Goal: Task Accomplishment & Management: Use online tool/utility

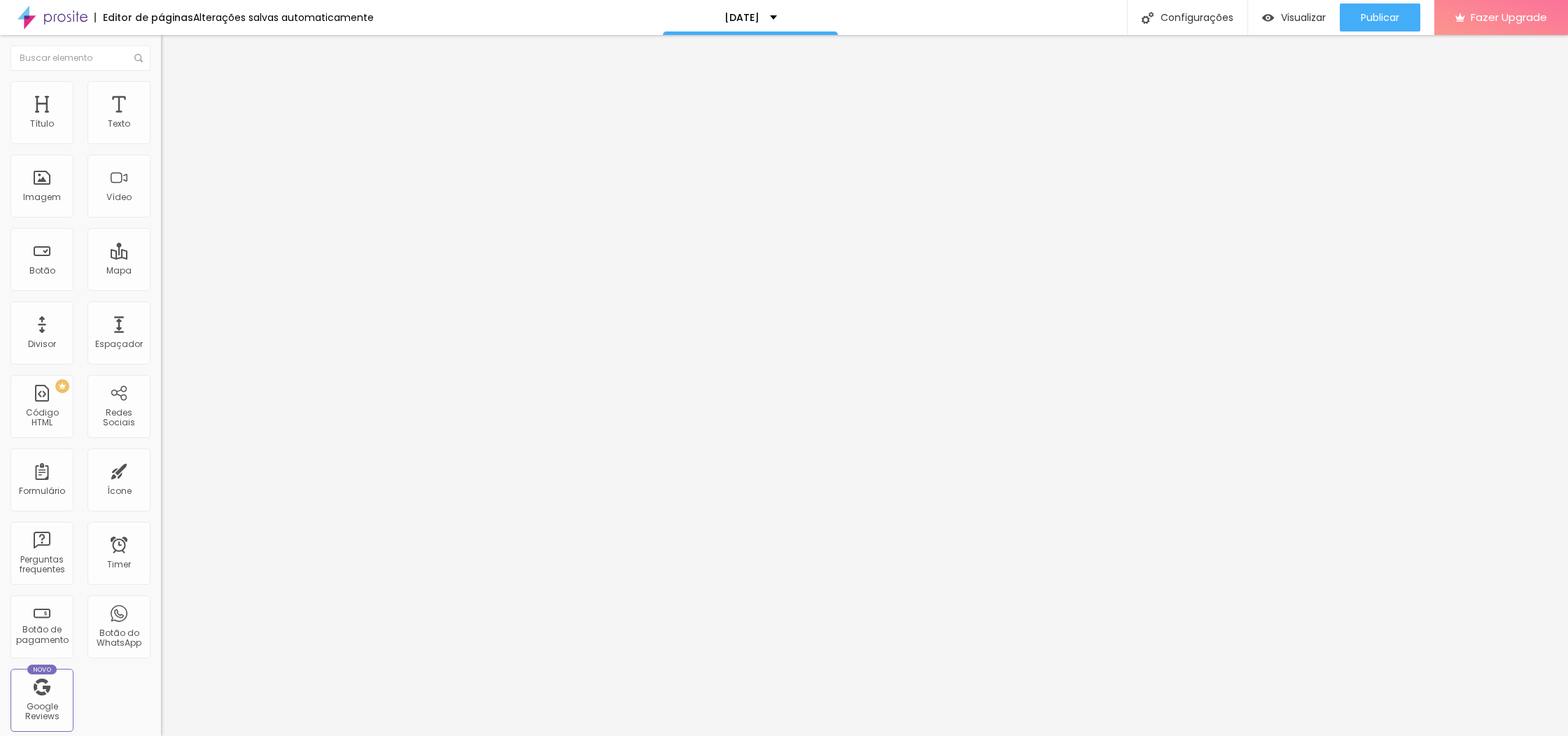
click at [174, 97] on span "Estilo" at bounding box center [184, 91] width 22 height 12
drag, startPoint x: 38, startPoint y: 89, endPoint x: 44, endPoint y: 95, distance: 8.5
click at [161, 81] on li "Conteúdo" at bounding box center [241, 74] width 161 height 14
click at [161, 210] on span "4:3 Standard" at bounding box center [189, 204] width 56 height 12
click at [161, 218] on span "Ultrawide" at bounding box center [180, 212] width 40 height 12
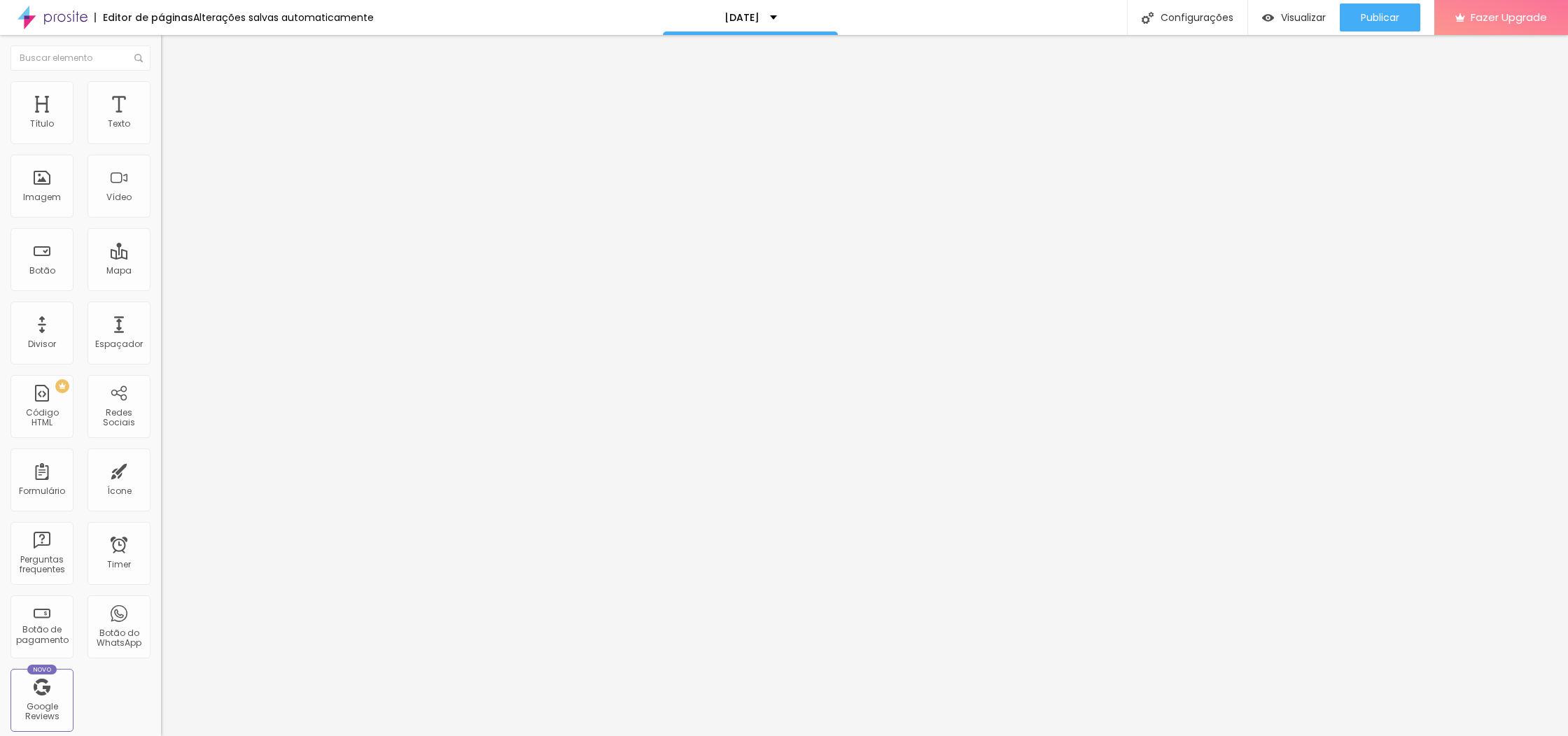
click at [161, 128] on span "Encaixotado" at bounding box center [188, 122] width 55 height 12
click at [161, 149] on span "Completo" at bounding box center [182, 143] width 43 height 12
click at [161, 86] on img at bounding box center [167, 87] width 13 height 13
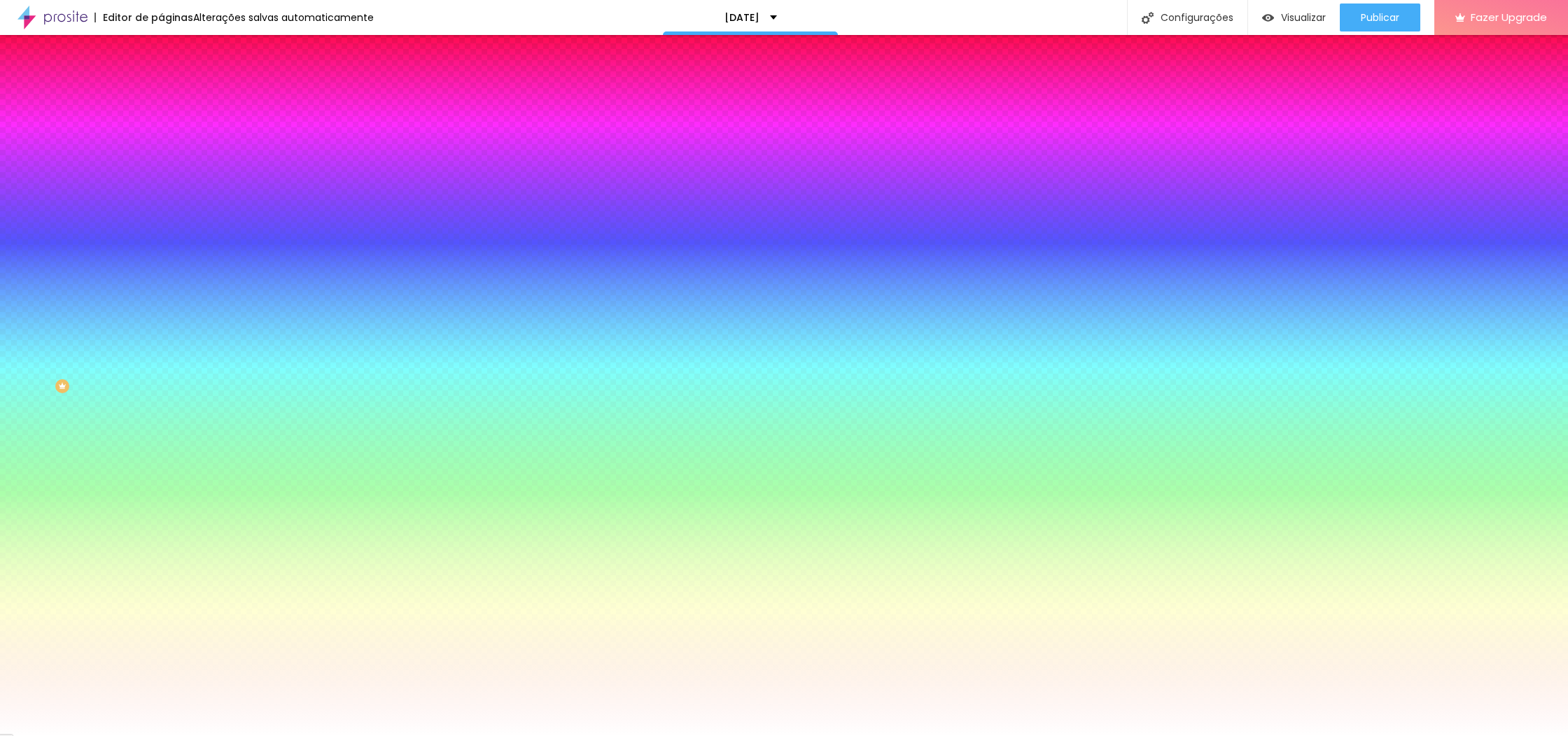
click at [161, 80] on img at bounding box center [167, 73] width 13 height 13
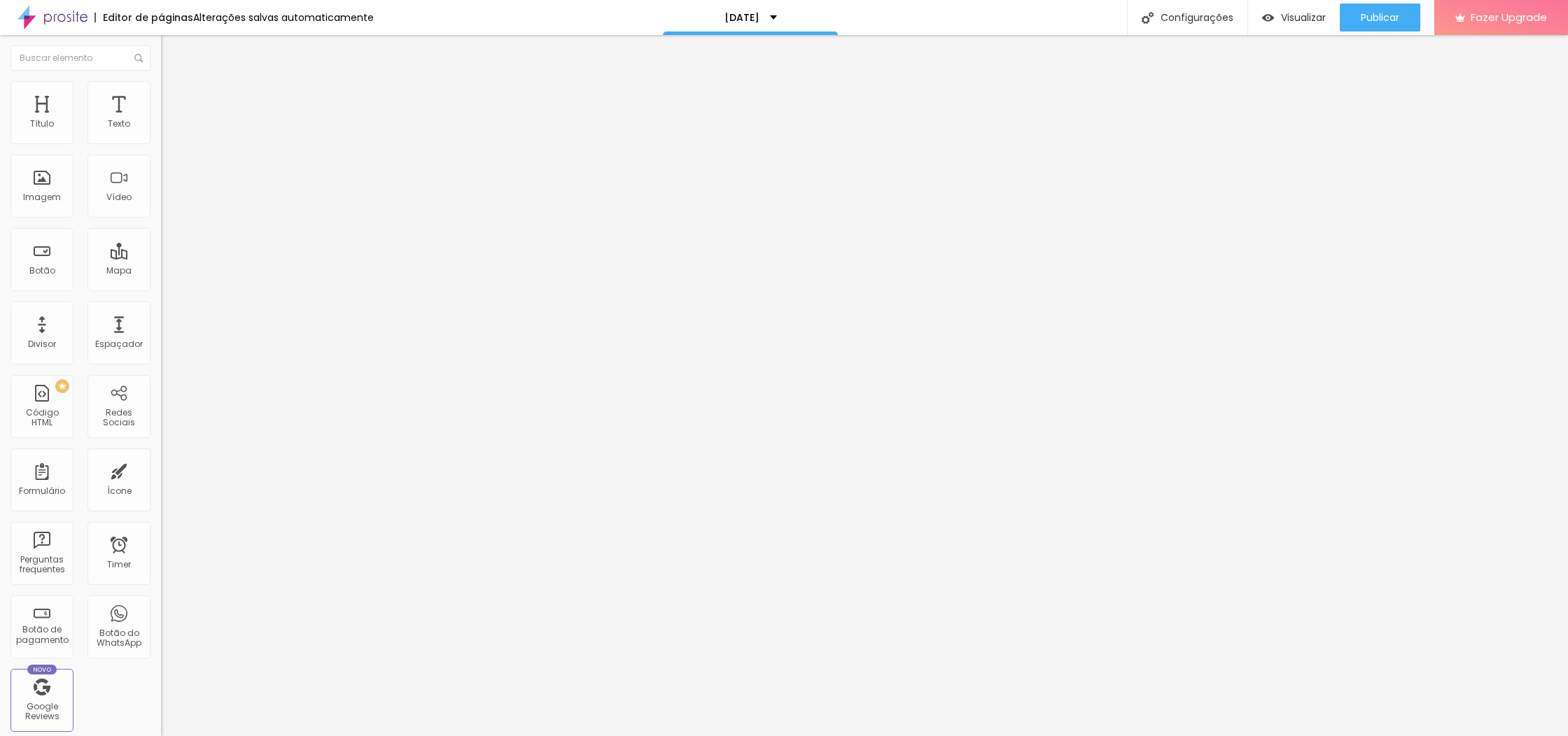
click at [161, 128] on span "Completo" at bounding box center [182, 122] width 43 height 12
click at [161, 136] on span "Encaixotado" at bounding box center [188, 130] width 55 height 12
click at [161, 44] on button "Editar Seção" at bounding box center [241, 51] width 161 height 32
click at [167, 203] on icon "button" at bounding box center [171, 198] width 8 height 8
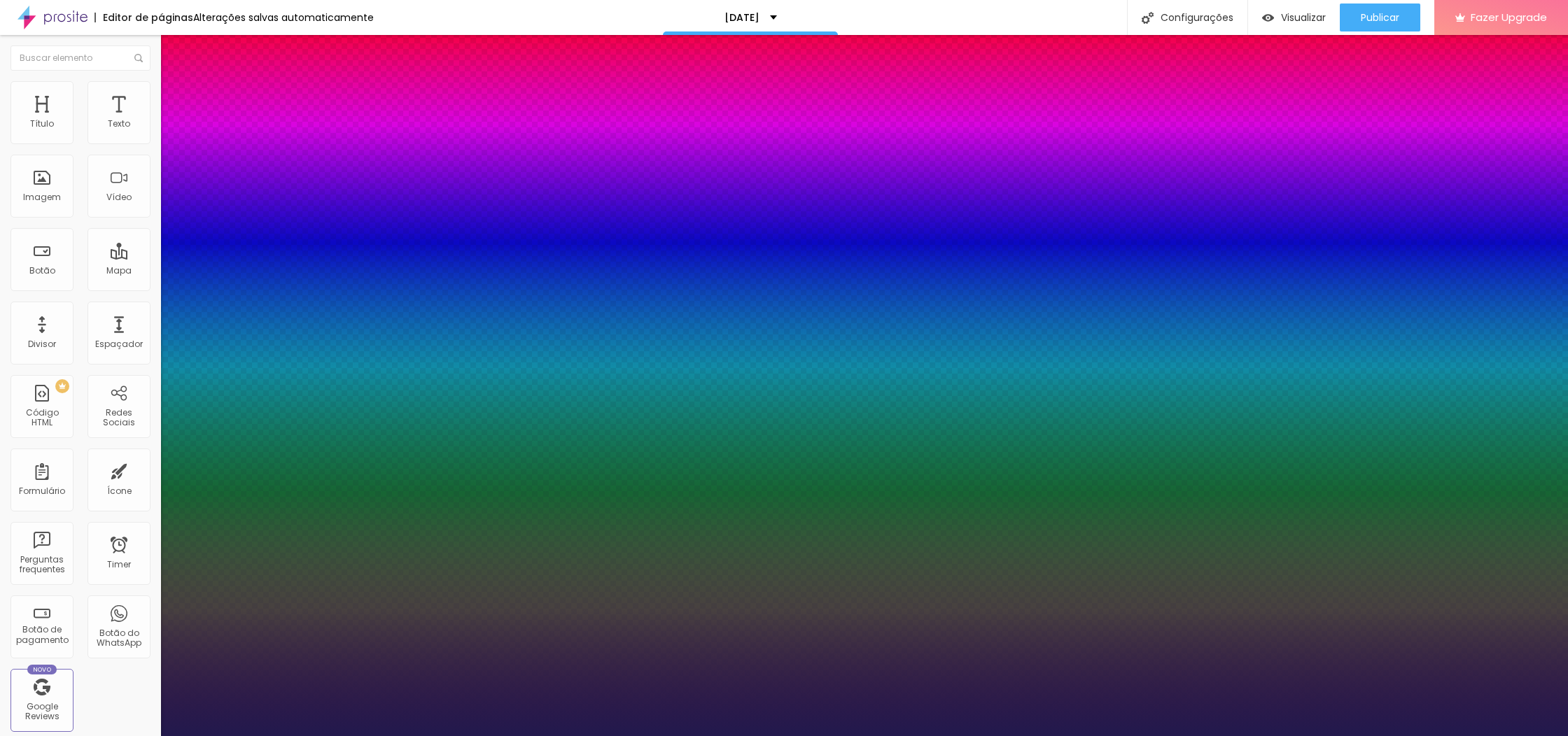
type input "1"
select select "Montserrat"
type input "1"
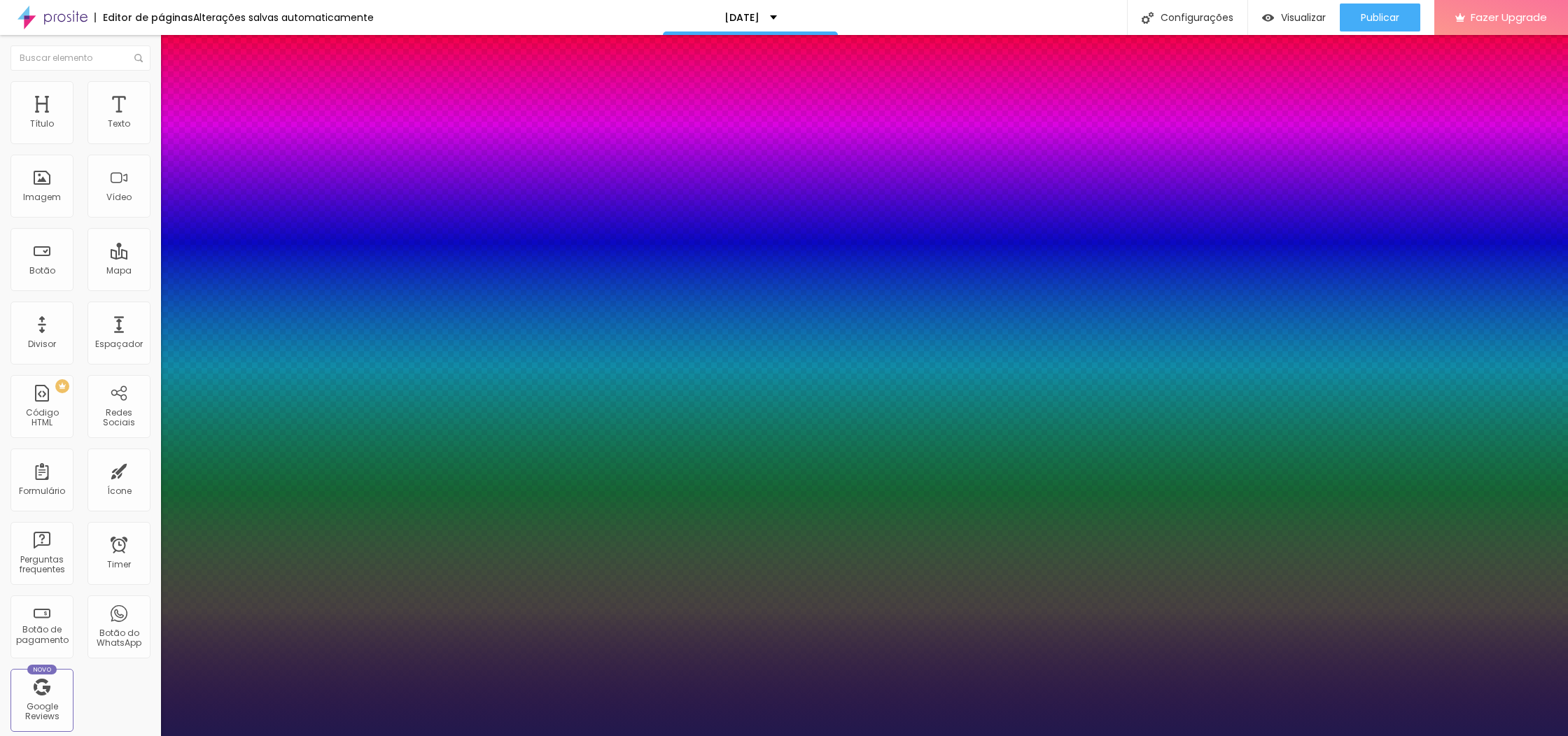
type input "14"
type input "1"
type input "15"
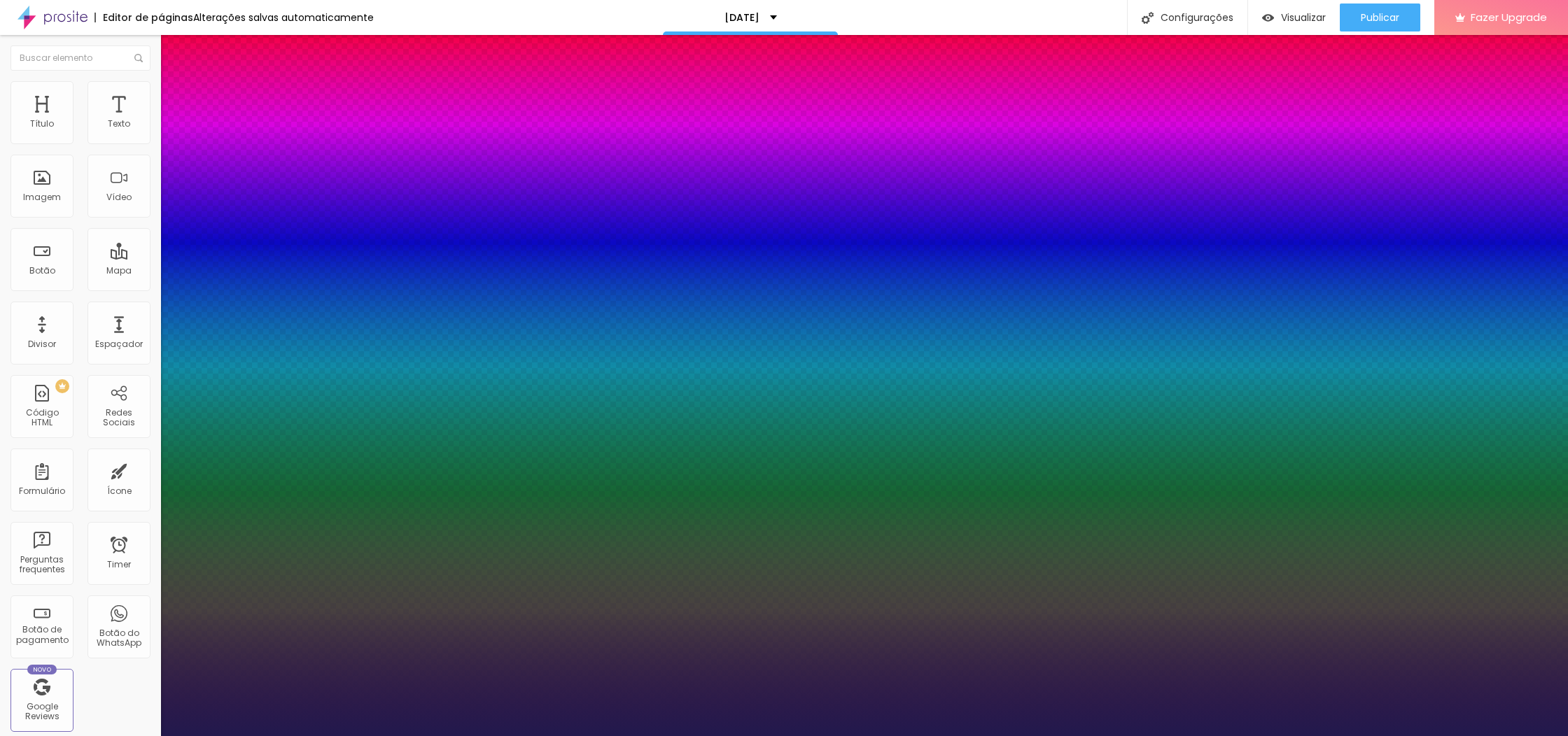
type input "1"
type input "16"
type input "1"
type input "17"
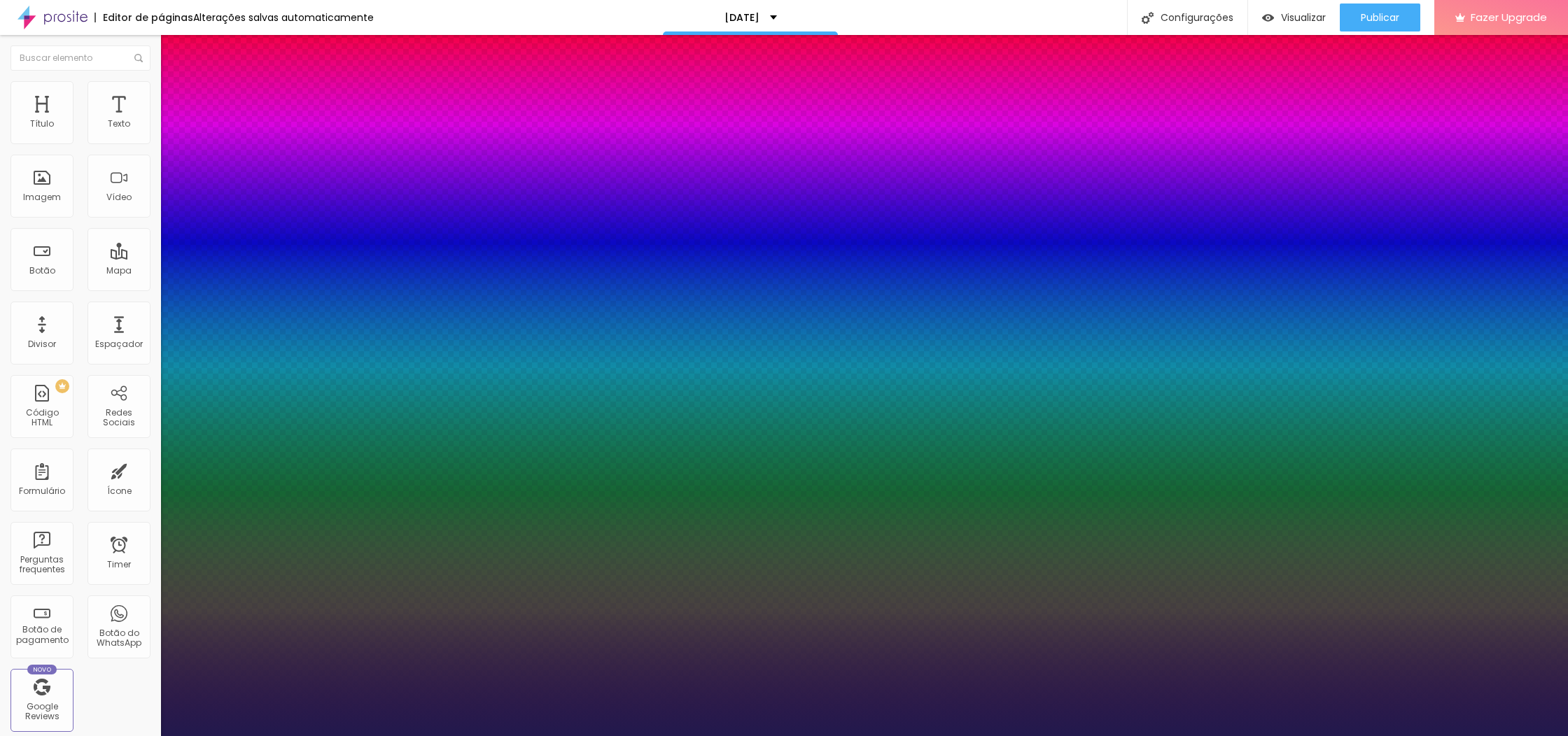
type input "17"
type input "1"
type input "19"
type input "1"
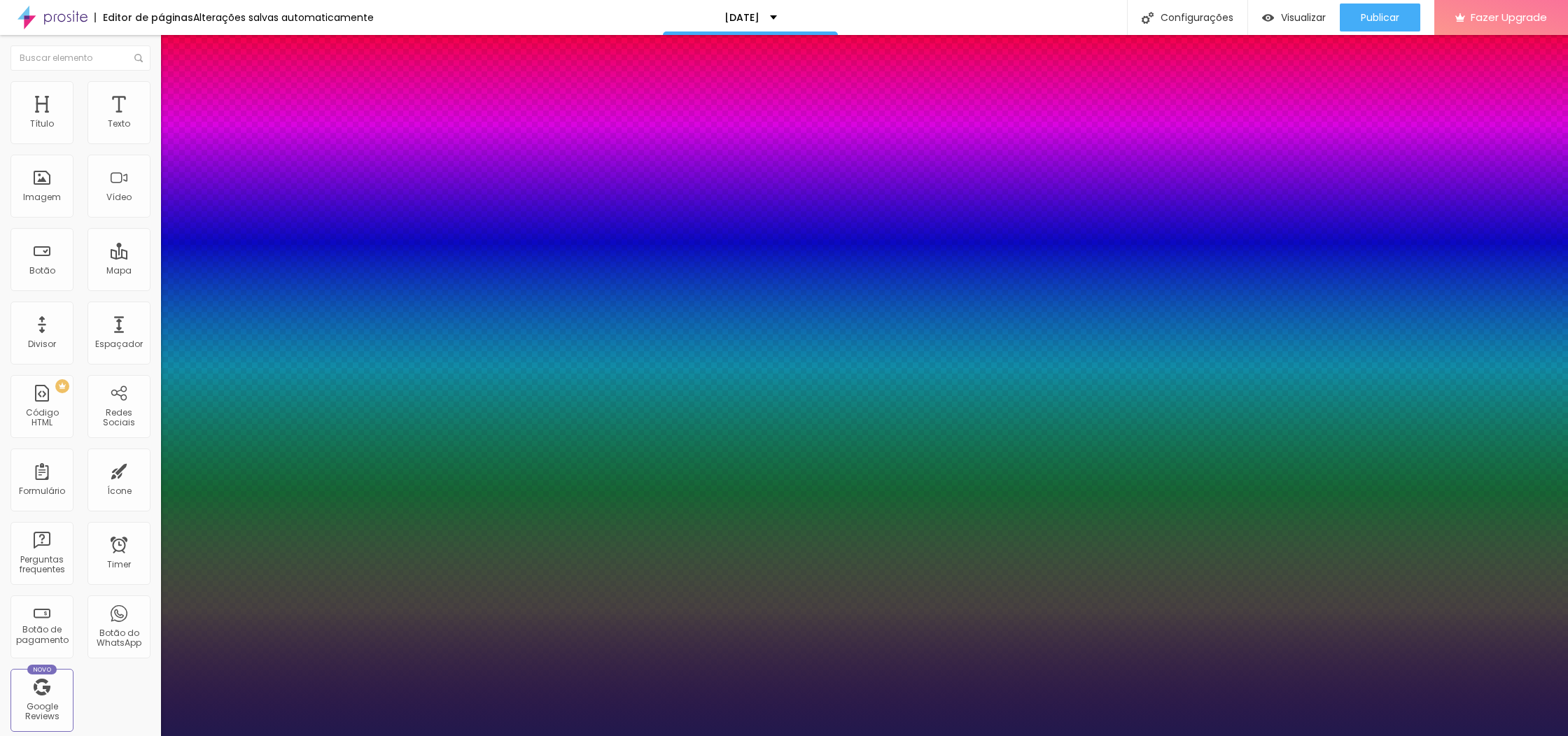
type input "20"
type input "1"
type input "21"
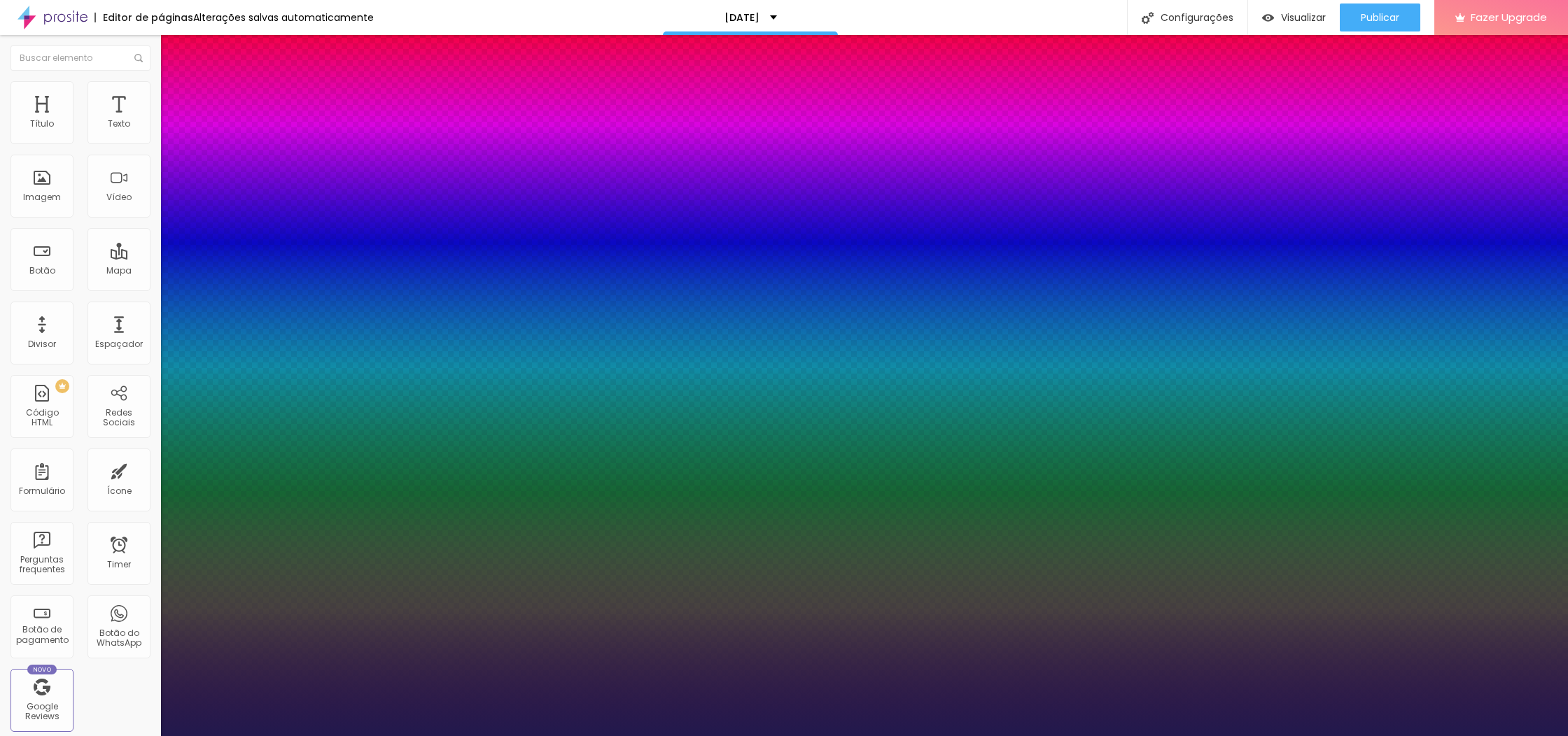
type input "1"
type input "22"
type input "1"
type input "23"
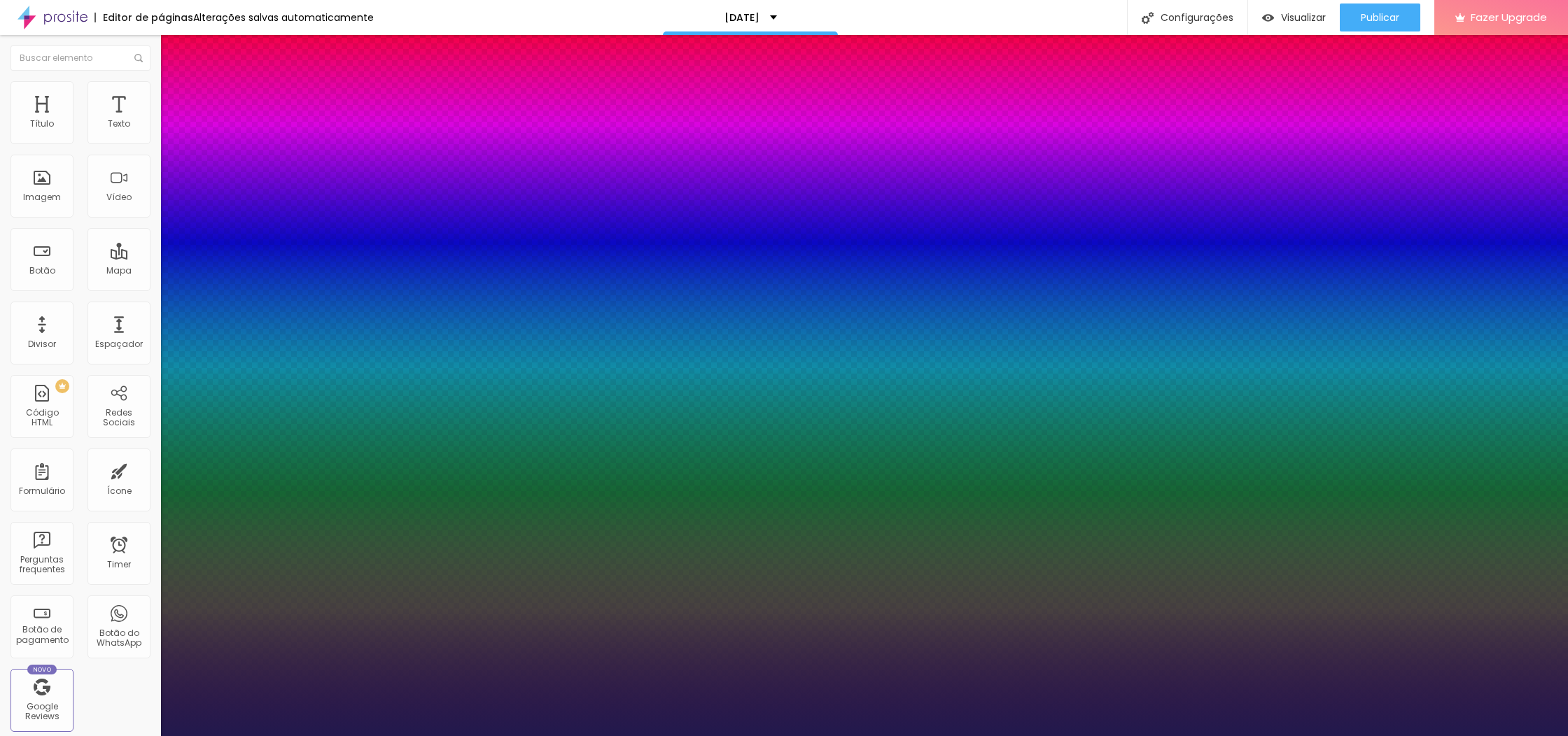
type input "23"
type input "1"
type input "24"
type input "1"
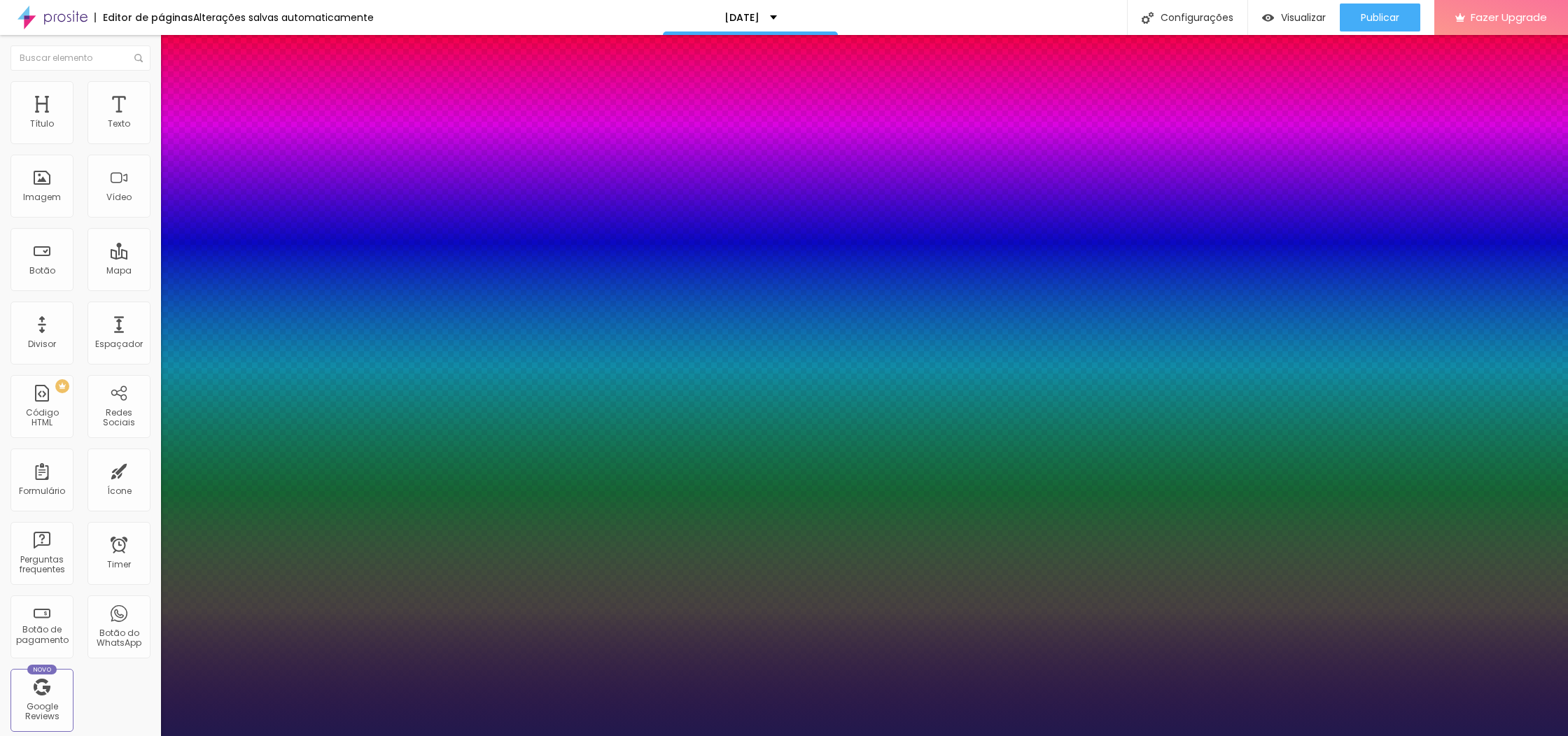
type input "25"
type input "1"
type input "26"
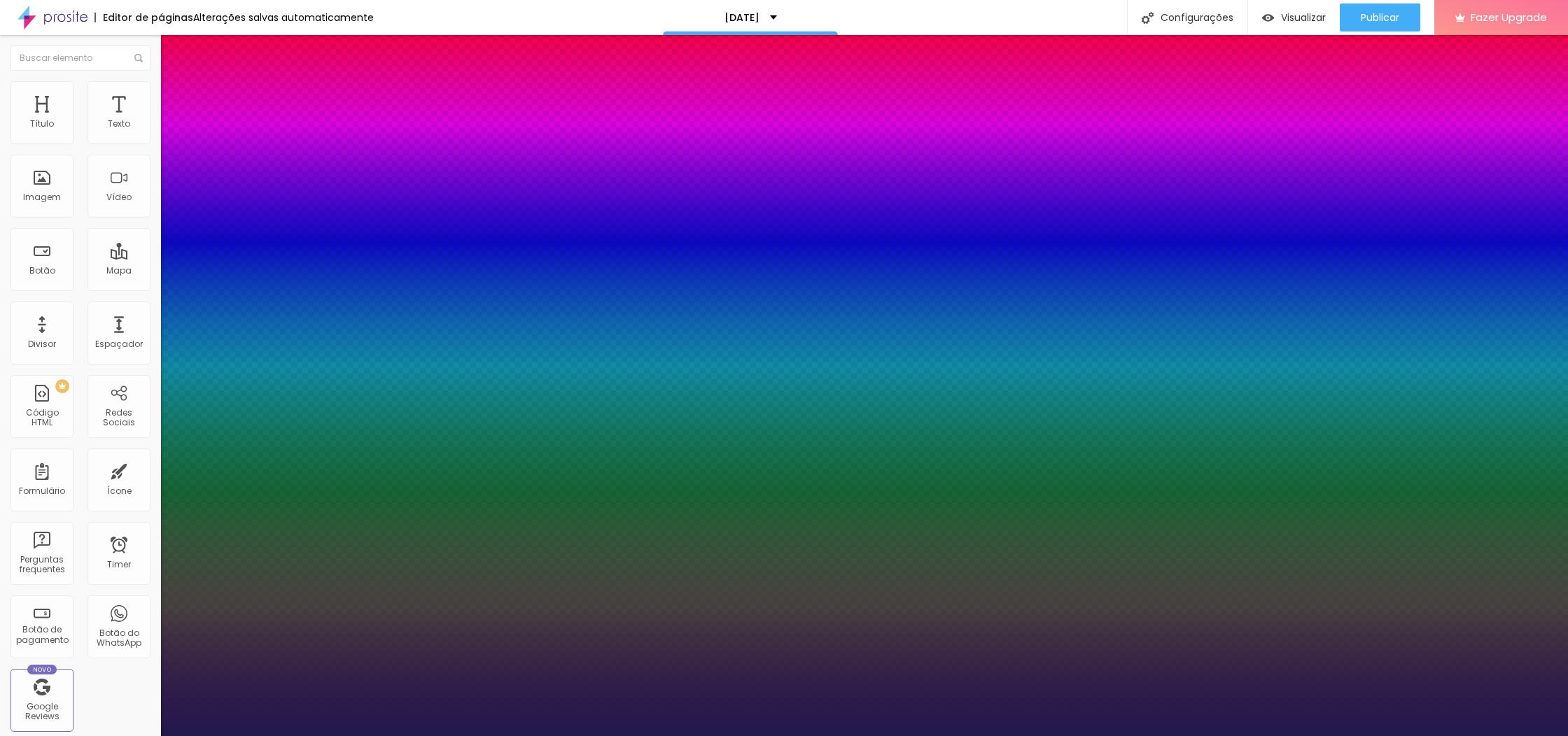
type input "1"
type input "27"
type input "1"
type input "28"
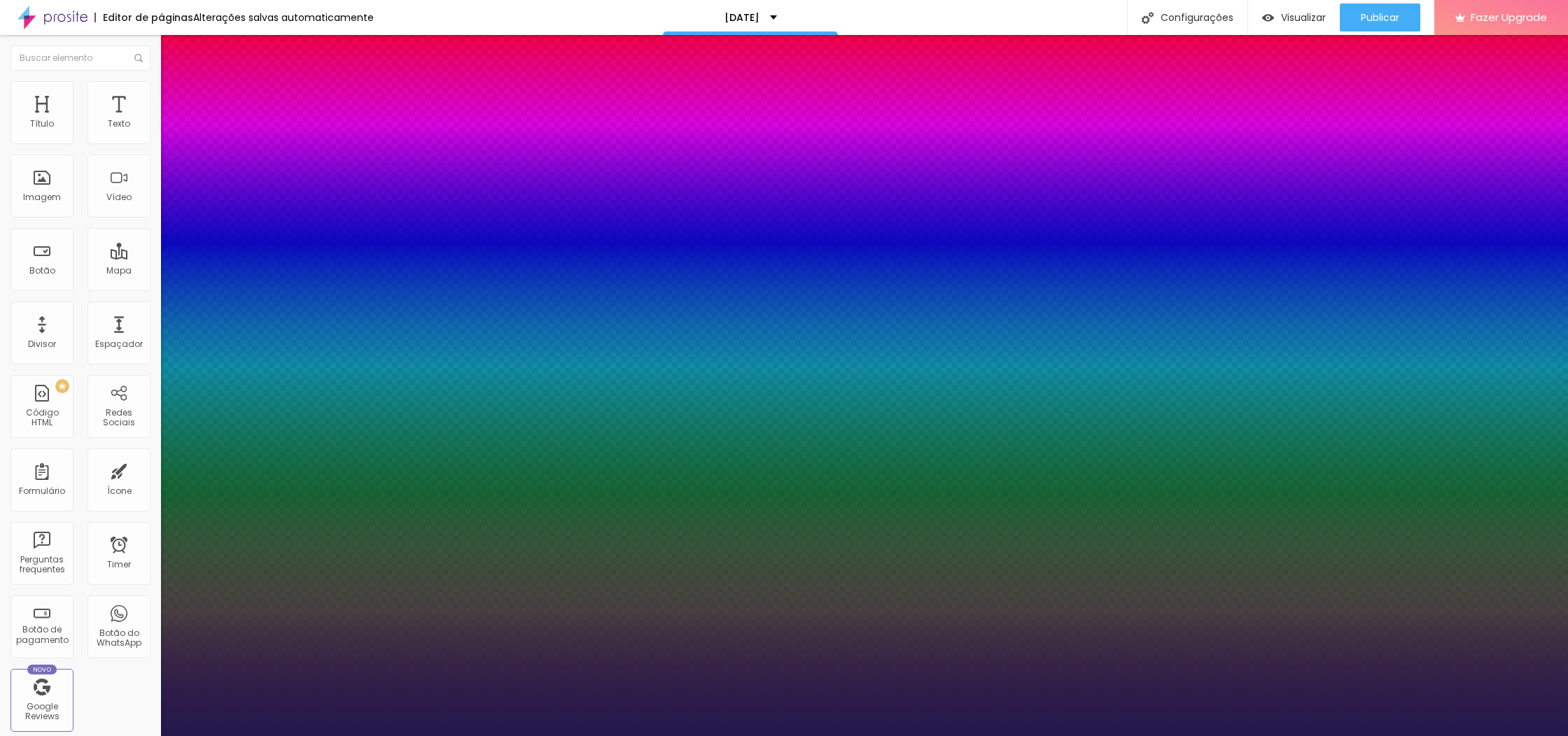
type input "28"
type input "1"
type input "30"
type input "1"
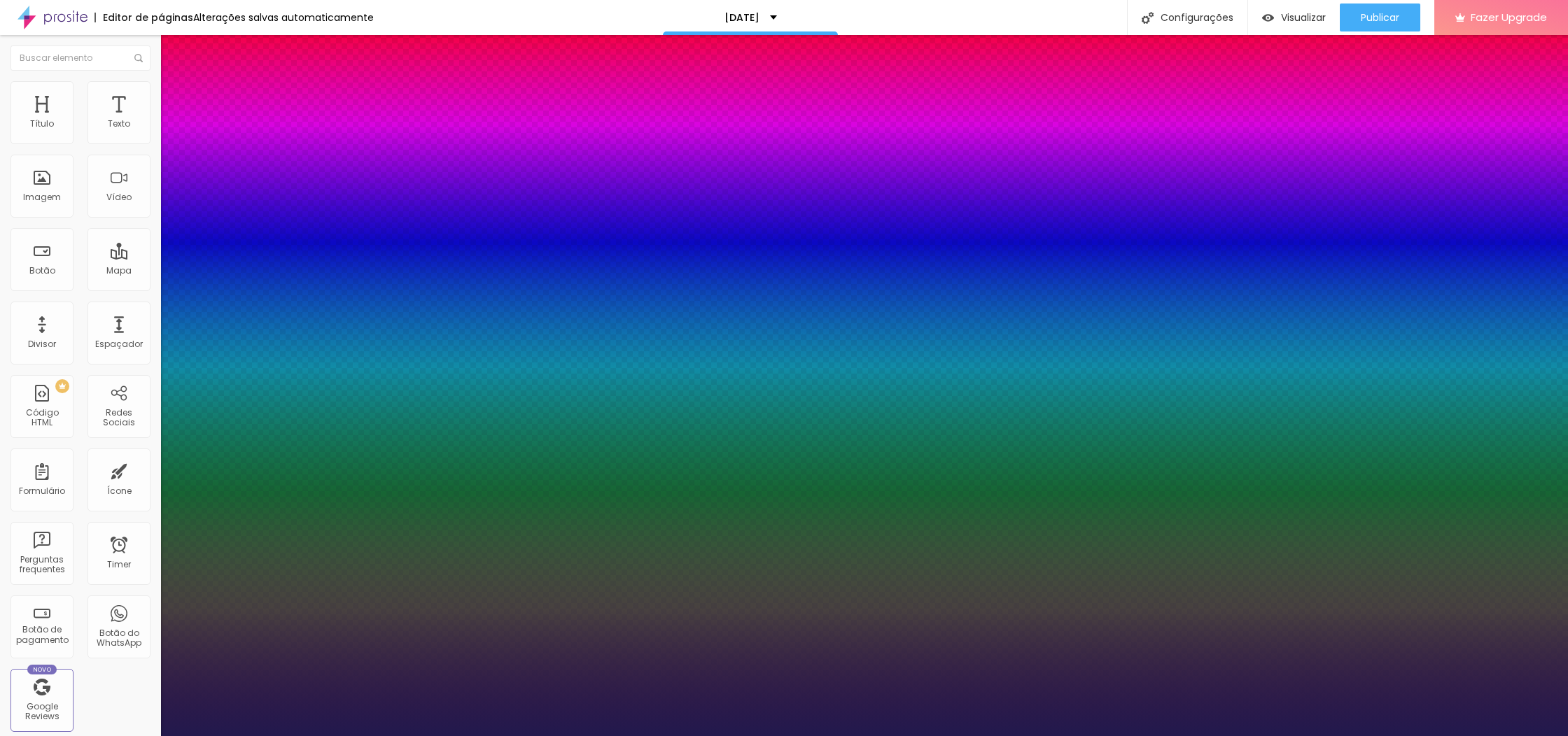
type input "32"
type input "1"
type input "34"
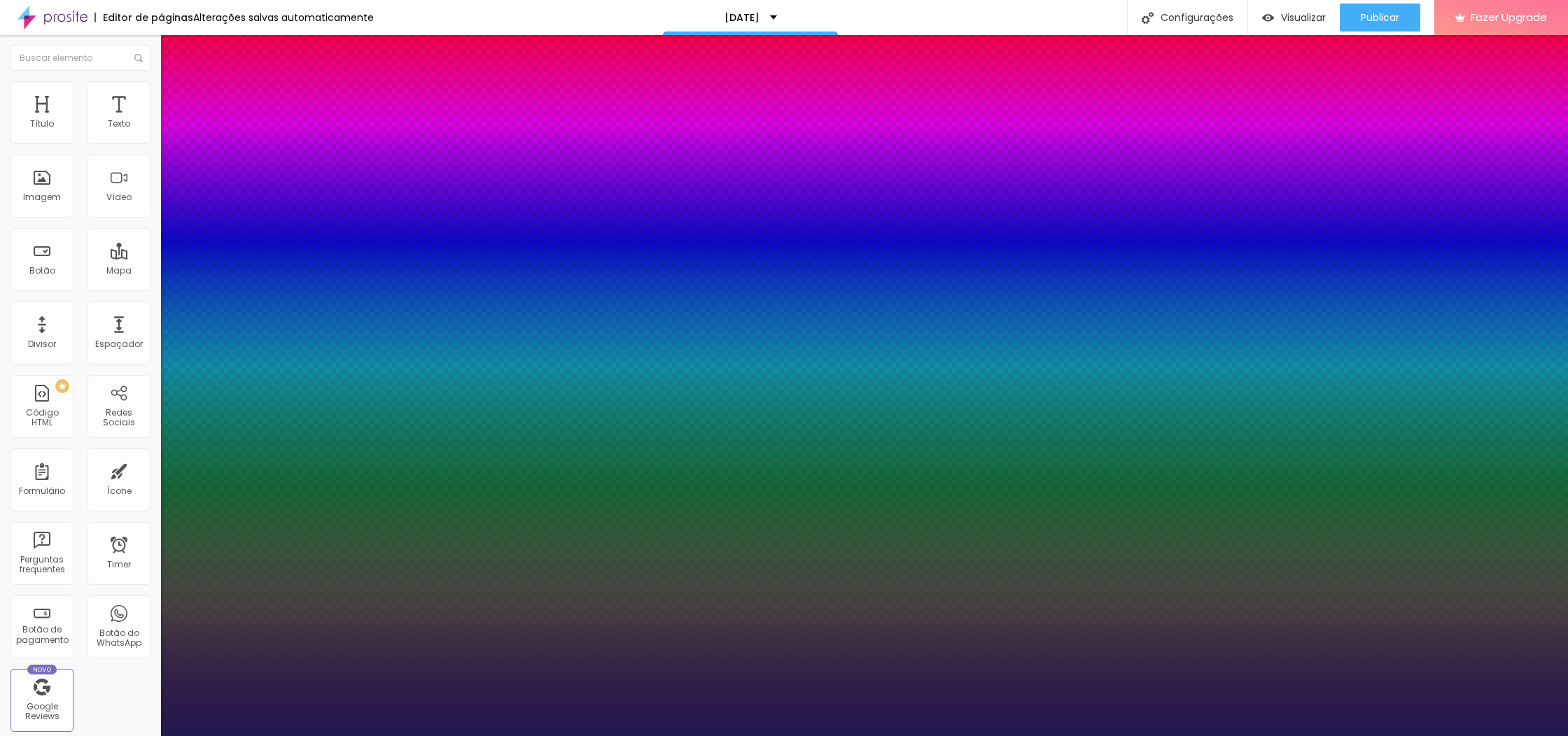
type input "1"
type input "35"
type input "1"
type input "36"
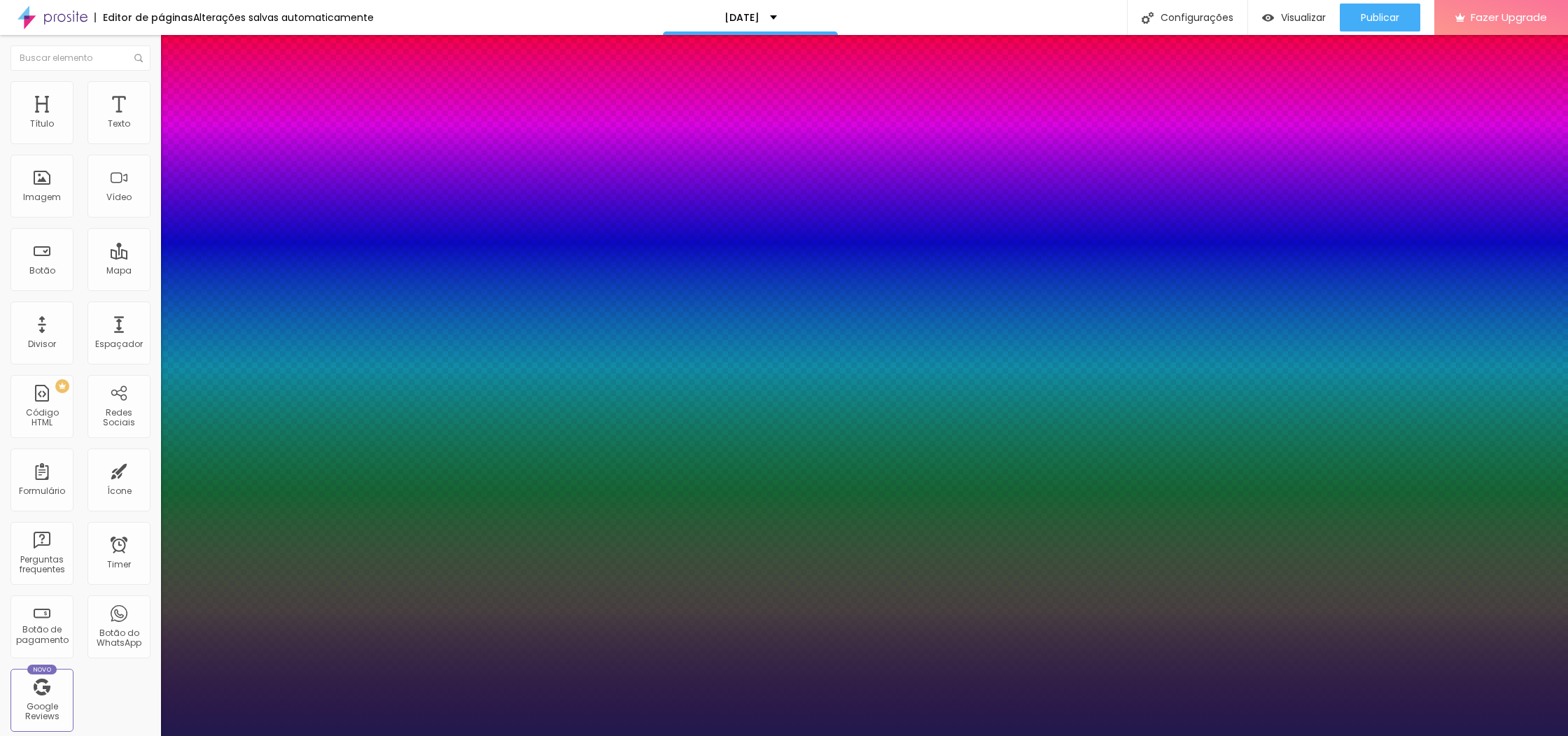
type input "36"
type input "1"
type input "37"
type input "1"
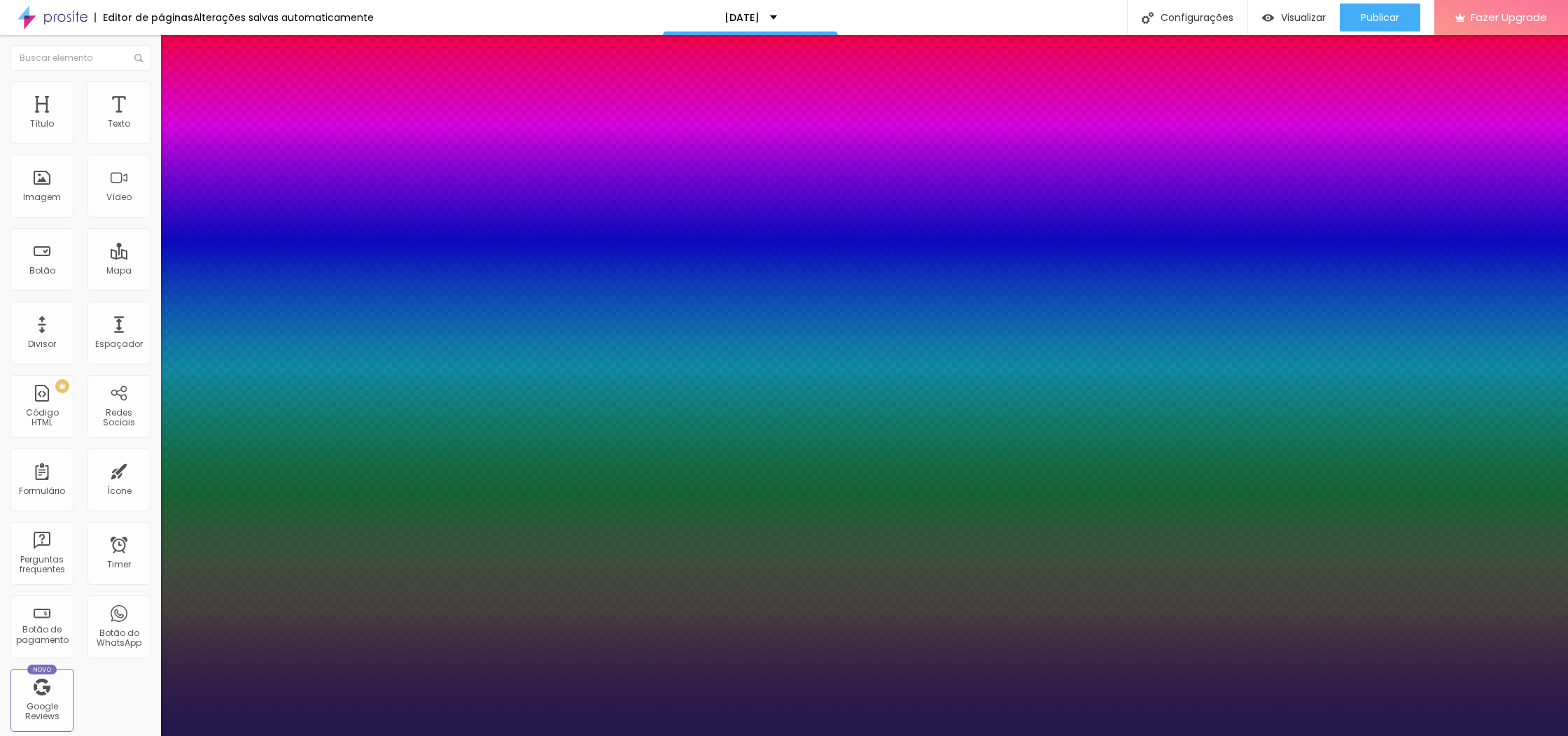
type input "38"
type input "1"
type input "39"
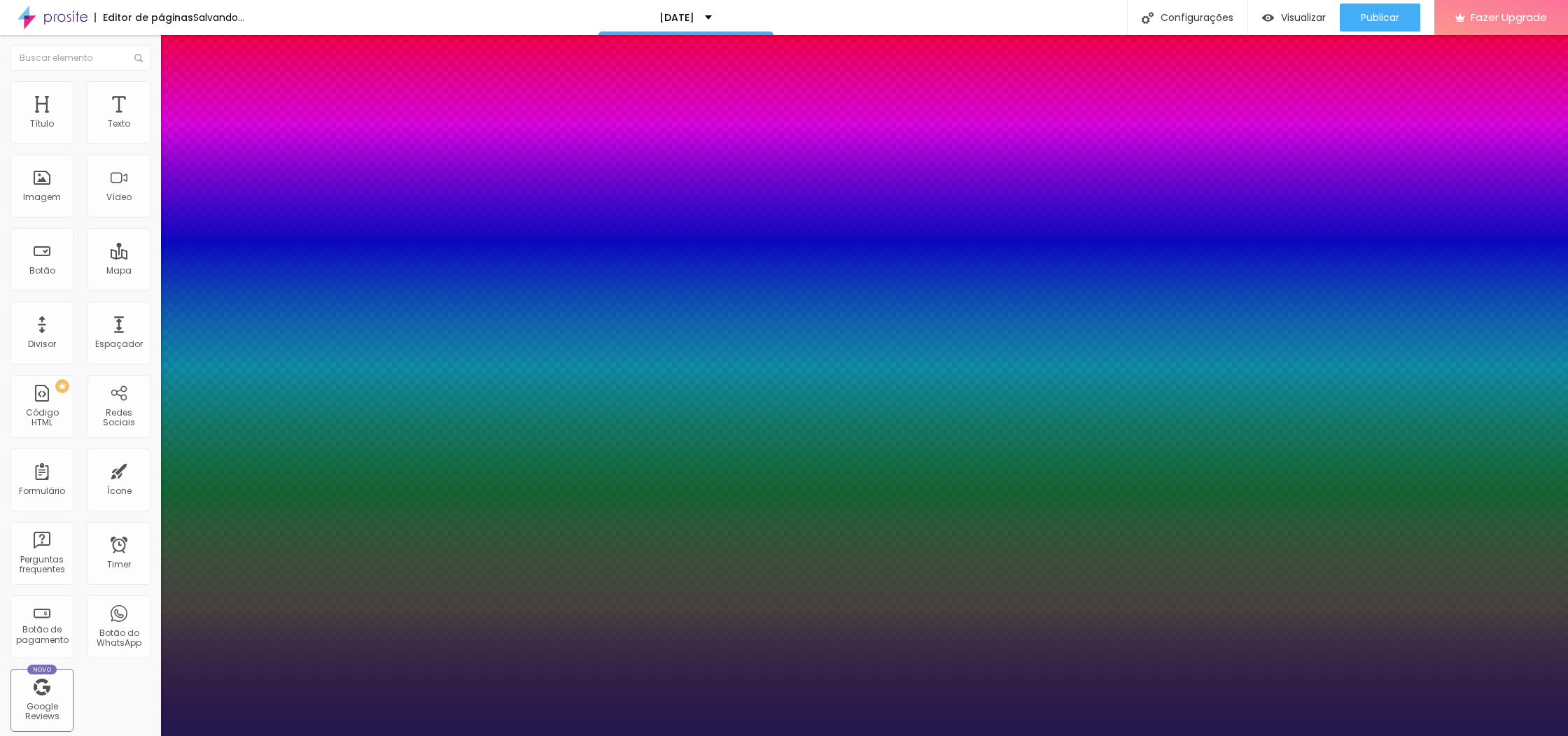
type input "1"
type input "38"
type input "1"
type input "37"
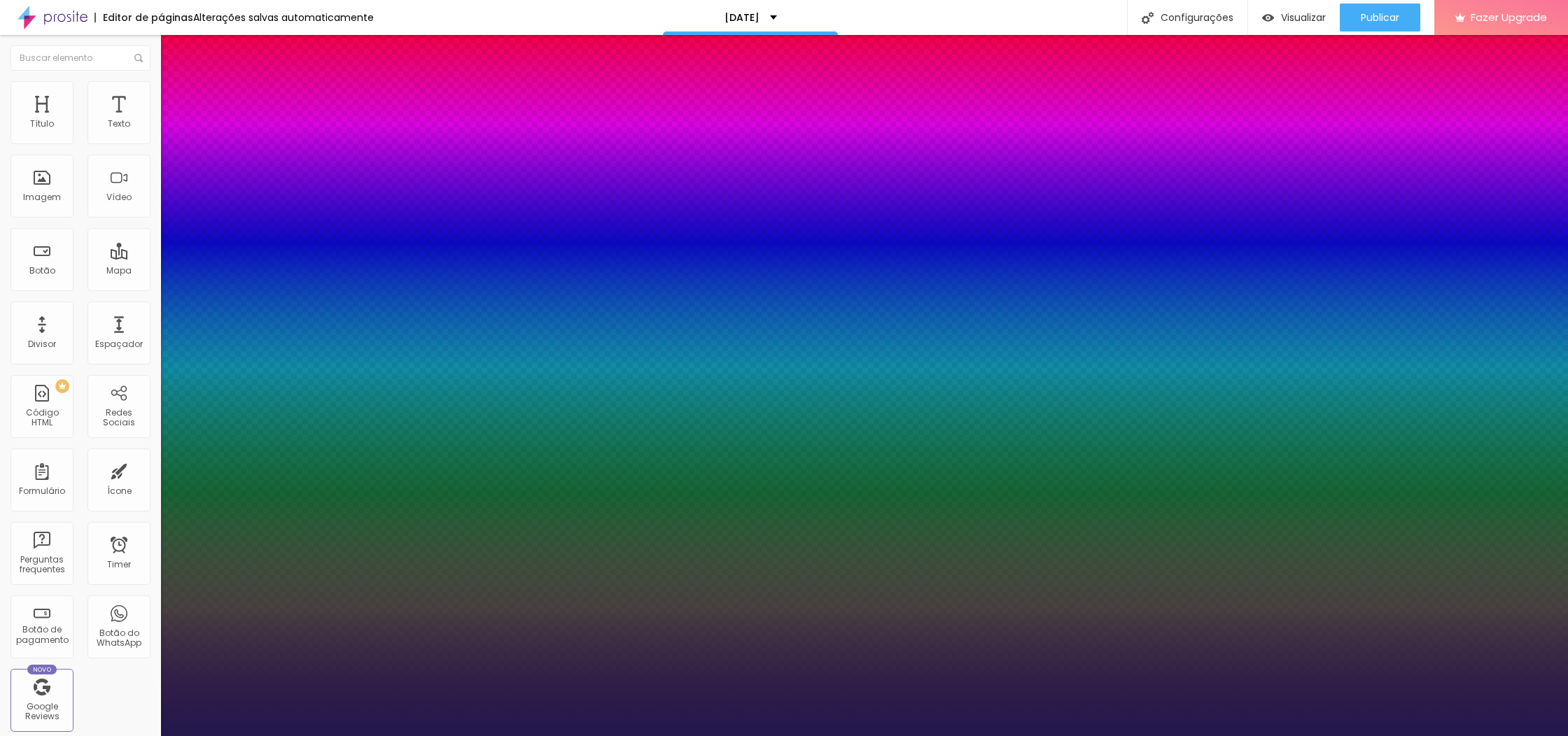
type input "37"
type input "1"
type input "36"
type input "1"
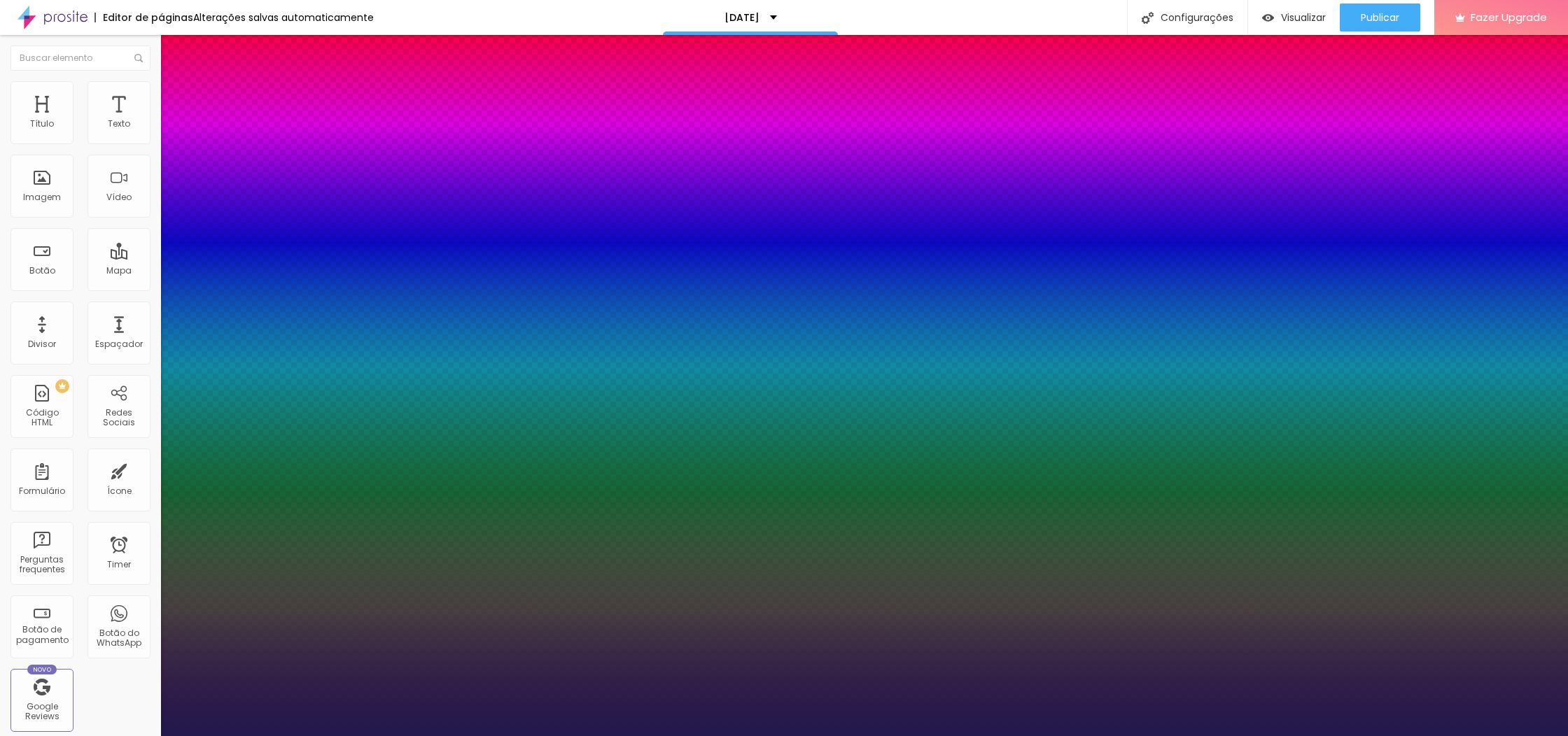
type input "37"
drag, startPoint x: 187, startPoint y: 393, endPoint x: 403, endPoint y: 487, distance: 235.6
type input "37"
type input "1"
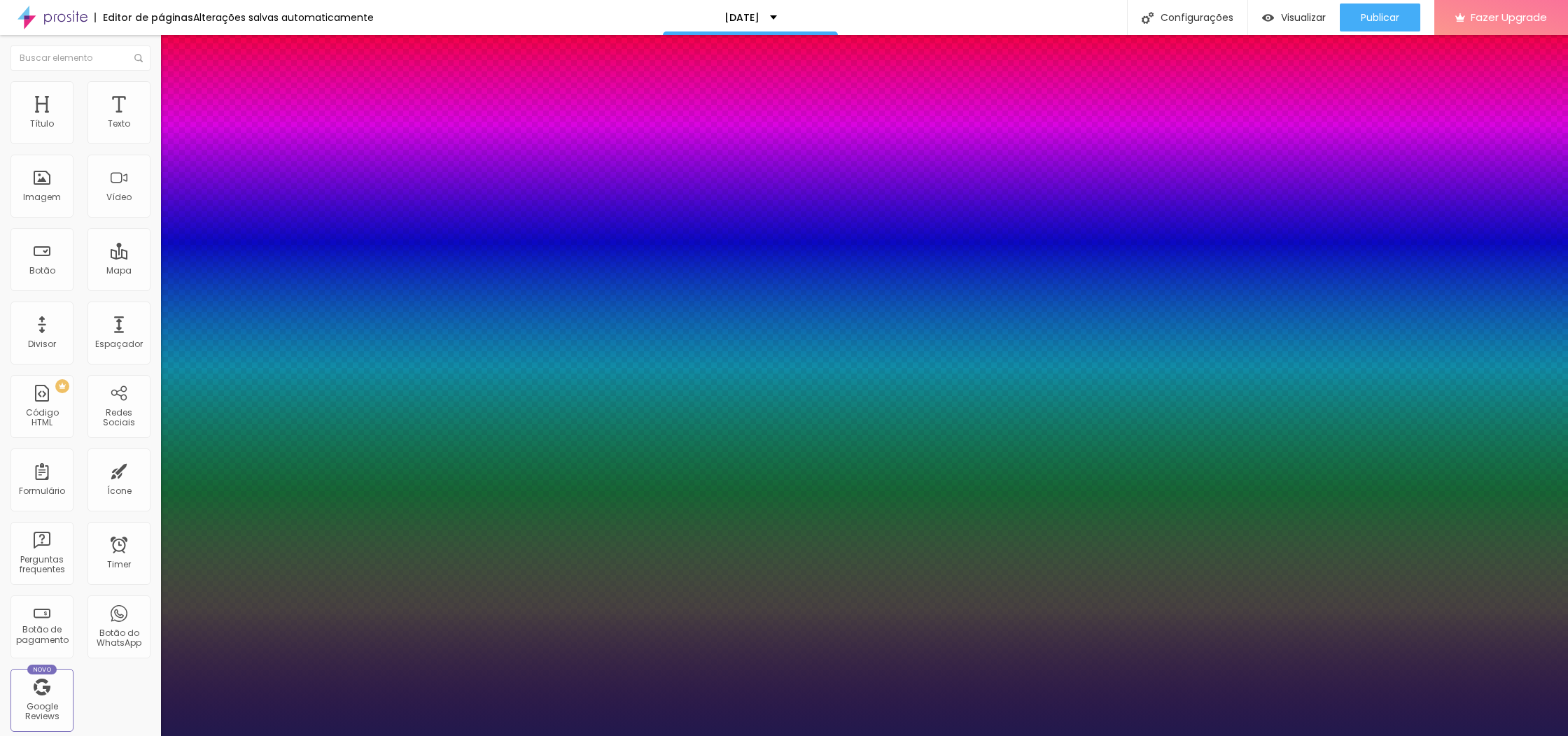
click at [710, 735] on div at bounding box center [784, 736] width 1568 height 0
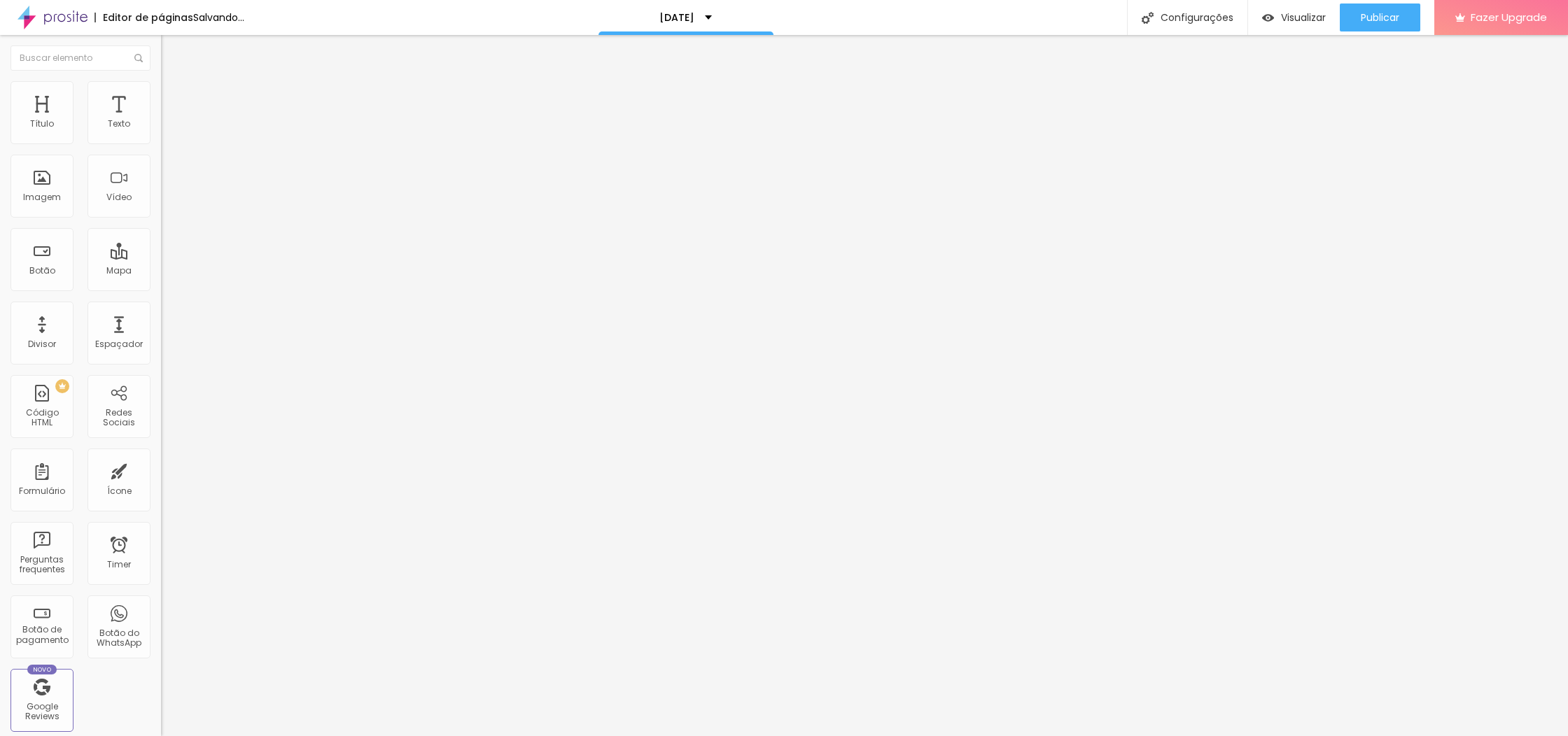
click at [171, 54] on img "button" at bounding box center [177, 51] width 11 height 11
click at [171, 46] on img "button" at bounding box center [177, 51] width 11 height 11
click at [171, 56] on img "button" at bounding box center [177, 51] width 11 height 11
click at [161, 131] on input "Click me" at bounding box center [245, 125] width 168 height 14
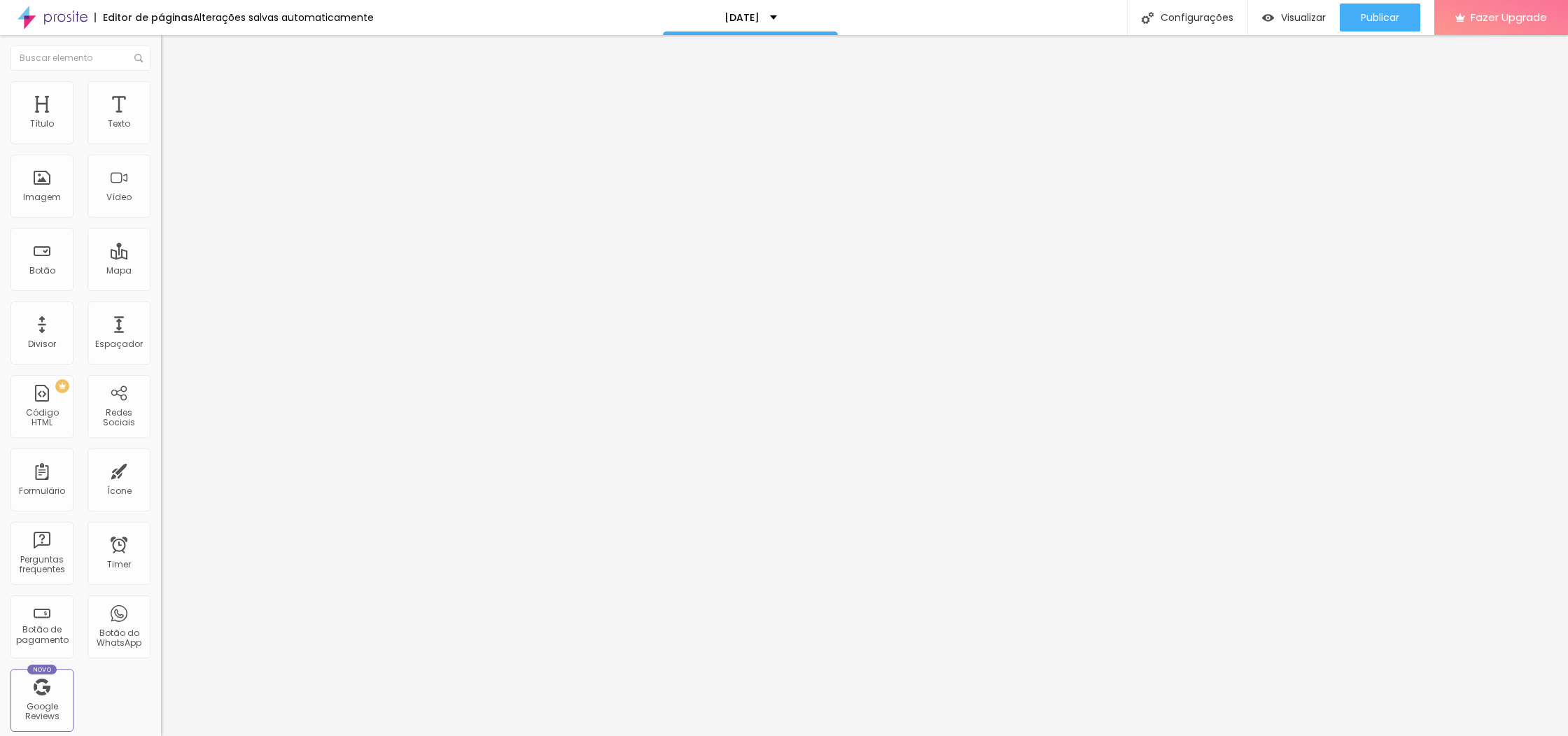
click at [161, 131] on input "Click me" at bounding box center [245, 125] width 168 height 14
type input "GARANTE [PERSON_NAME] O TEU HORÁRIO"
click at [171, 50] on img "button" at bounding box center [177, 51] width 11 height 11
click at [161, 45] on button "Editar Seção" at bounding box center [241, 51] width 161 height 32
click at [171, 54] on img "button" at bounding box center [177, 51] width 11 height 11
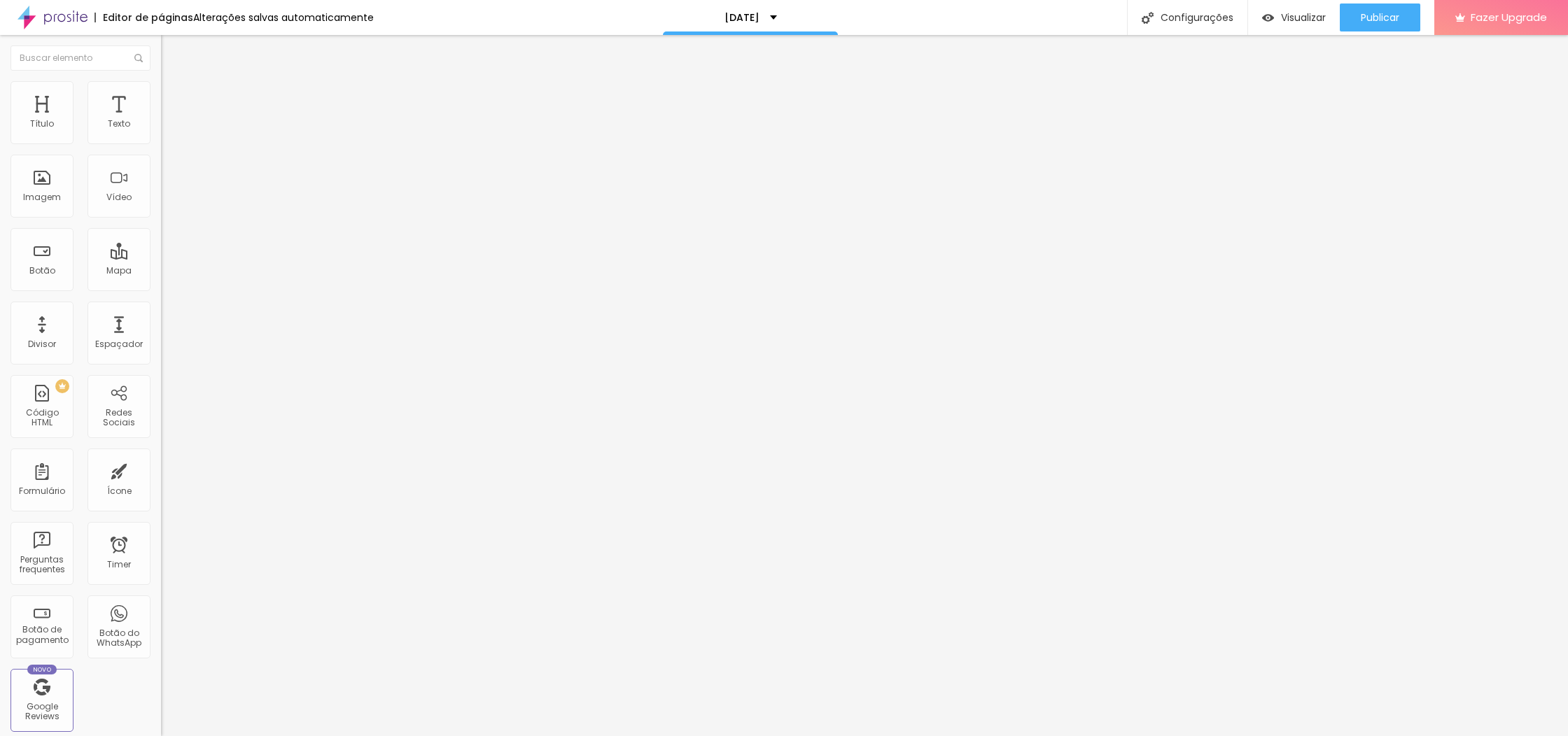
click at [161, 49] on button "Editar Seção" at bounding box center [241, 51] width 161 height 32
click at [161, 43] on button "Editar Seção" at bounding box center [241, 51] width 161 height 32
click at [50, 52] on input "text" at bounding box center [80, 59] width 140 height 26
click at [167, 203] on icon "button" at bounding box center [171, 198] width 8 height 8
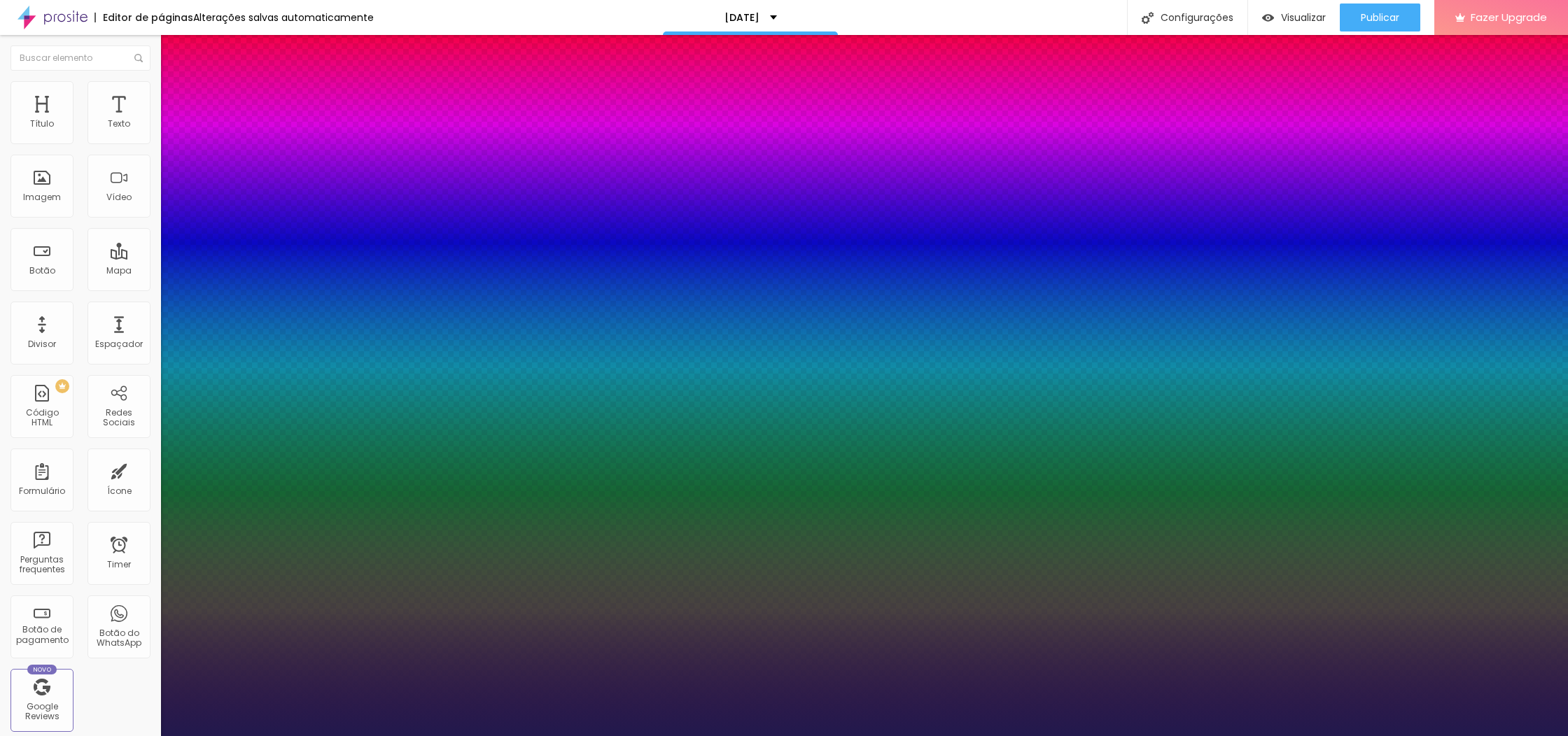
type input "1"
select select "Montserrat"
type input "1"
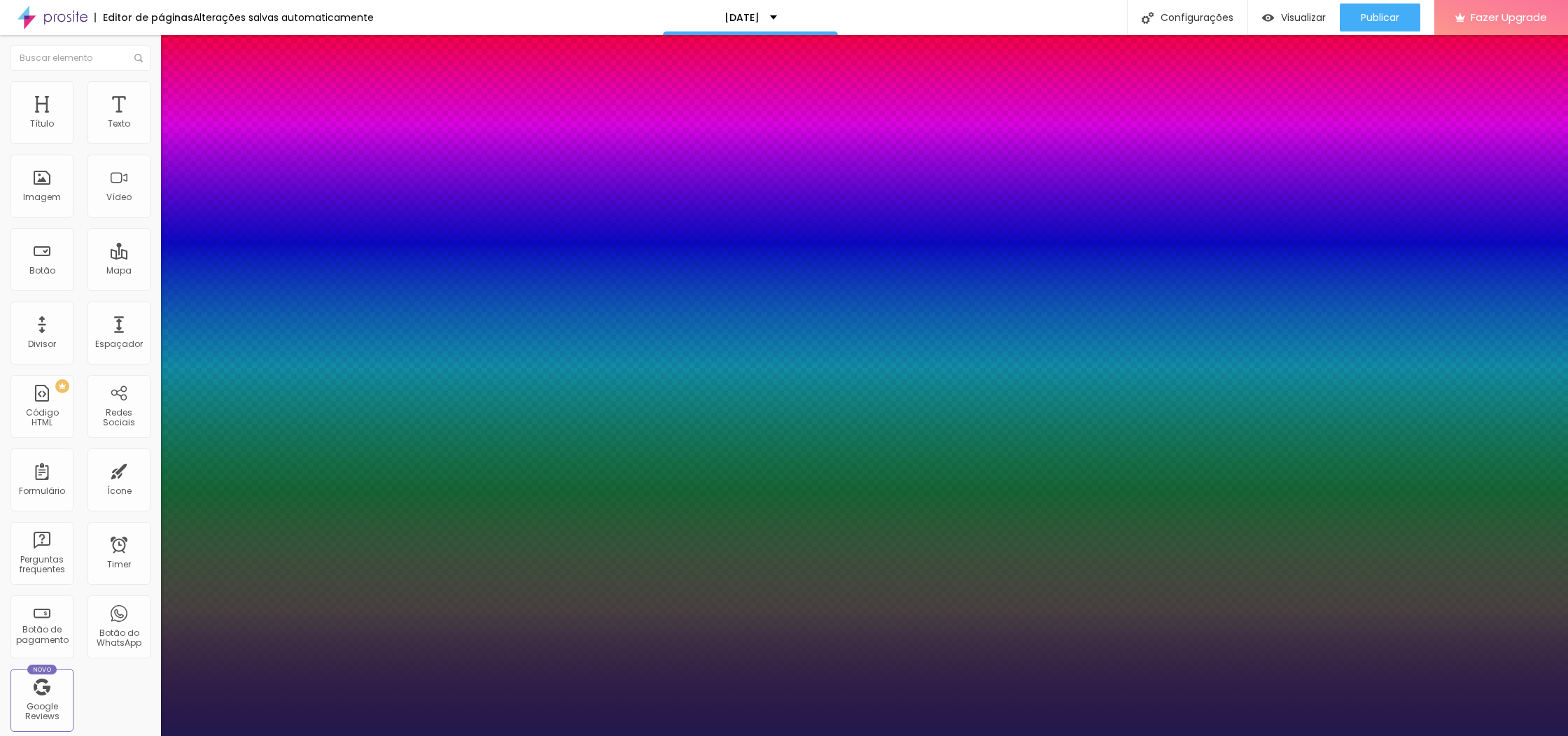
type input "18"
type input "1"
type input "19"
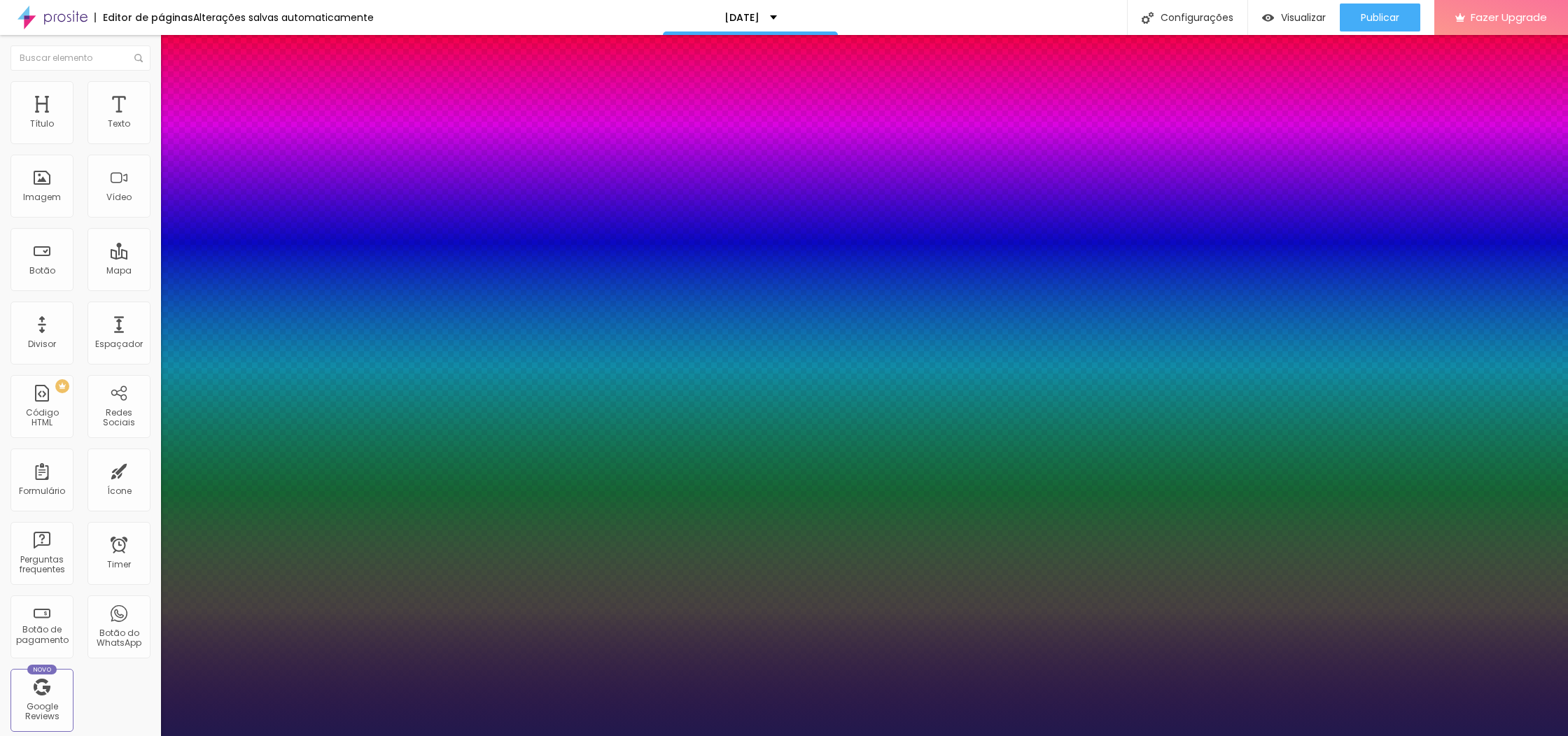
type input "1"
type input "20"
type input "1"
type input "21"
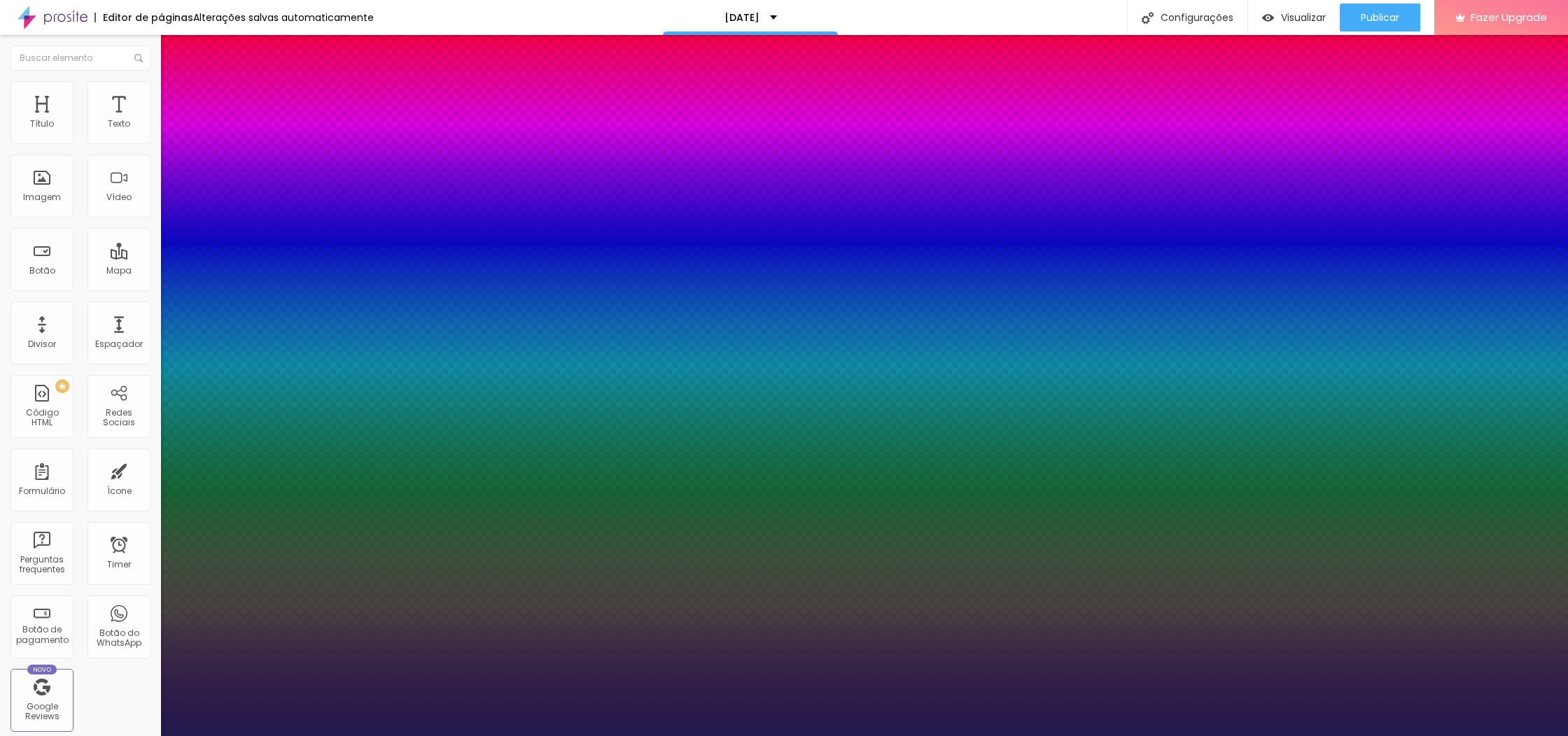
type input "21"
type input "1"
type input "22"
type input "1"
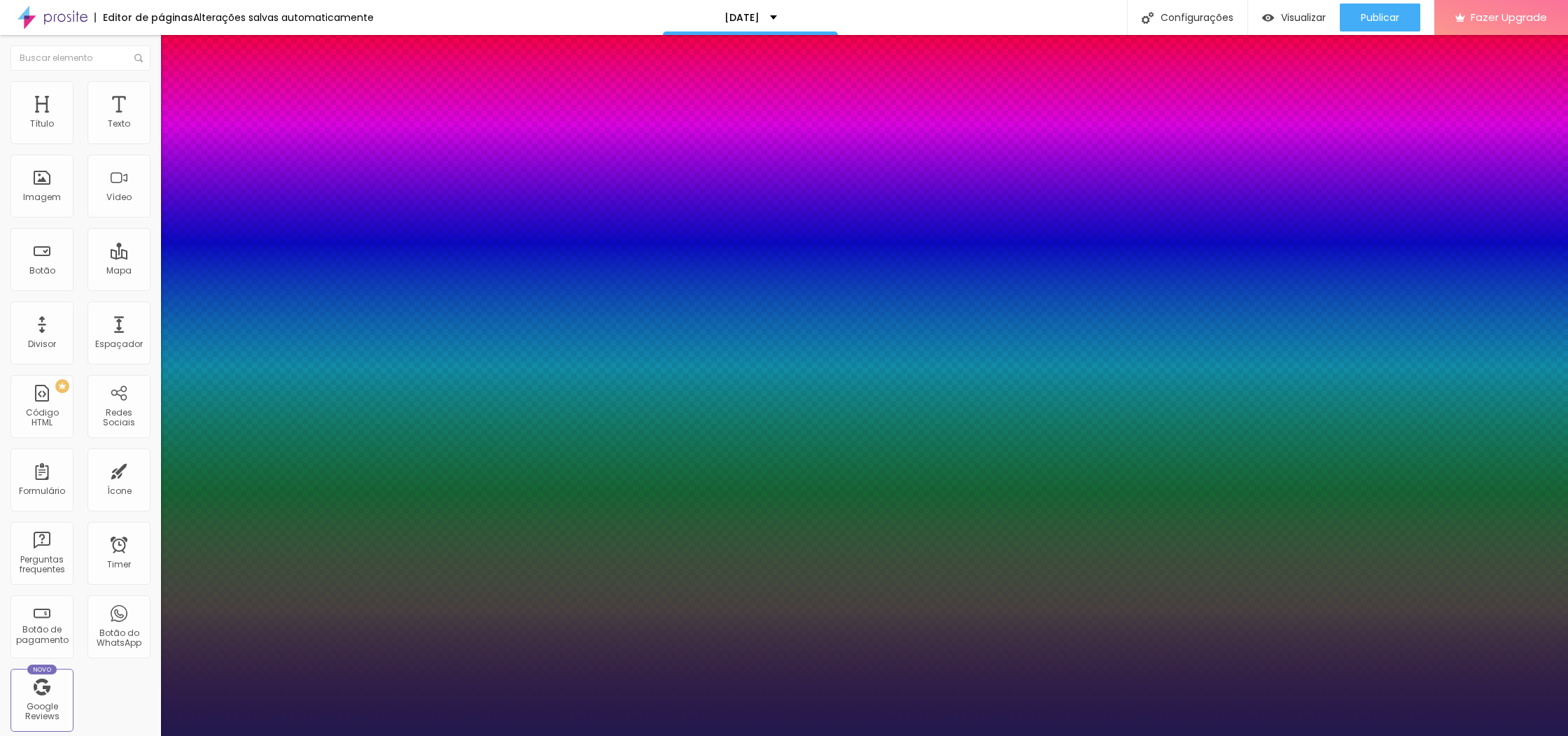
type input "23"
type input "1"
type input "22"
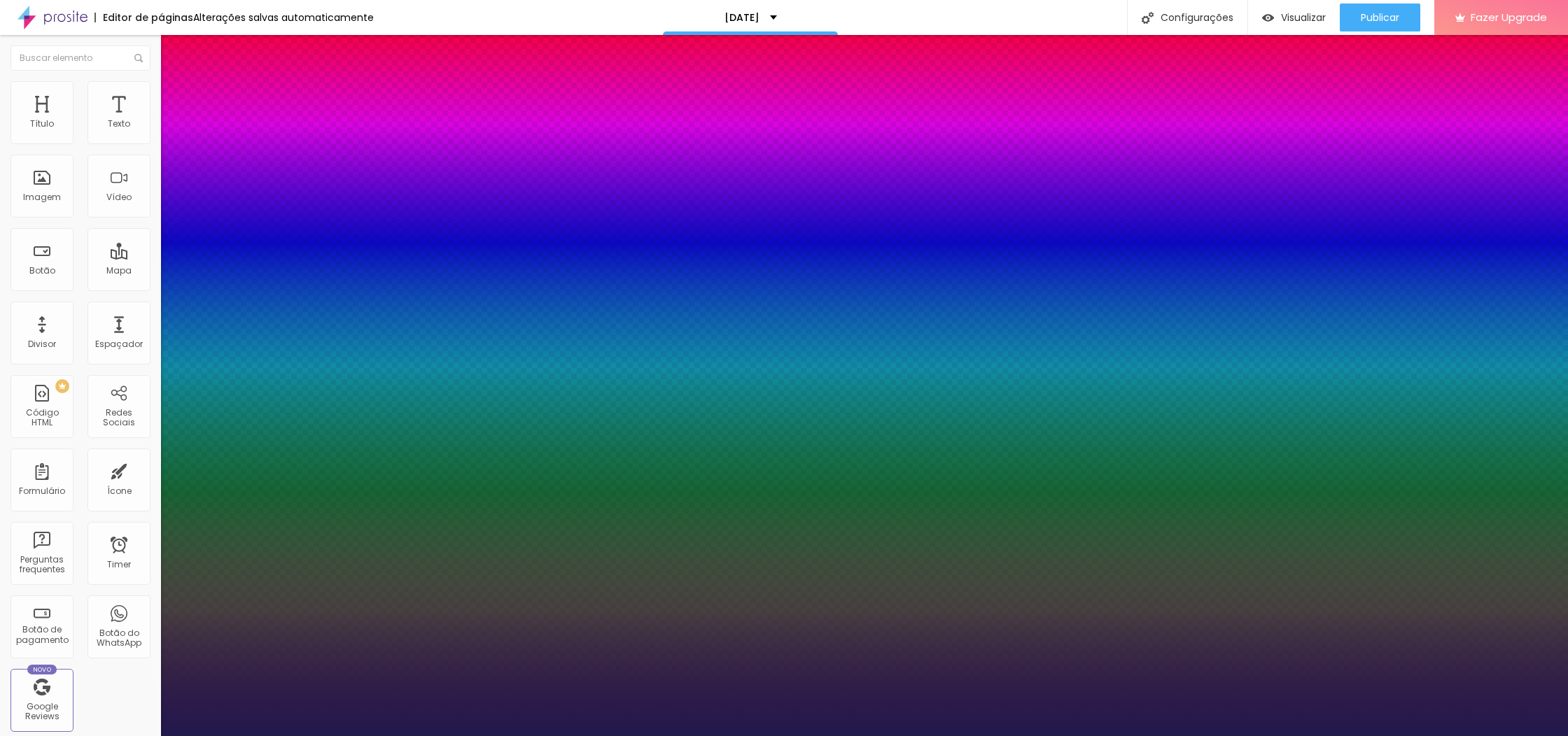
type input "1"
type input "21"
type input "1"
type input "20"
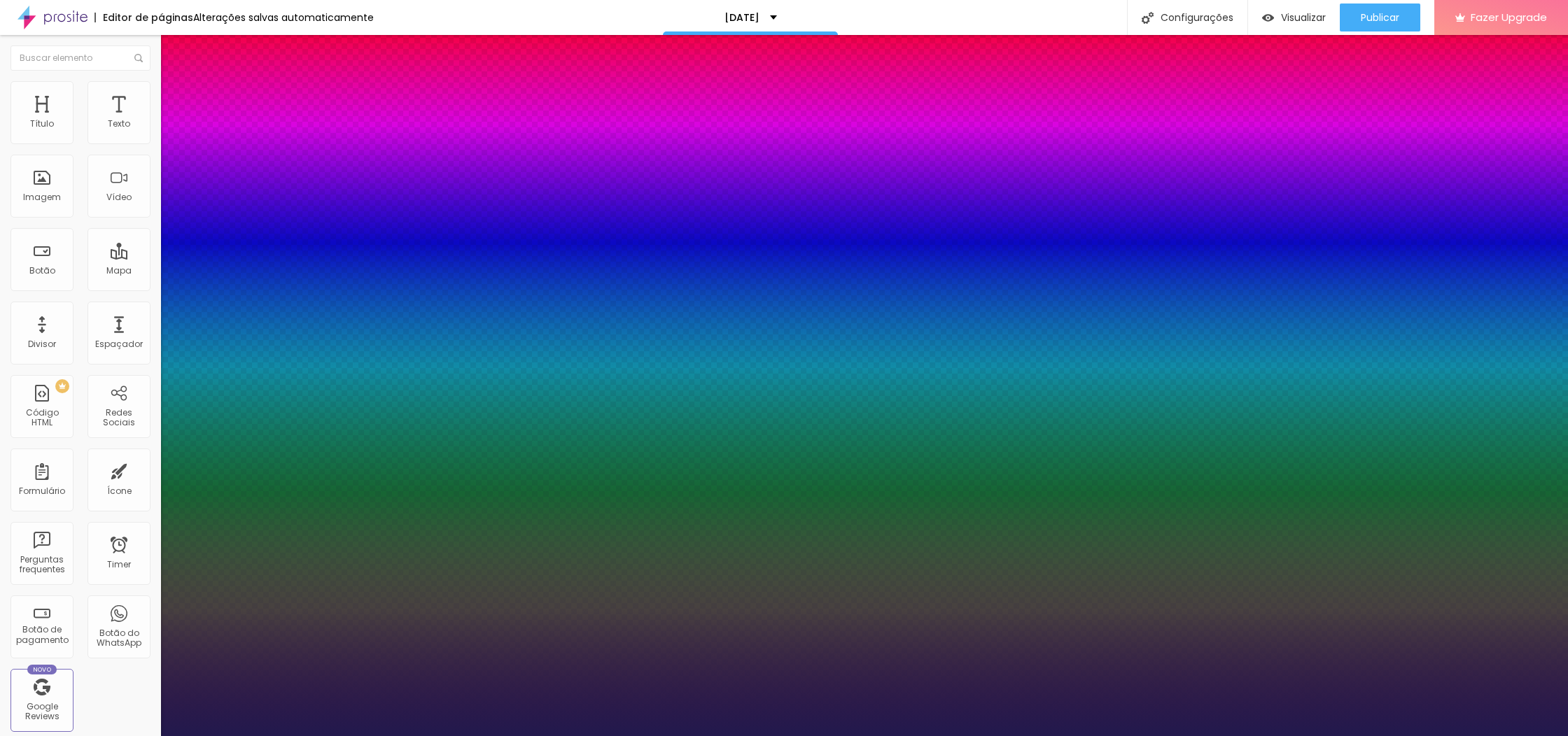
type input "20"
type input "1"
type input "21"
type input "1"
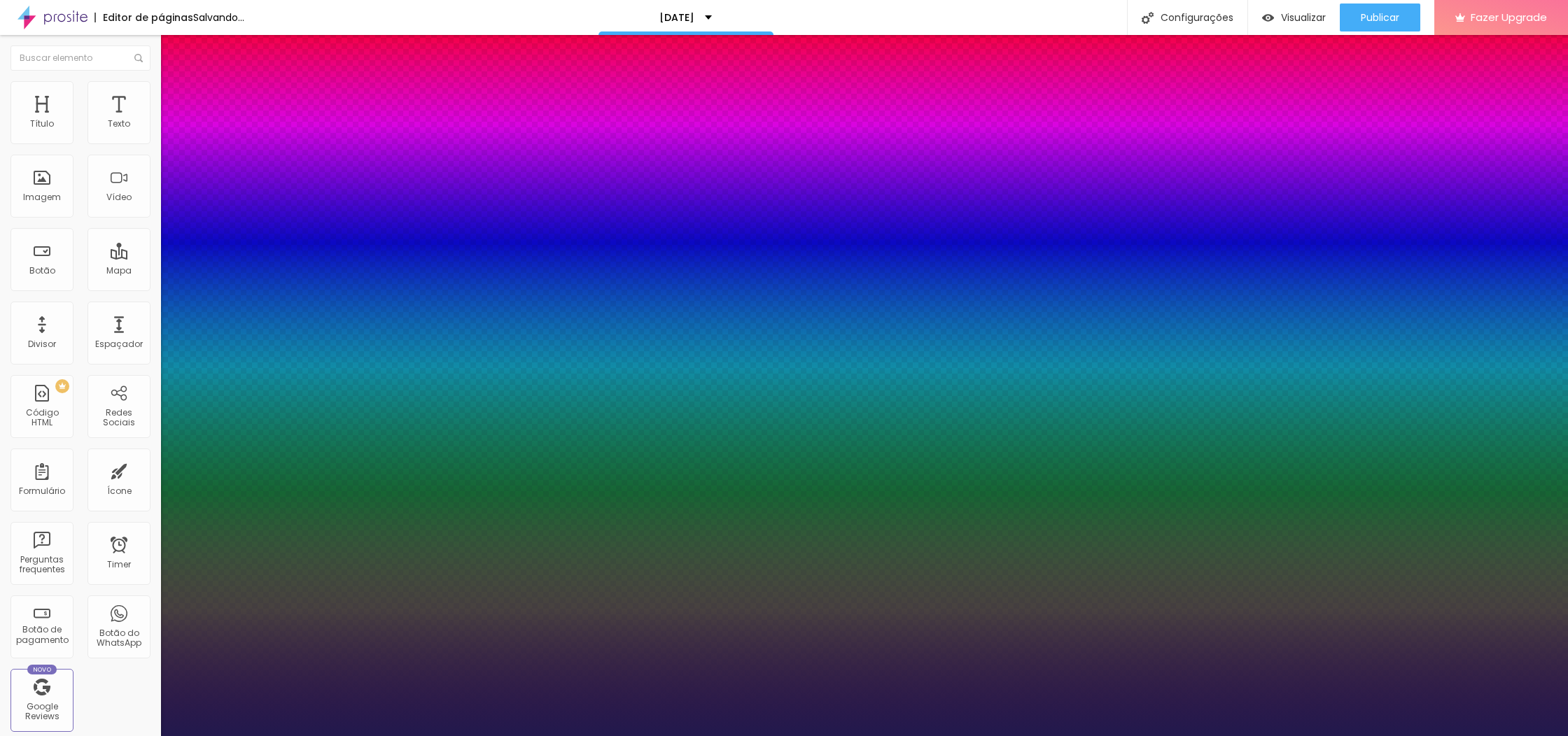
type input "21"
drag, startPoint x: 191, startPoint y: 394, endPoint x: 222, endPoint y: 336, distance: 65.8
click at [255, 735] on div at bounding box center [784, 736] width 1568 height 0
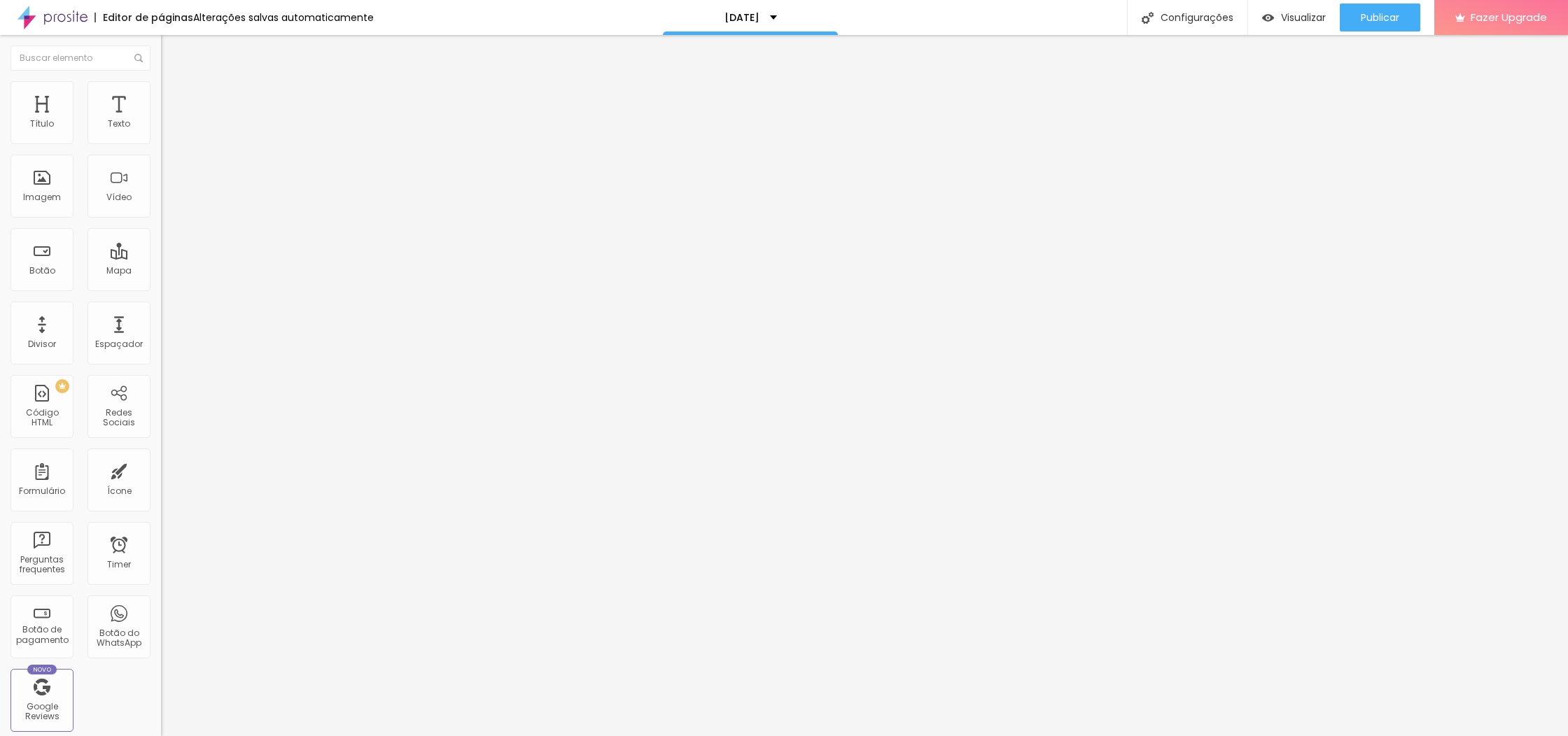
click at [161, 81] on li "Estilo" at bounding box center [241, 88] width 161 height 14
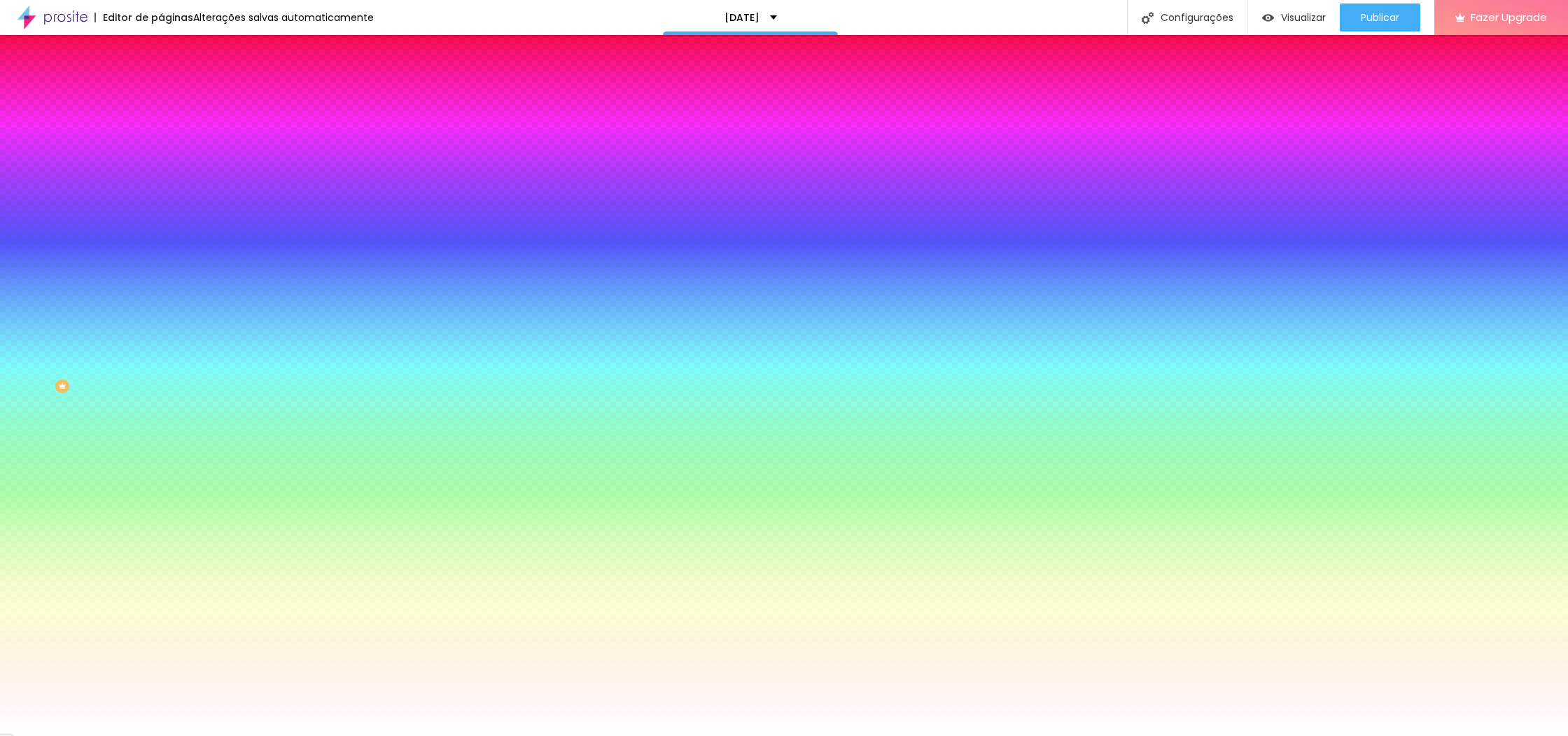
click at [174, 98] on span "Avançado" at bounding box center [196, 104] width 46 height 12
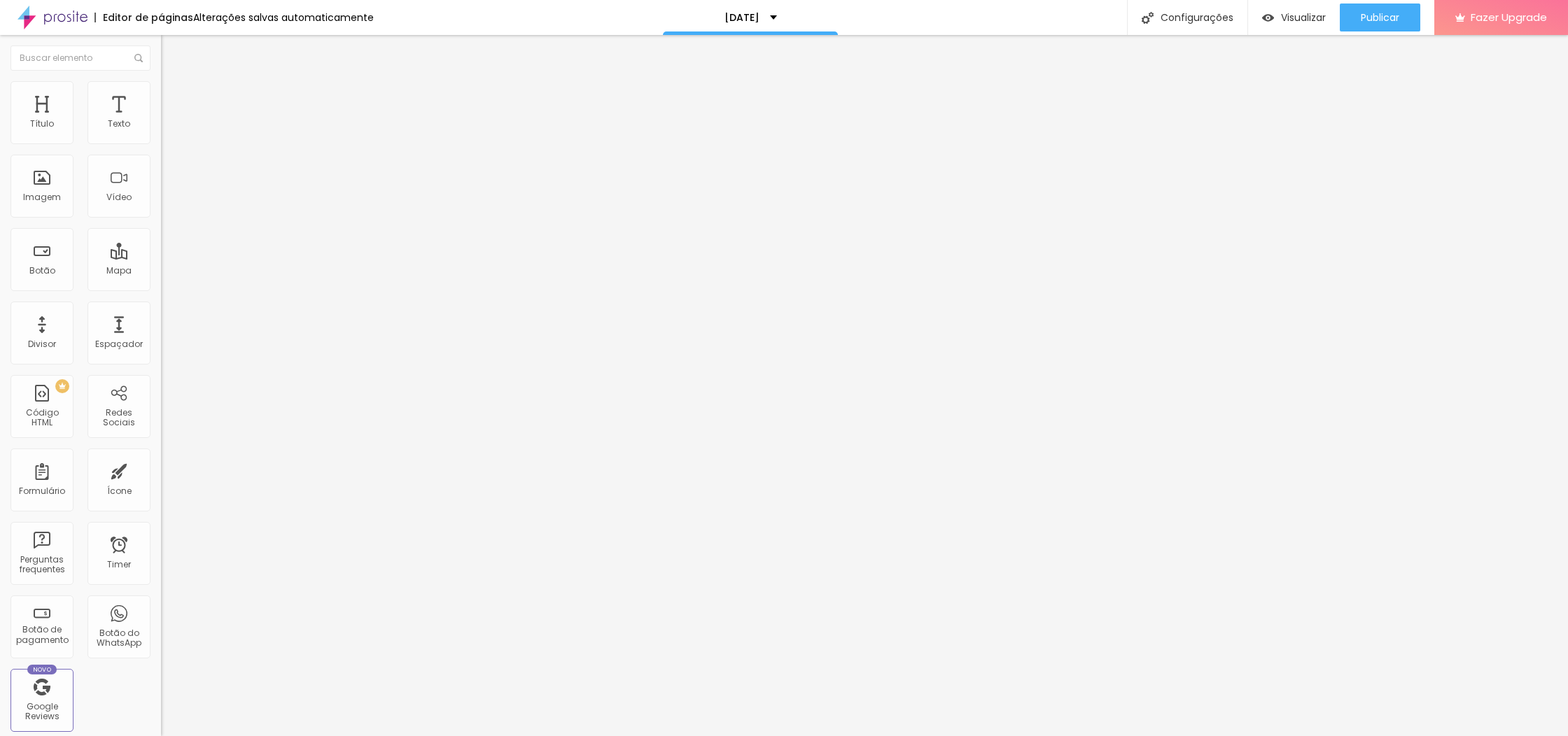
drag, startPoint x: 79, startPoint y: 86, endPoint x: 34, endPoint y: 83, distance: 45.1
click at [161, 86] on img at bounding box center [167, 87] width 13 height 13
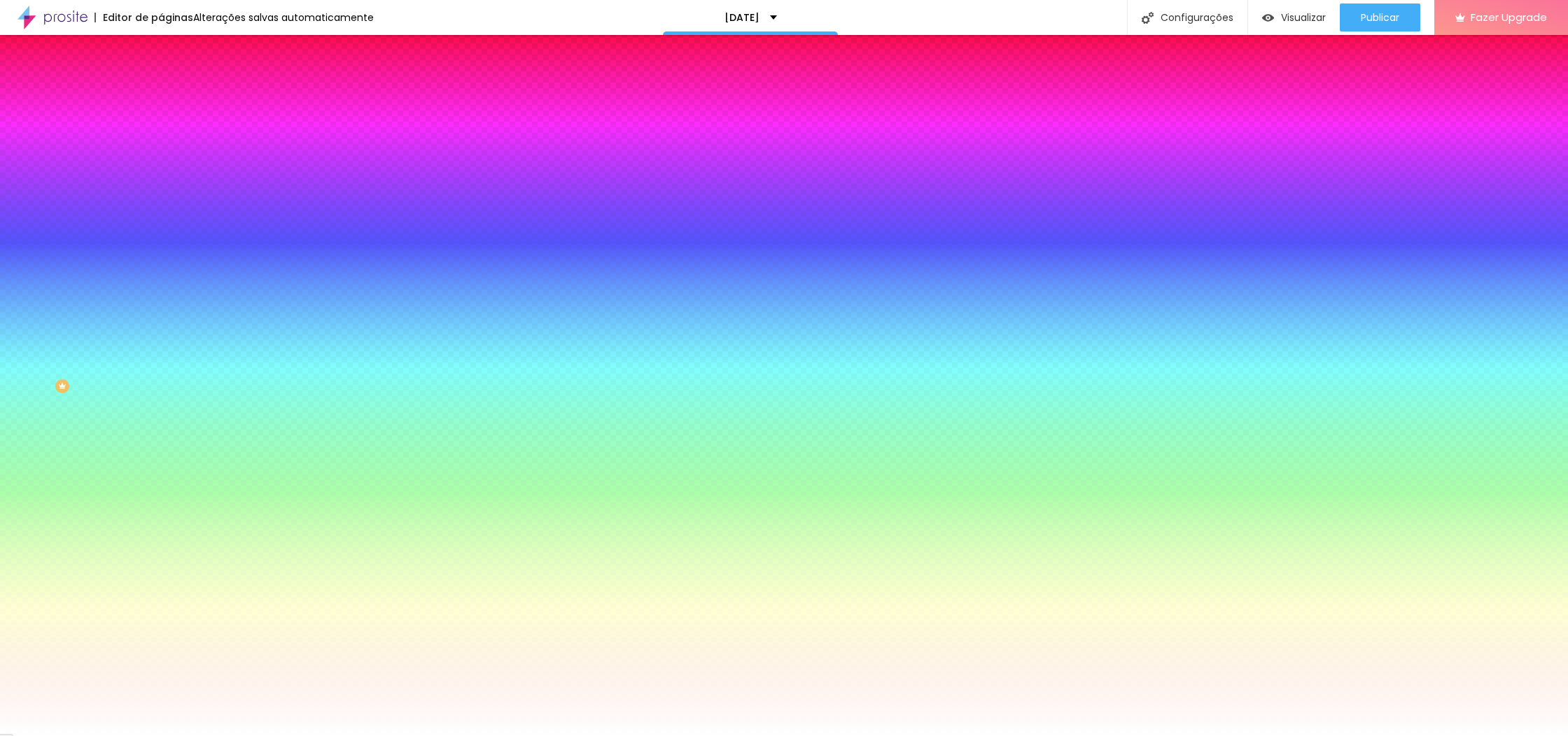
click at [161, 190] on div at bounding box center [241, 190] width 161 height 0
type input "#FFFFFF"
drag, startPoint x: 21, startPoint y: 272, endPoint x: 14, endPoint y: 252, distance: 21.2
click at [161, 256] on div "Imagem de fundo Adicionar imagem Efeito da Imagem Nenhum Nenhum Parallax Cor de…" at bounding box center [241, 199] width 161 height 181
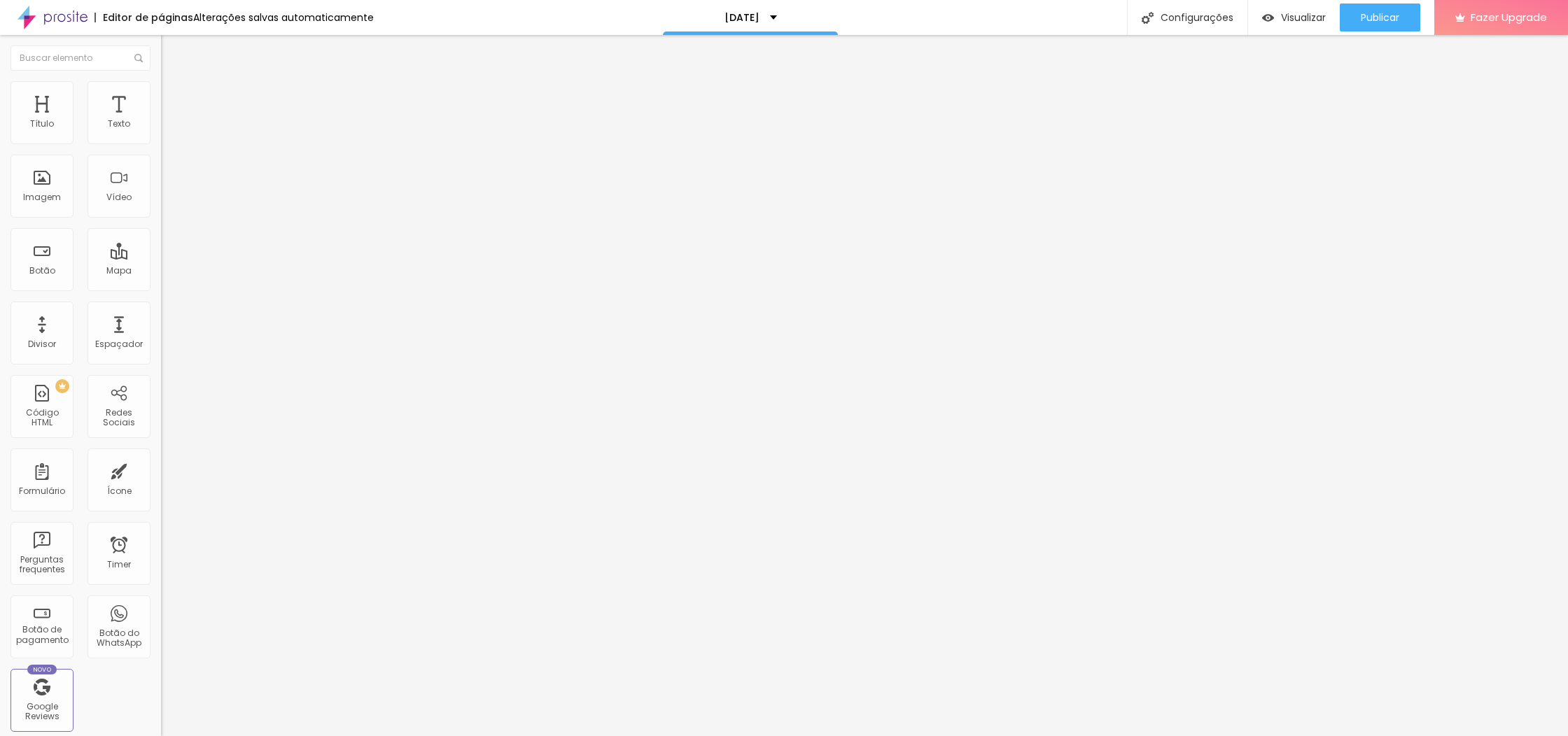
click at [174, 96] on span "Estilo" at bounding box center [184, 91] width 22 height 12
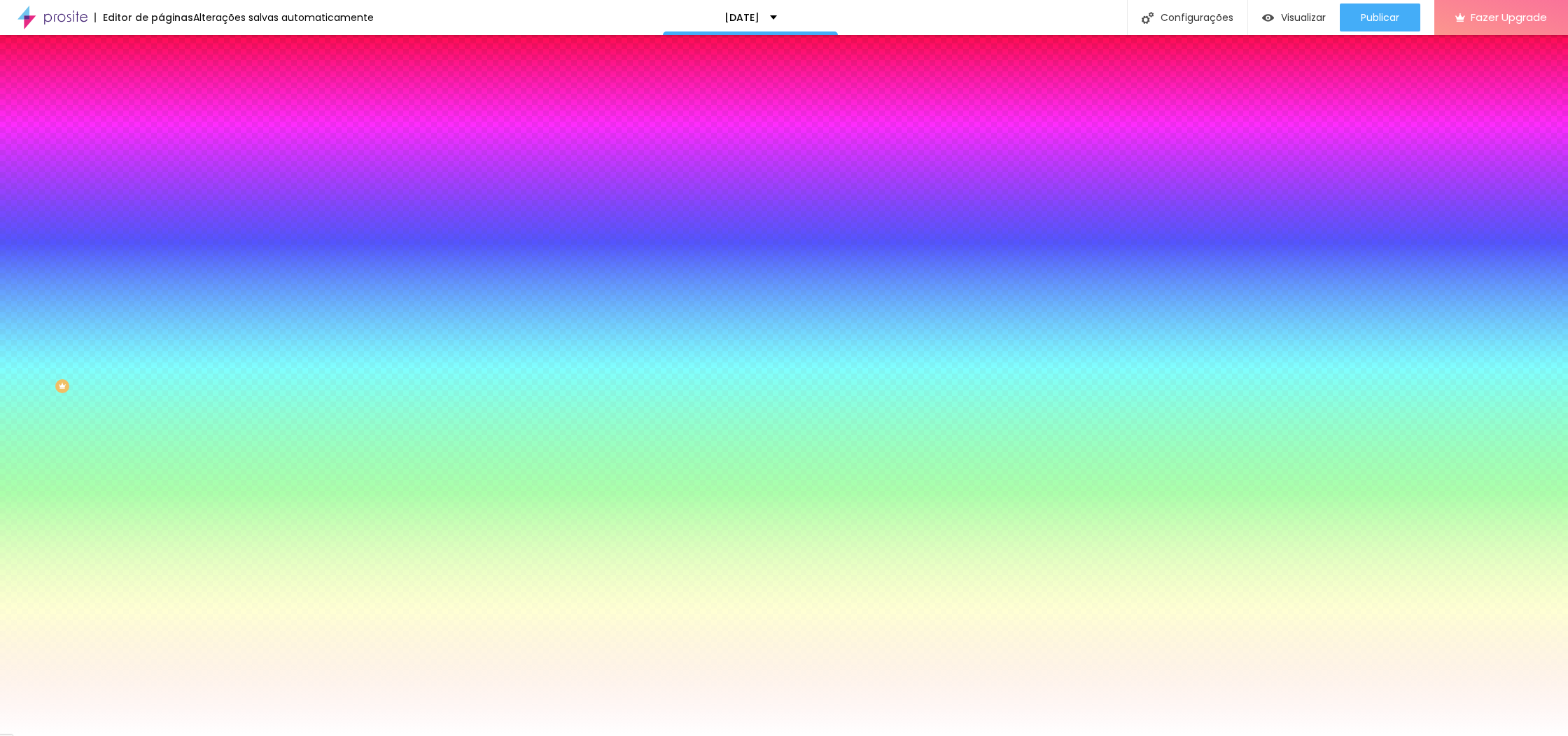
drag, startPoint x: 37, startPoint y: 82, endPoint x: 20, endPoint y: 59, distance: 28.6
click at [161, 80] on li "Conteúdo" at bounding box center [241, 74] width 161 height 14
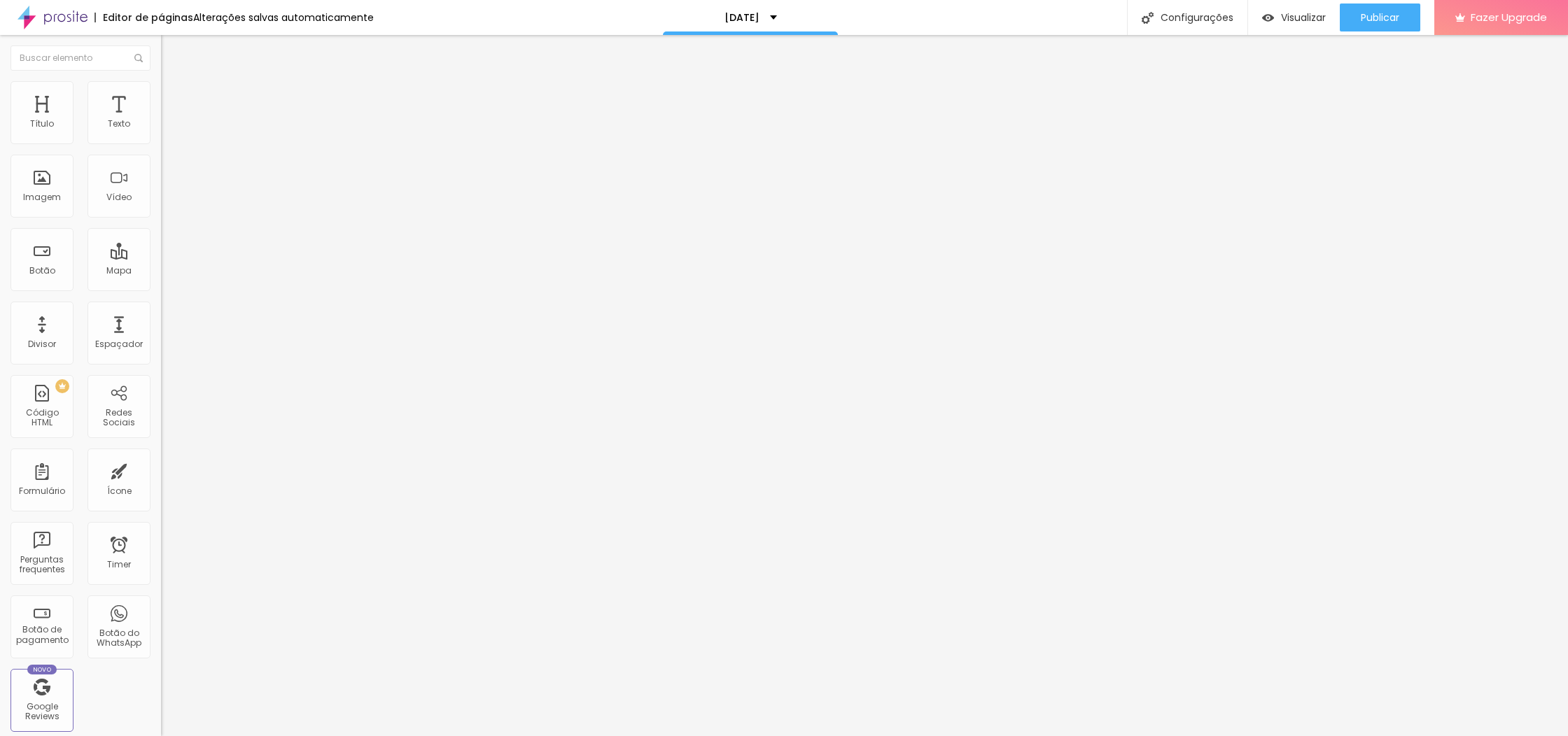
click at [171, 54] on img "button" at bounding box center [177, 51] width 11 height 11
click at [171, 50] on img "button" at bounding box center [177, 51] width 11 height 11
click at [171, 47] on img "button" at bounding box center [177, 51] width 11 height 11
drag, startPoint x: 56, startPoint y: 290, endPoint x: 0, endPoint y: 282, distance: 56.6
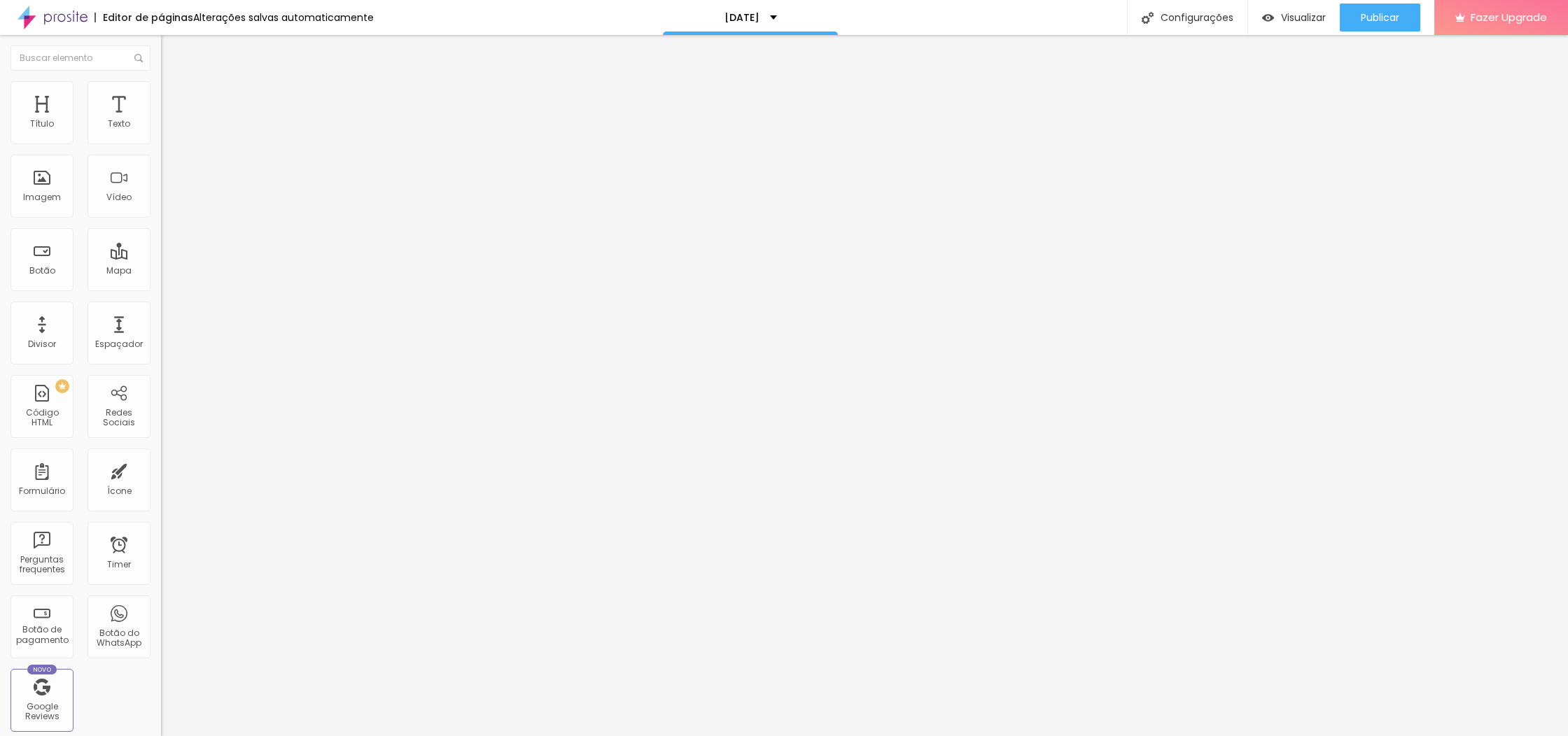
click at [161, 282] on div "Texto Click me Alinhamento [GEOGRAPHIC_DATA] Link URL https:// Abrir em uma nov…" at bounding box center [241, 210] width 161 height 204
click at [161, 131] on input "Click me" at bounding box center [245, 125] width 168 height 14
type input "r"
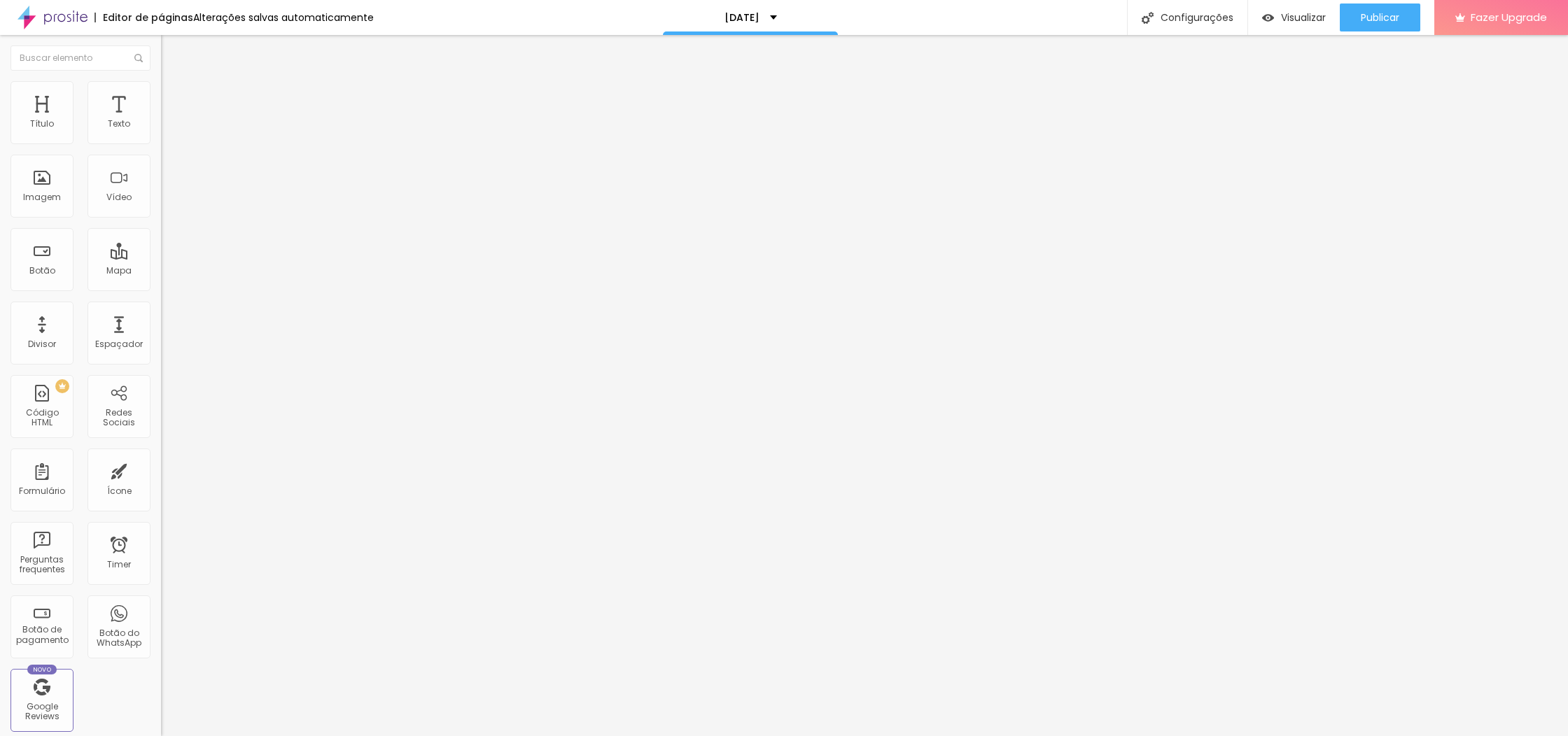
type input "RESERVA [PERSON_NAME] VAGA"
click at [161, 218] on span "Normal" at bounding box center [177, 215] width 32 height 12
click at [161, 229] on span "Pequeno" at bounding box center [179, 223] width 37 height 12
click at [161, 81] on img at bounding box center [167, 87] width 13 height 13
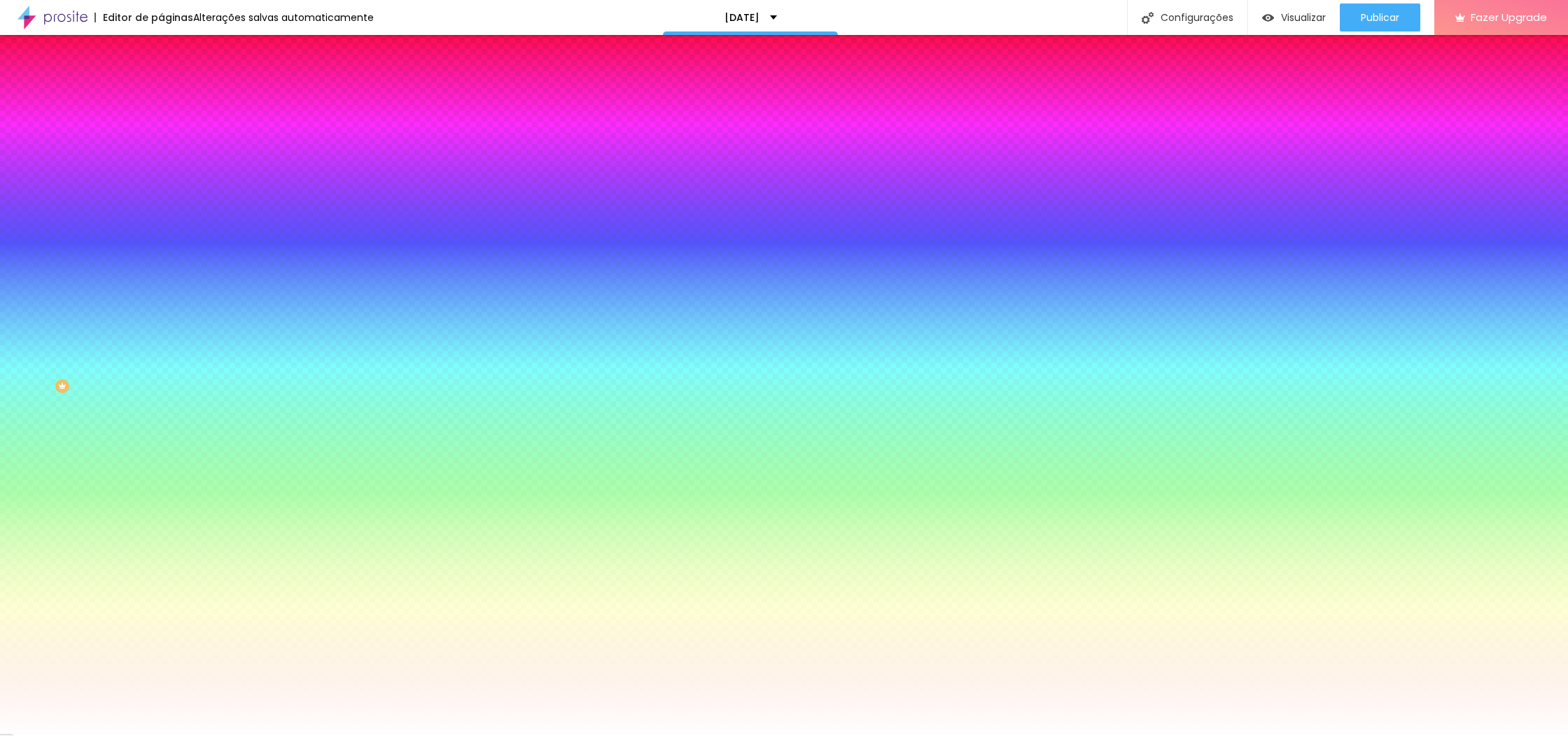
click at [161, 134] on div at bounding box center [241, 134] width 161 height 0
click at [26, 260] on div at bounding box center [784, 368] width 1568 height 736
type input "#000000"
drag, startPoint x: 32, startPoint y: 258, endPoint x: 77, endPoint y: 185, distance: 85.8
click at [161, 272] on div "Cor de fundo Voltar ao padrão #000000 Tipografia Voltar ao padrão Borda Voltar …" at bounding box center [241, 337] width 161 height 457
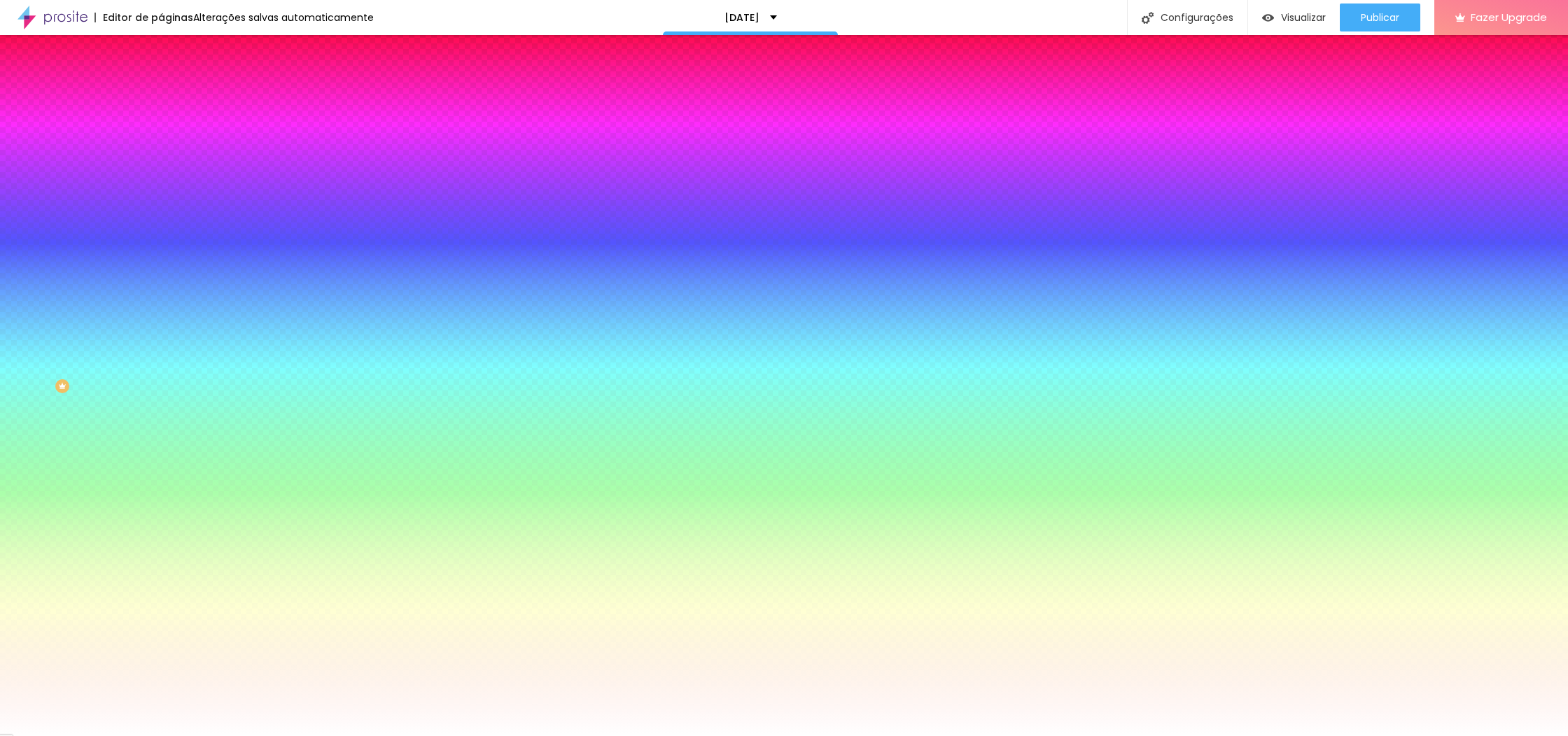
click at [161, 476] on div at bounding box center [241, 476] width 161 height 0
drag, startPoint x: 23, startPoint y: 318, endPoint x: 15, endPoint y: 312, distance: 10.0
click at [161, 451] on div "Cor de fundo Voltar ao padrão #FFFFFF" at bounding box center [241, 470] width 161 height 38
click at [161, 476] on div at bounding box center [241, 476] width 161 height 0
drag, startPoint x: 22, startPoint y: 318, endPoint x: 31, endPoint y: 330, distance: 15.0
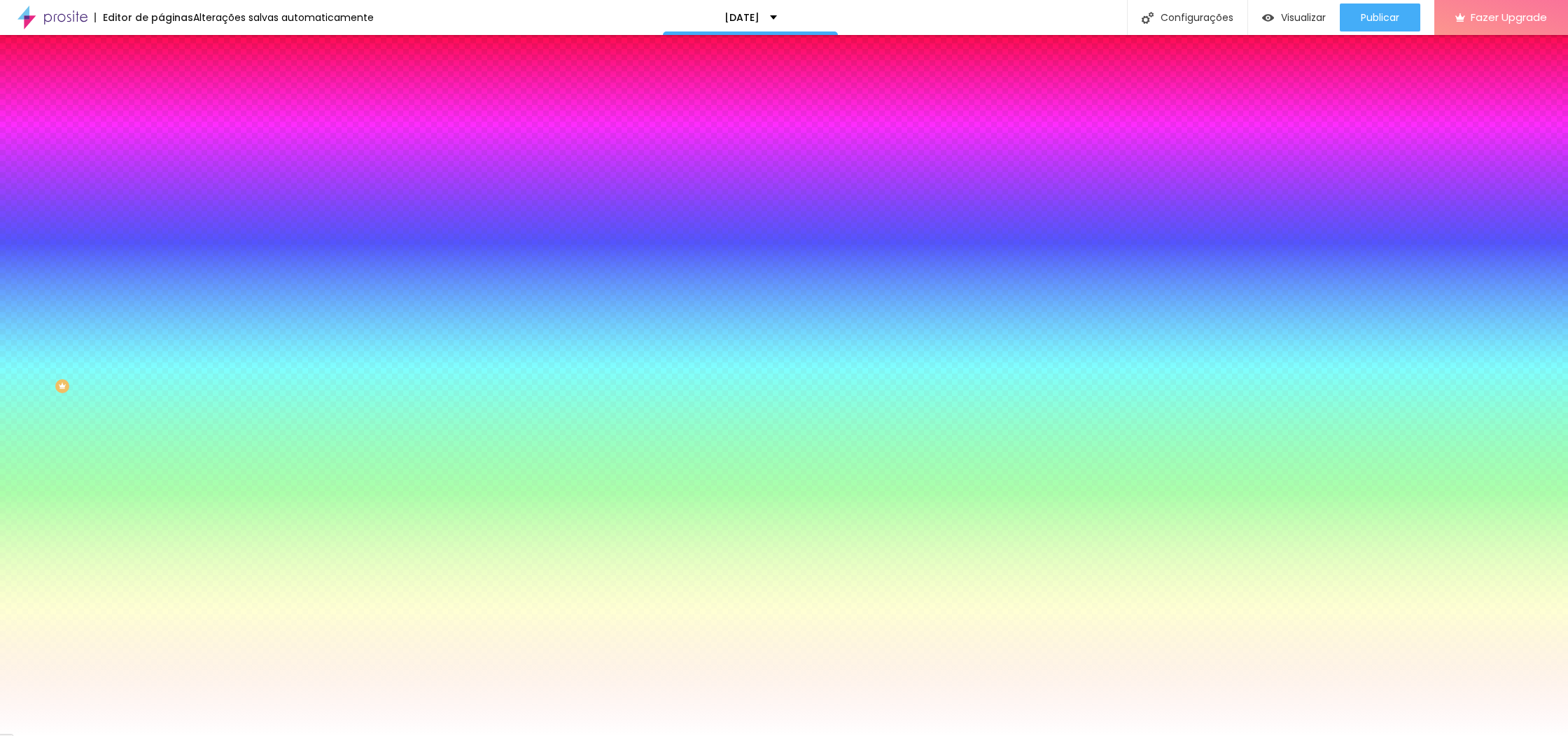
click at [160, 89] on div at bounding box center [162, 89] width 3 height 3
drag, startPoint x: 47, startPoint y: 324, endPoint x: 0, endPoint y: 309, distance: 49.3
click at [161, 309] on div "Cor de fundo Voltar ao padrão #000000 Tipografia Voltar ao padrão Borda Voltar …" at bounding box center [241, 337] width 161 height 457
click at [161, 476] on div at bounding box center [241, 476] width 161 height 0
drag, startPoint x: 23, startPoint y: 318, endPoint x: 80, endPoint y: 303, distance: 58.9
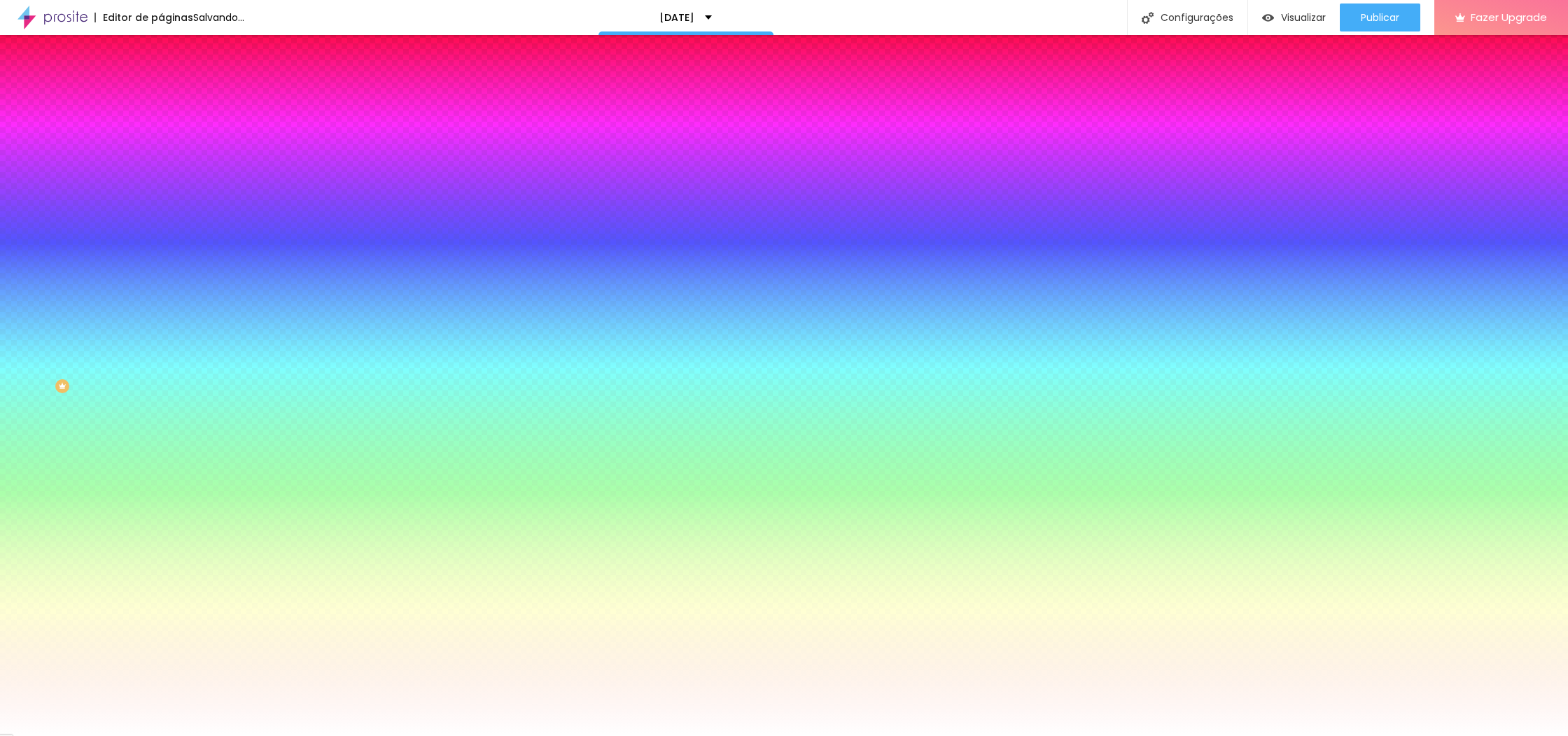
click at [25, 324] on div at bounding box center [784, 368] width 1568 height 736
type input "#E7E7E7"
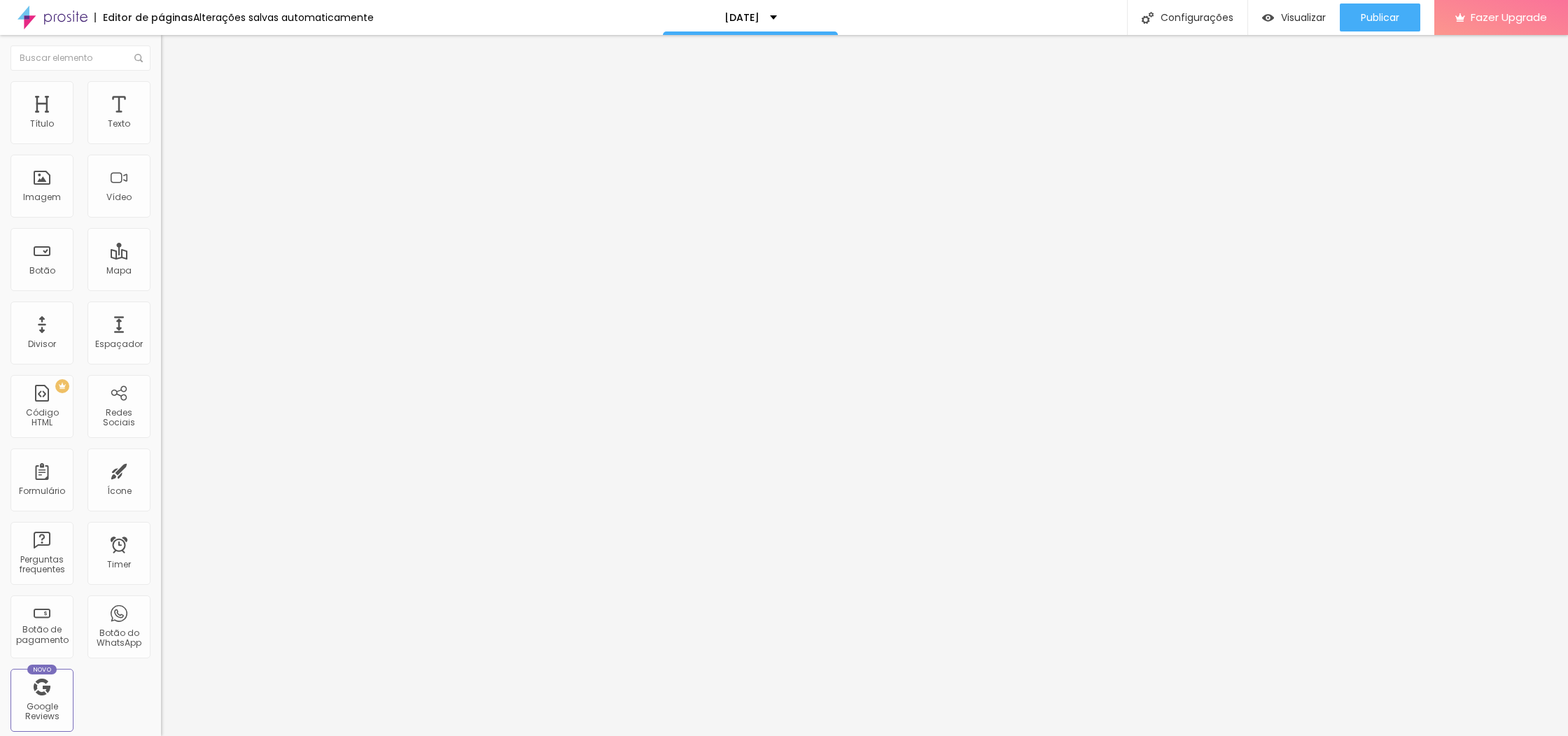
click at [174, 95] on span "Estilo" at bounding box center [184, 91] width 22 height 12
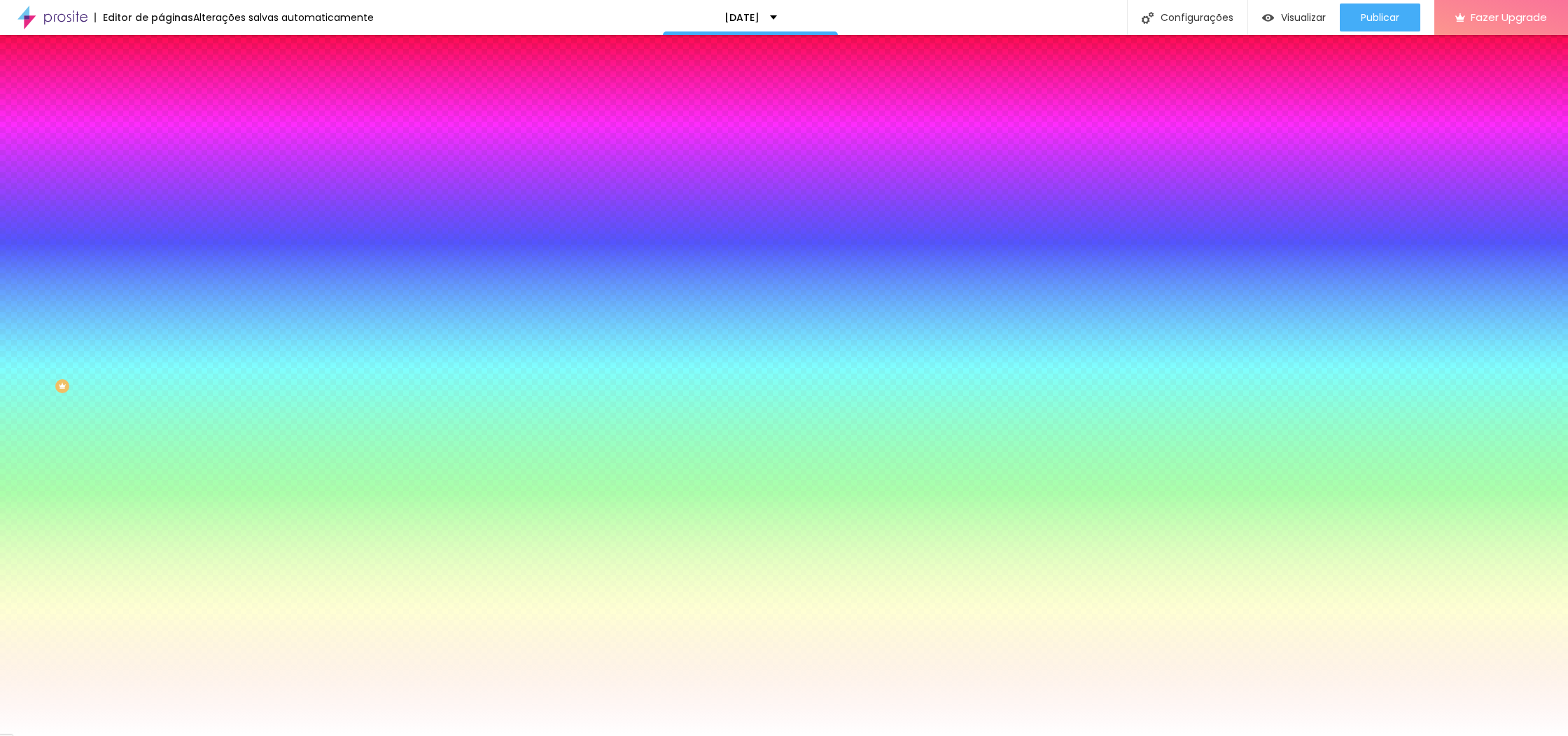
click at [161, 514] on div at bounding box center [241, 514] width 161 height 0
click at [161, 490] on div "Cor do texto Voltar ao padrão #FFFFFF" at bounding box center [241, 508] width 161 height 38
click at [161, 514] on div at bounding box center [241, 514] width 161 height 0
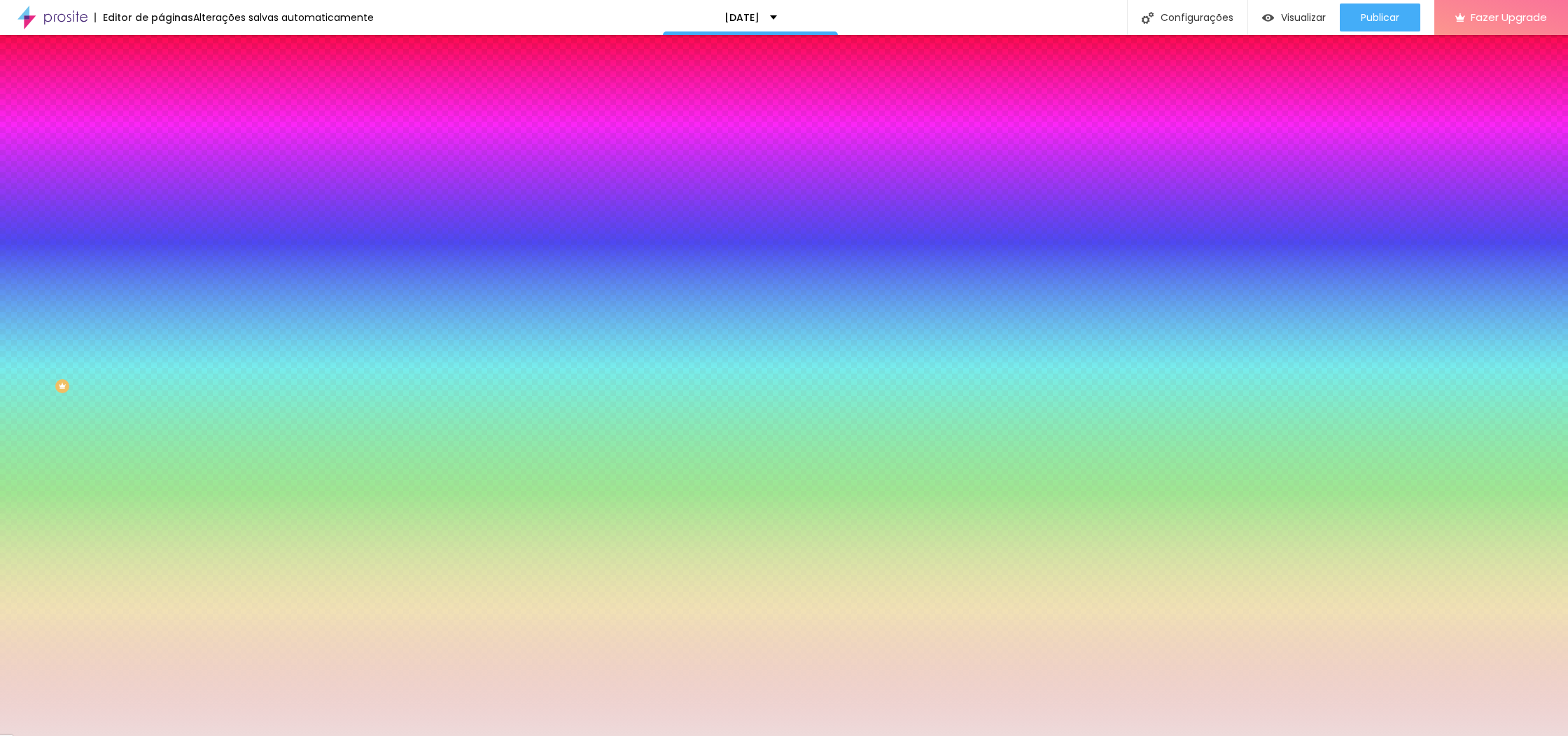
drag, startPoint x: 23, startPoint y: 351, endPoint x: 29, endPoint y: 357, distance: 8.5
click at [131, 52] on div at bounding box center [133, 50] width 3 height 3
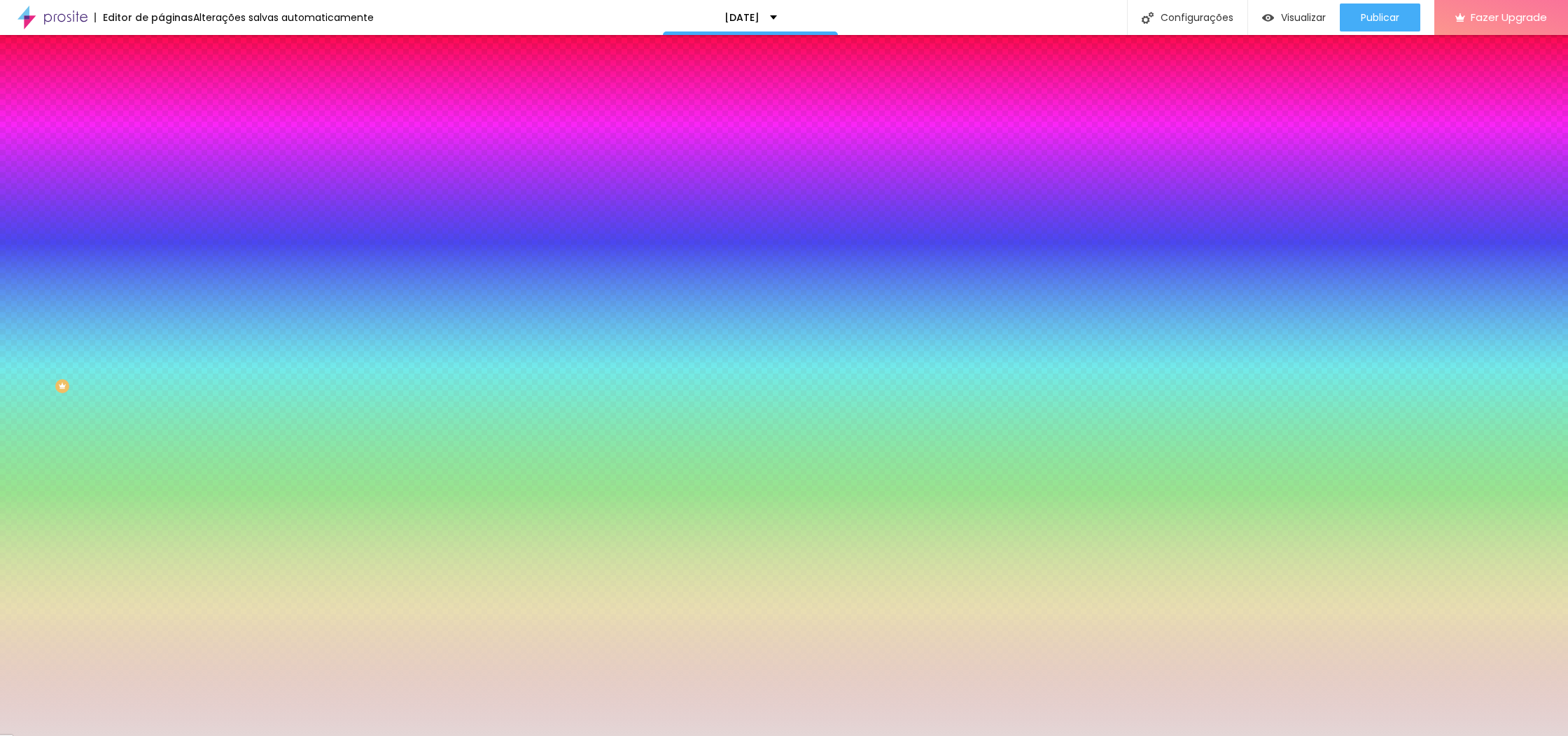
click at [95, 79] on div at bounding box center [97, 78] width 3 height 3
type input "#FFFFFF"
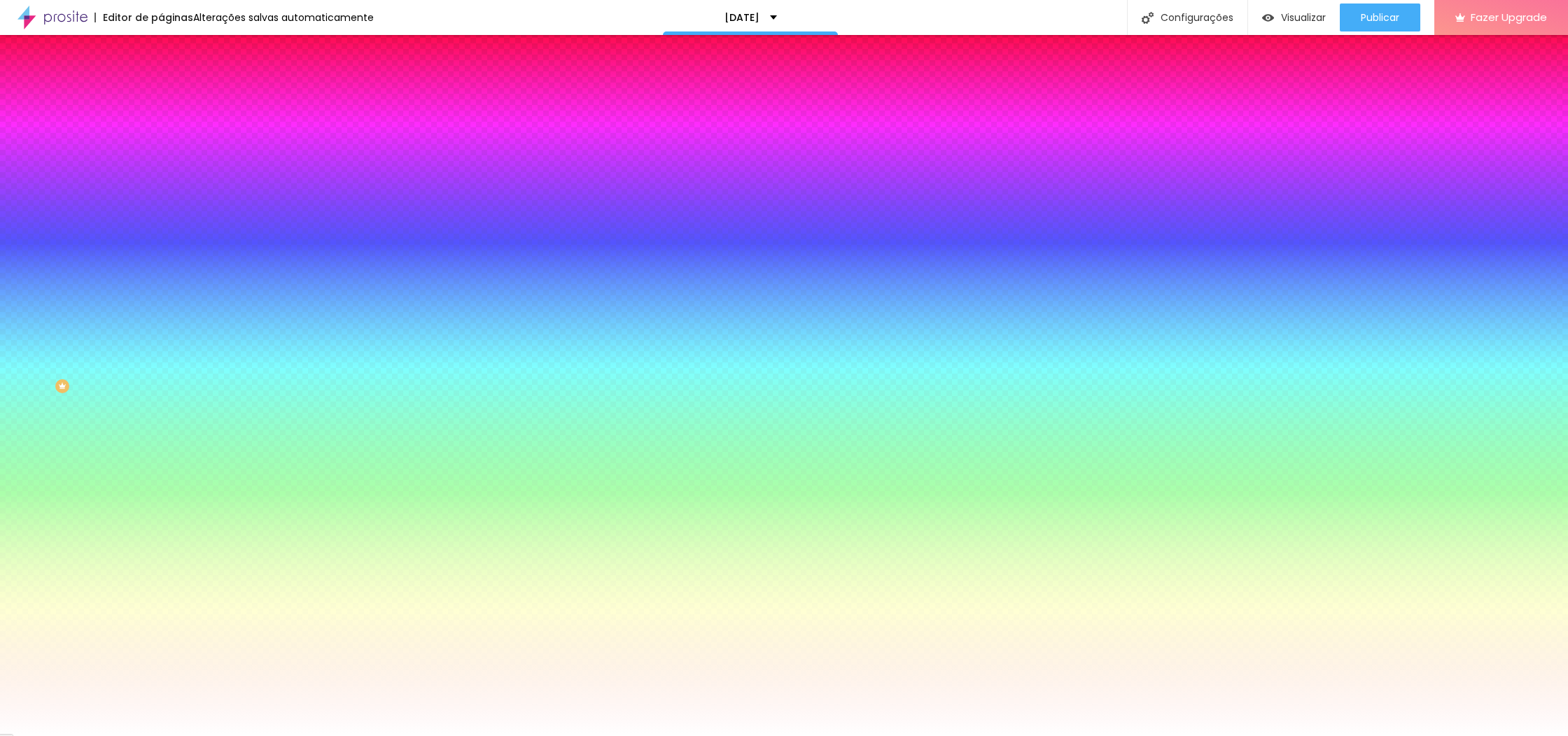
drag, startPoint x: 27, startPoint y: 361, endPoint x: 0, endPoint y: 325, distance: 45.0
click at [161, 325] on div "Cor de fundo Voltar ao padrão #000000 Tipografia Voltar ao padrão [PERSON_NAME]…" at bounding box center [241, 337] width 161 height 457
click at [167, 500] on icon "button" at bounding box center [171, 505] width 10 height 10
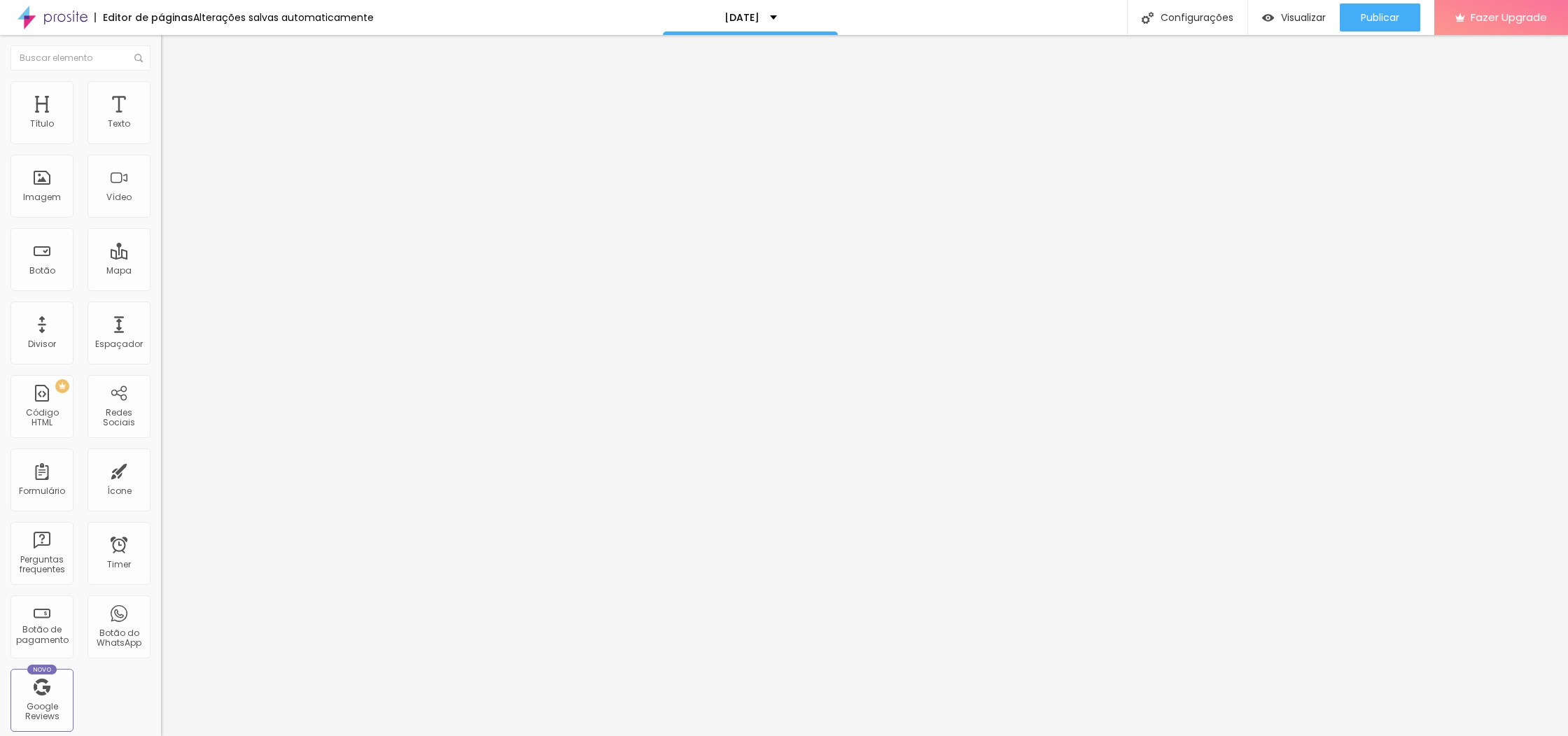
click at [161, 85] on img at bounding box center [167, 87] width 13 height 13
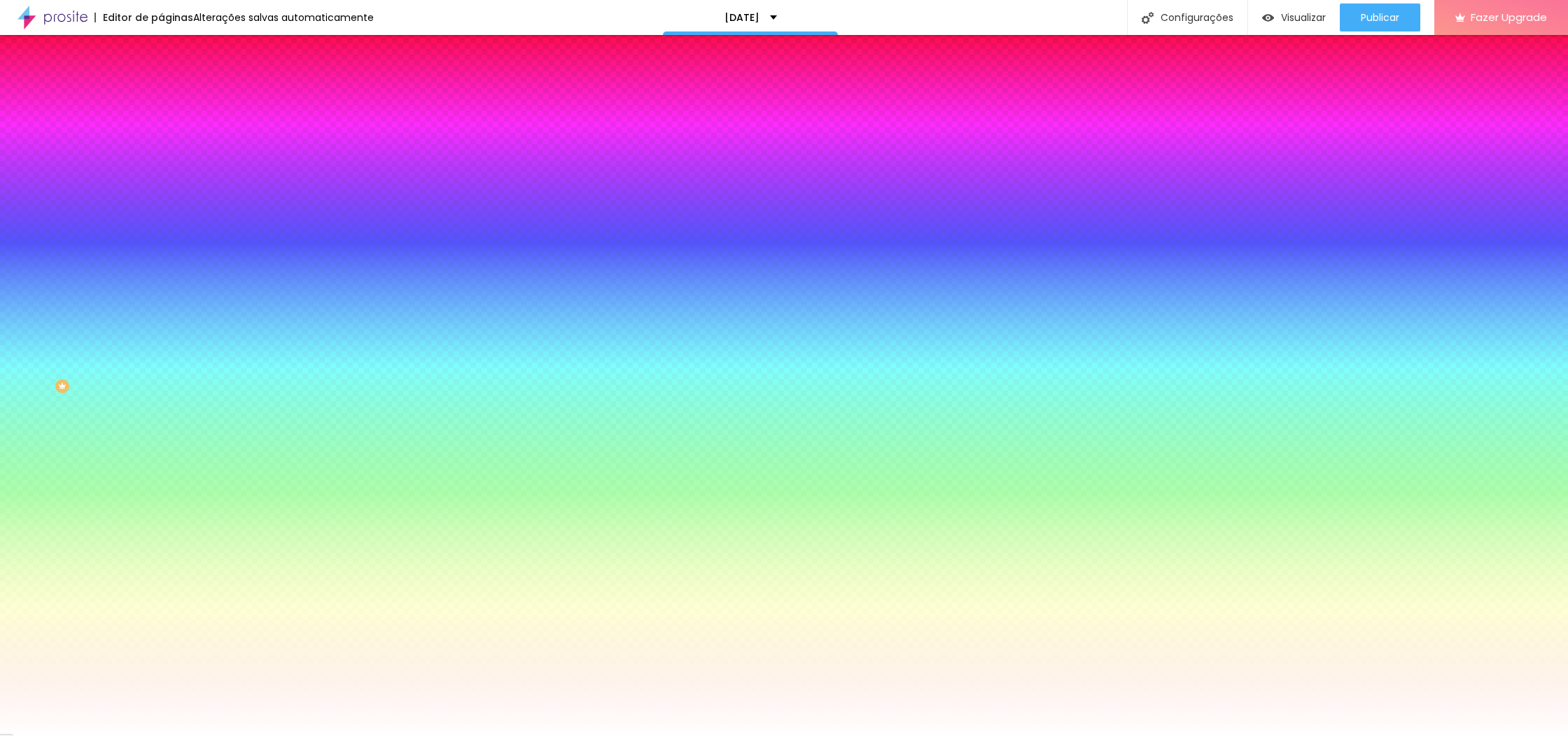
click at [161, 95] on img at bounding box center [167, 101] width 13 height 13
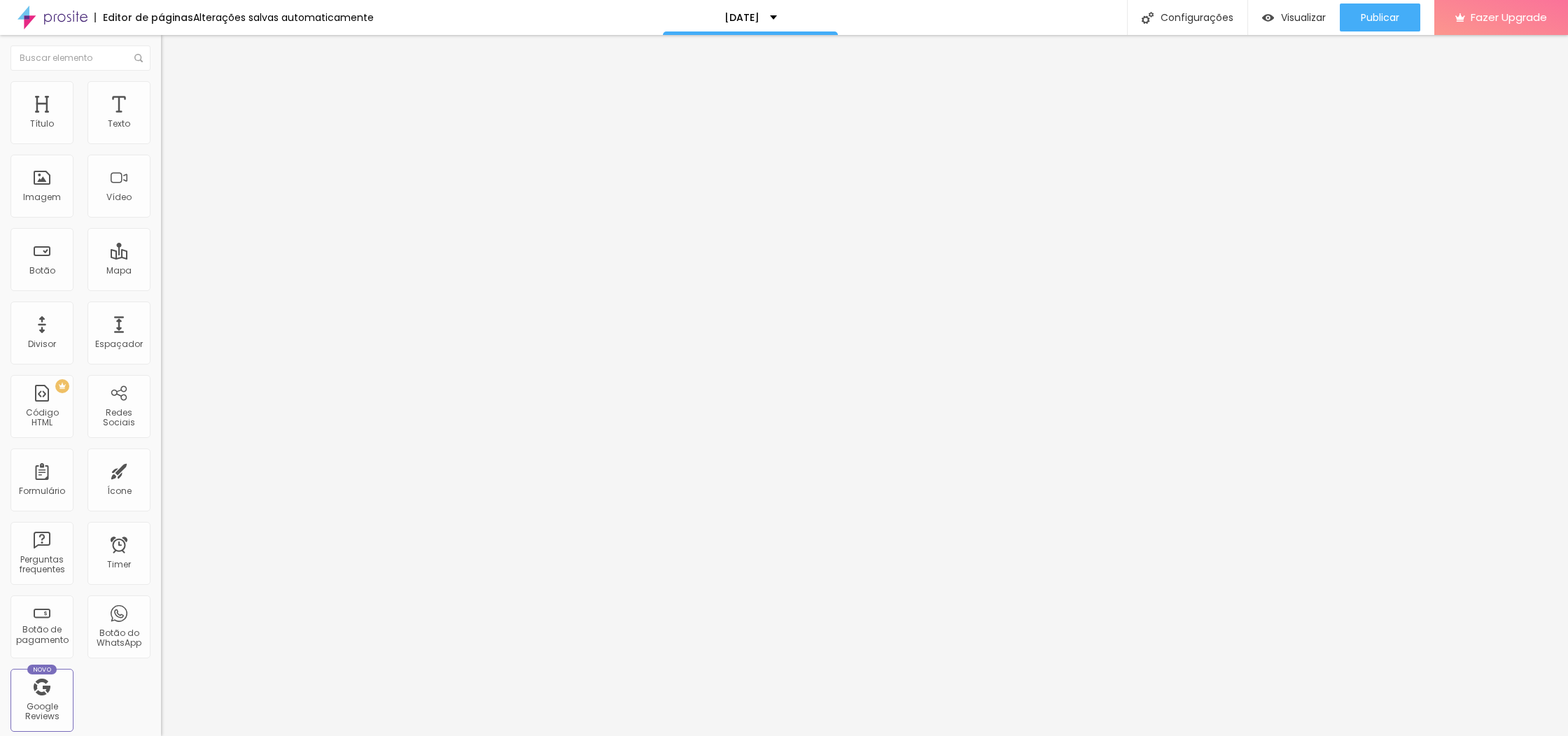
click at [161, 87] on li "Estilo" at bounding box center [241, 88] width 161 height 14
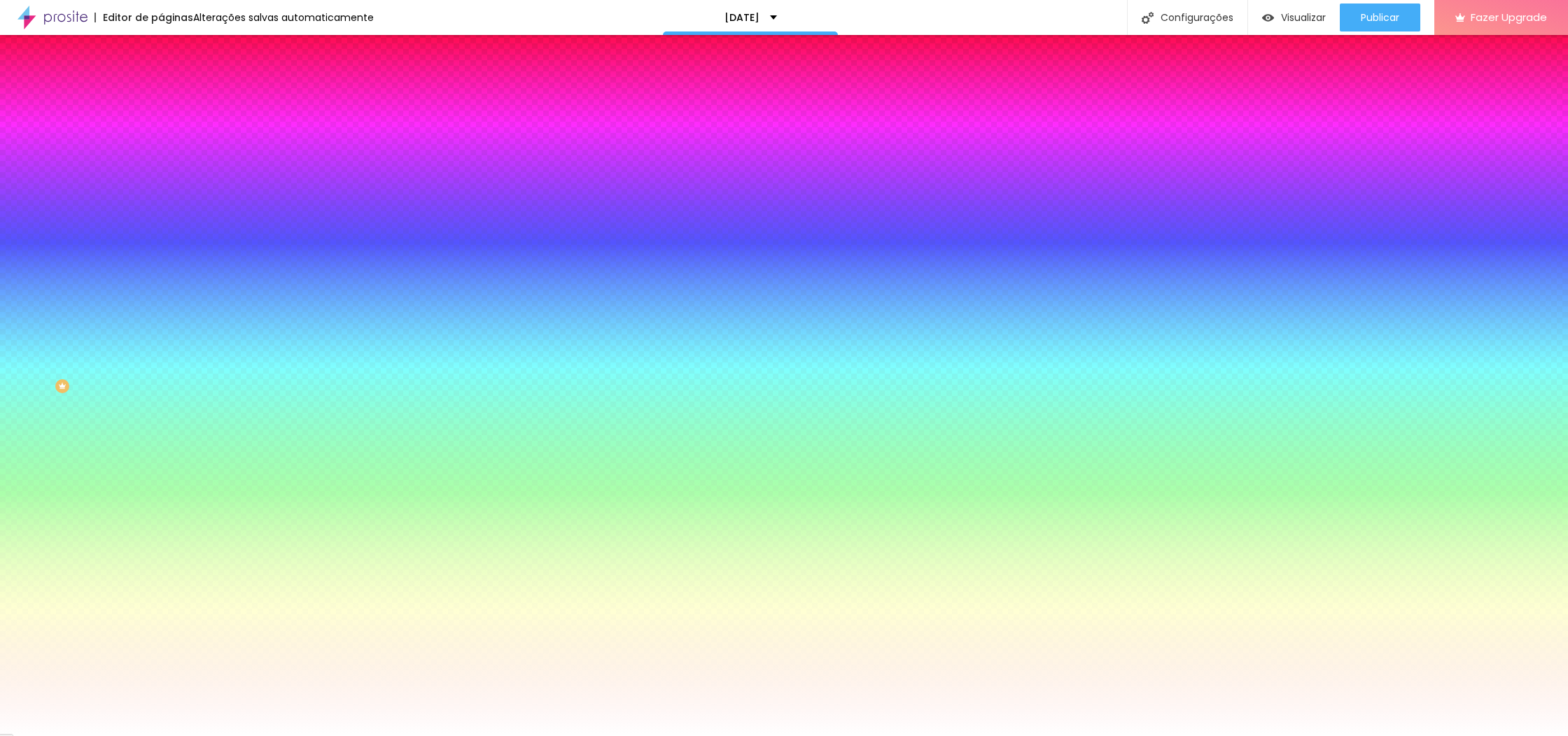
click at [161, 514] on div at bounding box center [241, 514] width 161 height 0
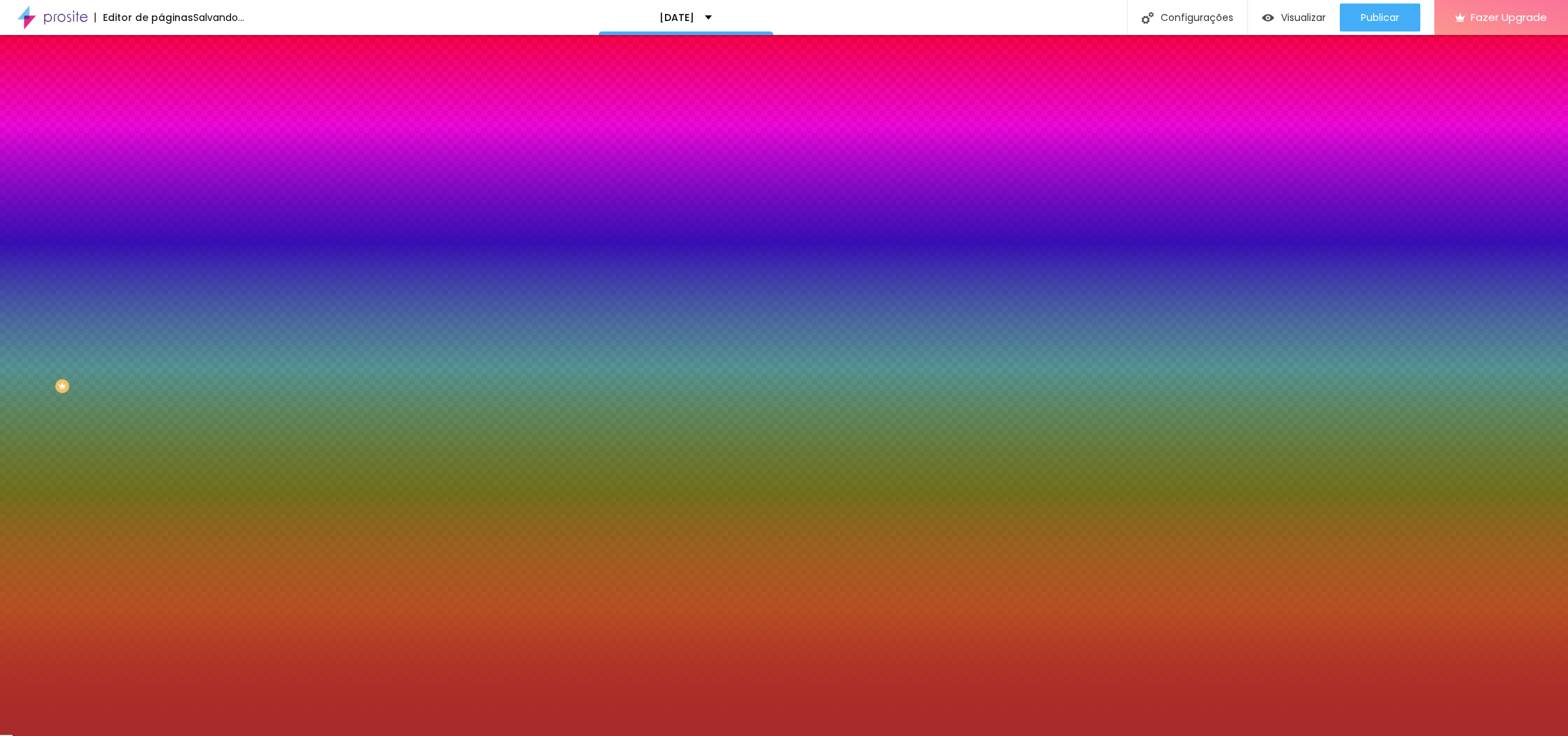
drag, startPoint x: 104, startPoint y: 367, endPoint x: 90, endPoint y: 387, distance: 24.4
click at [1165, 252] on div at bounding box center [1167, 252] width 3 height 3
type input "#A52C2C"
click at [89, 385] on div at bounding box center [784, 368] width 1568 height 736
click at [161, 510] on div "Editar Botão Conteúdo Estilo Avançado Cor de fundo Voltar ao padrão #000000 Tip…" at bounding box center [241, 386] width 161 height 701
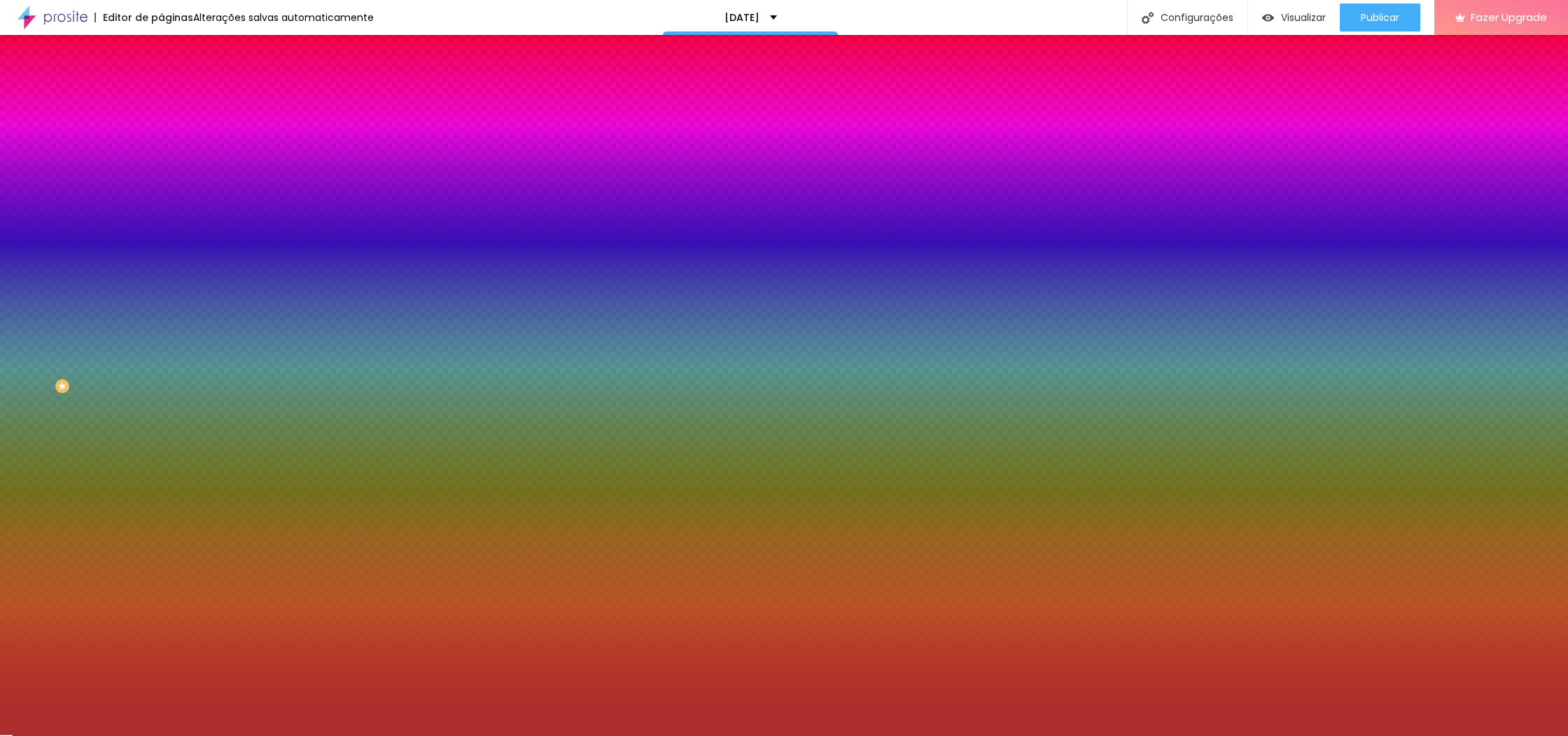
click at [161, 510] on div "Editar Botão Conteúdo Estilo Avançado Cor de fundo Voltar ao padrão #000000 Tip…" at bounding box center [241, 386] width 161 height 701
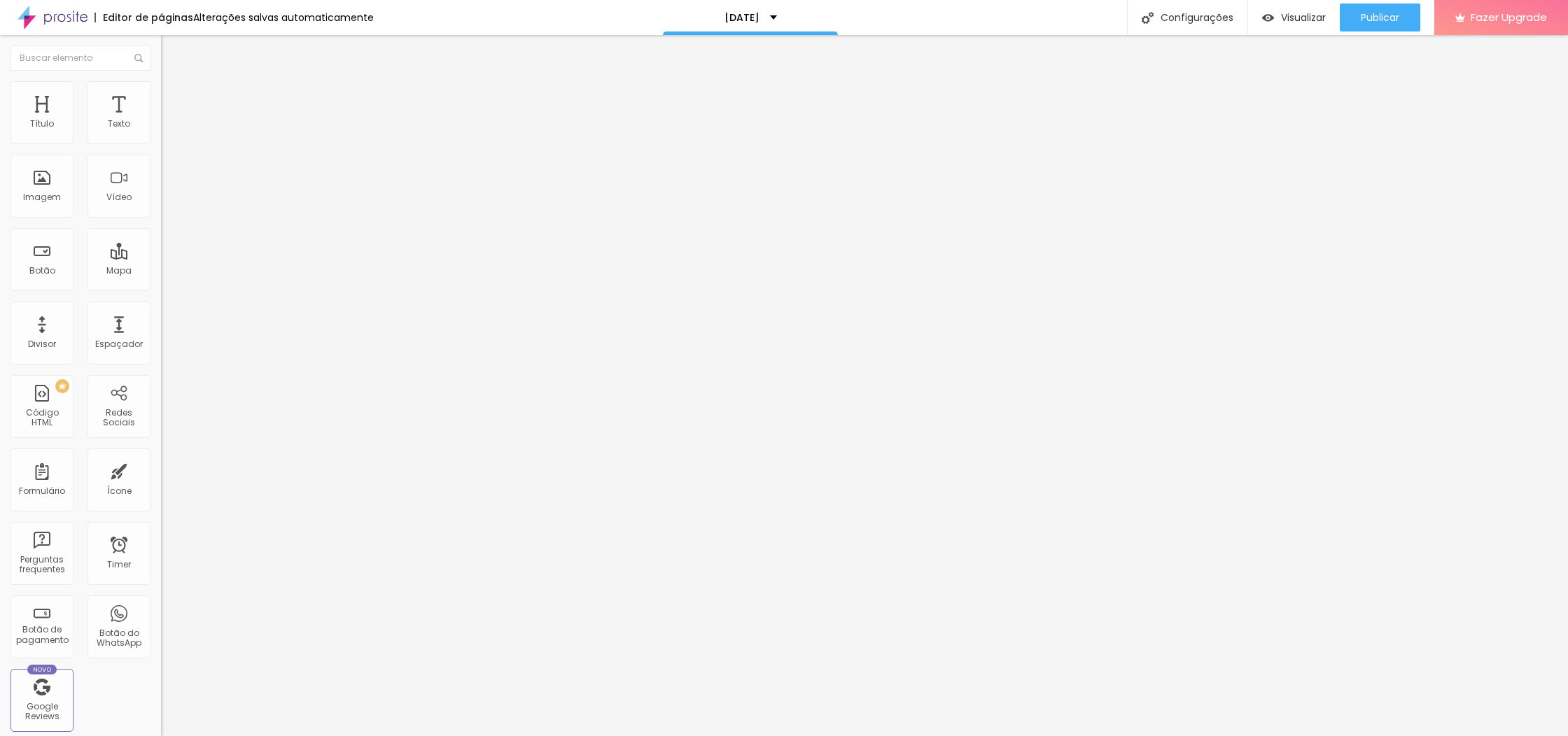
click at [161, 81] on li "Estilo" at bounding box center [241, 88] width 161 height 14
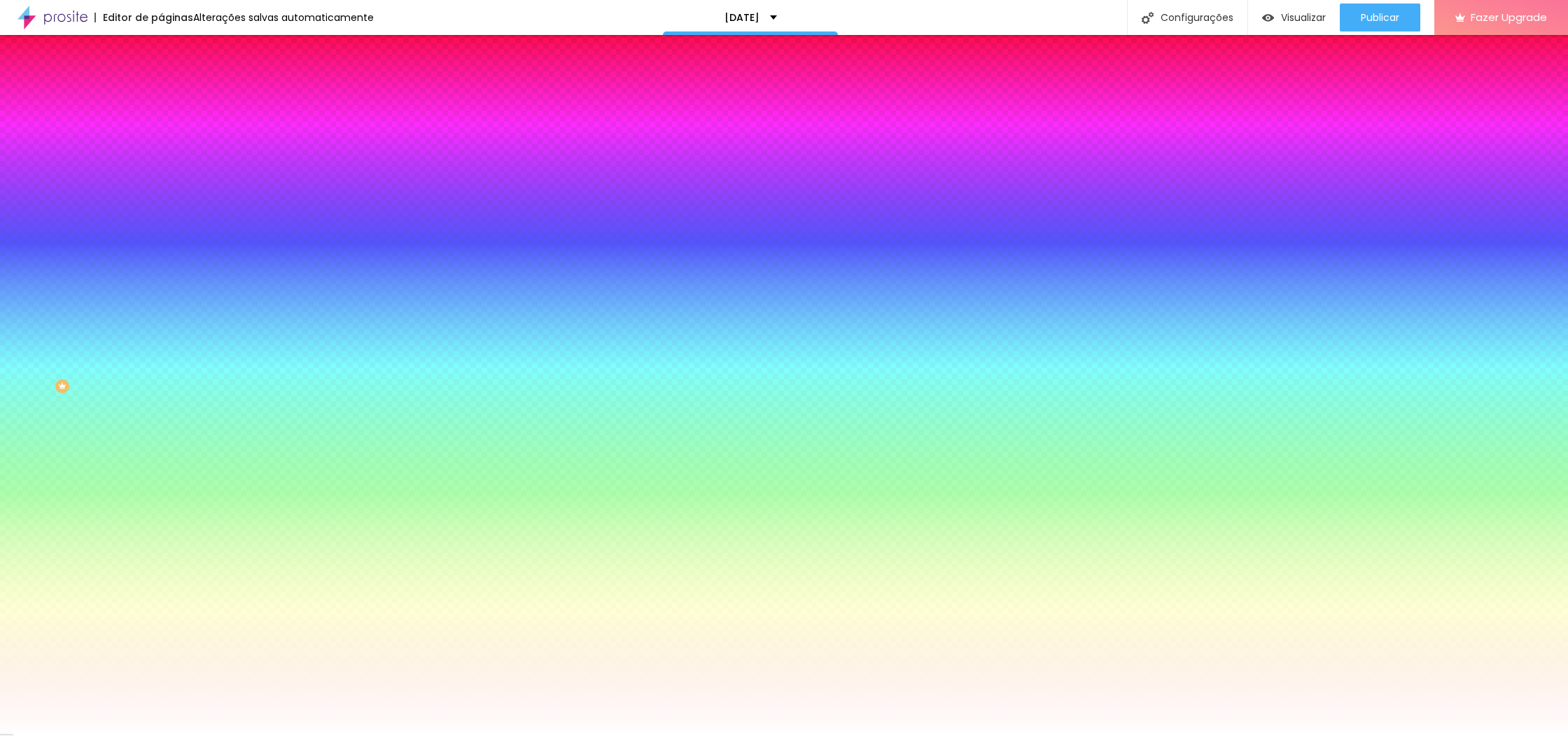
click at [161, 95] on li "Avançado" at bounding box center [241, 102] width 161 height 14
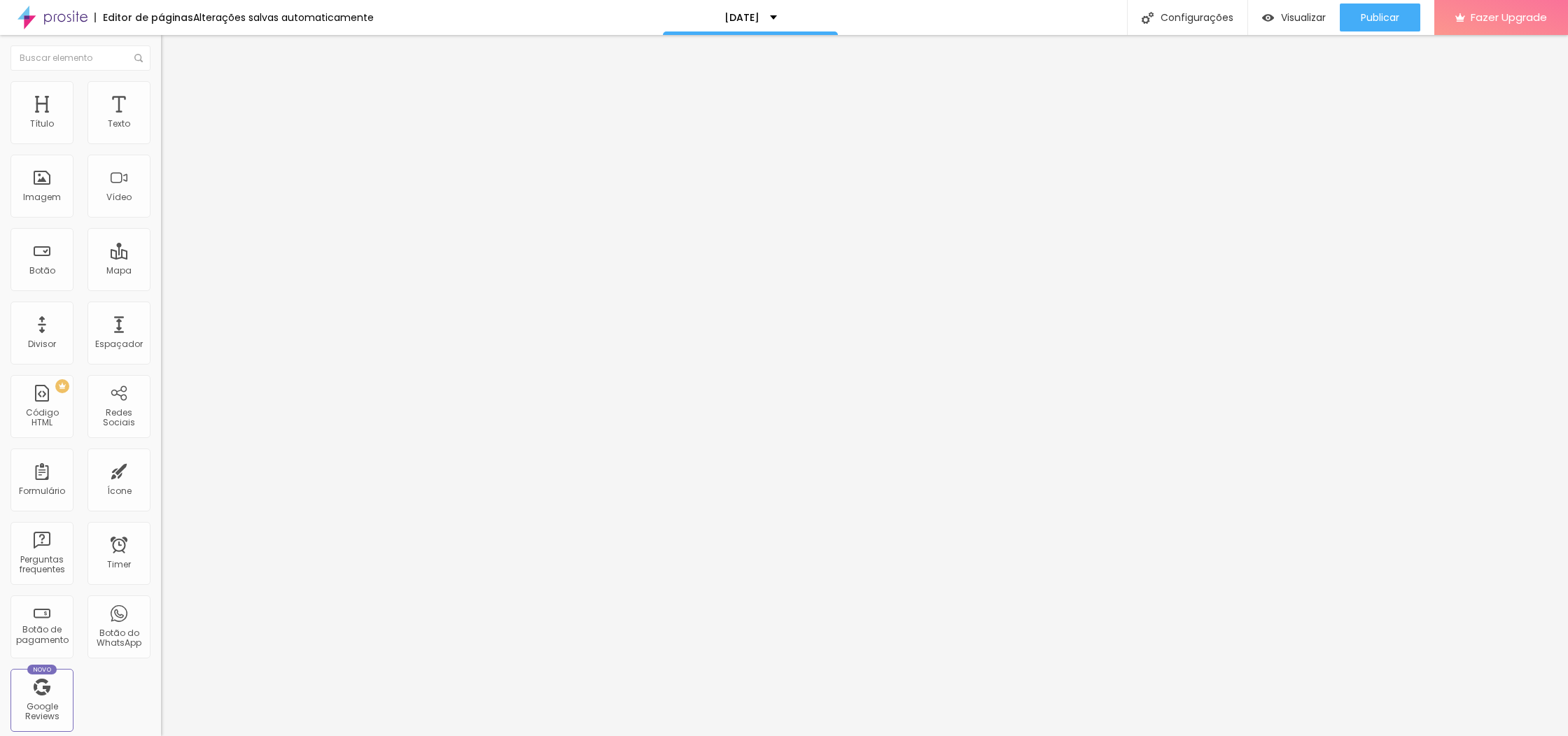
click at [161, 92] on ul "Conteúdo Estilo Avançado" at bounding box center [241, 88] width 161 height 42
click at [161, 87] on img at bounding box center [167, 87] width 13 height 13
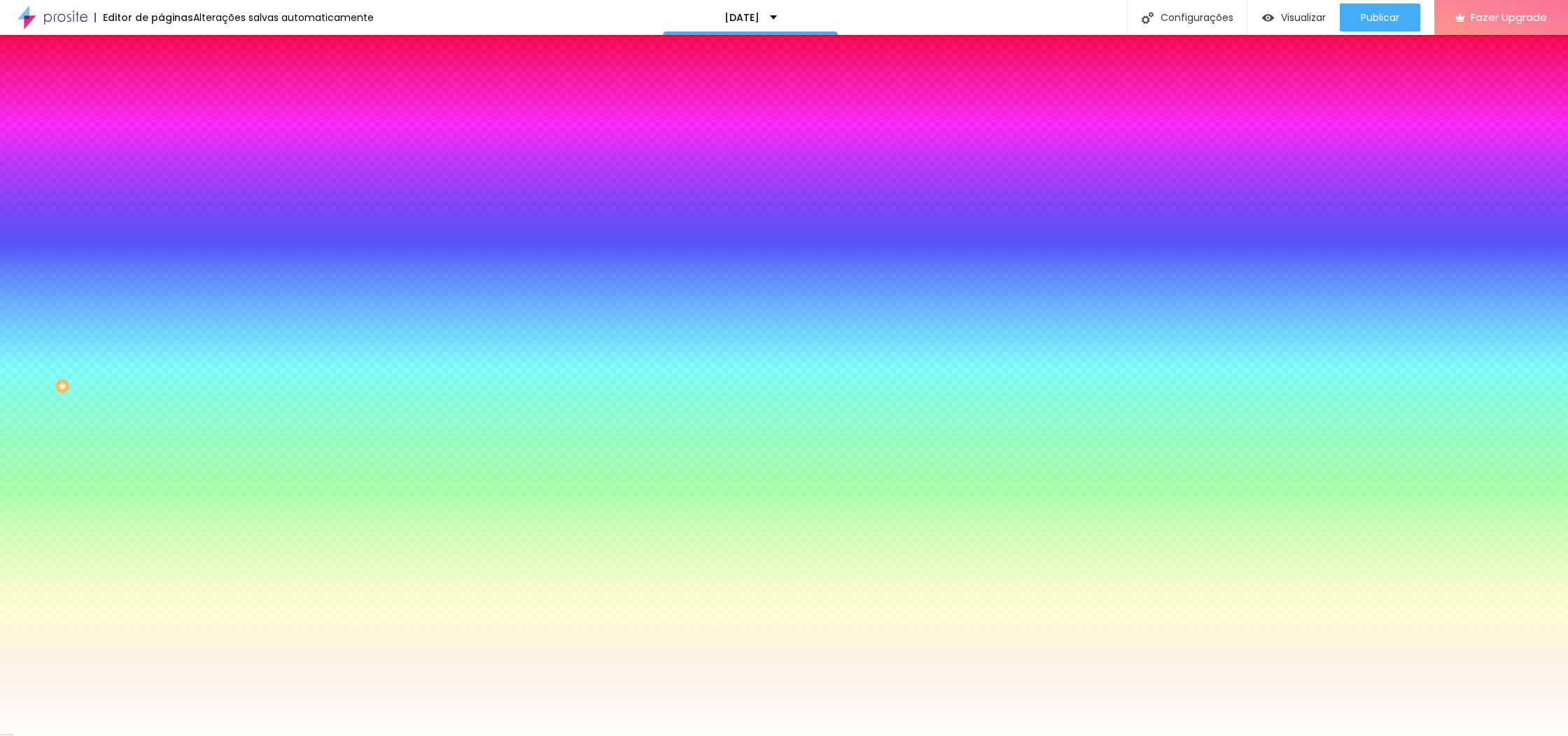
click at [161, 190] on div at bounding box center [241, 190] width 161 height 0
type input "#FFFFFF"
drag, startPoint x: 23, startPoint y: 272, endPoint x: 10, endPoint y: 258, distance: 19.1
click at [161, 255] on div "Imagem de fundo Adicionar imagem Efeito da Imagem Nenhum Nenhum Parallax Cor de…" at bounding box center [241, 199] width 161 height 181
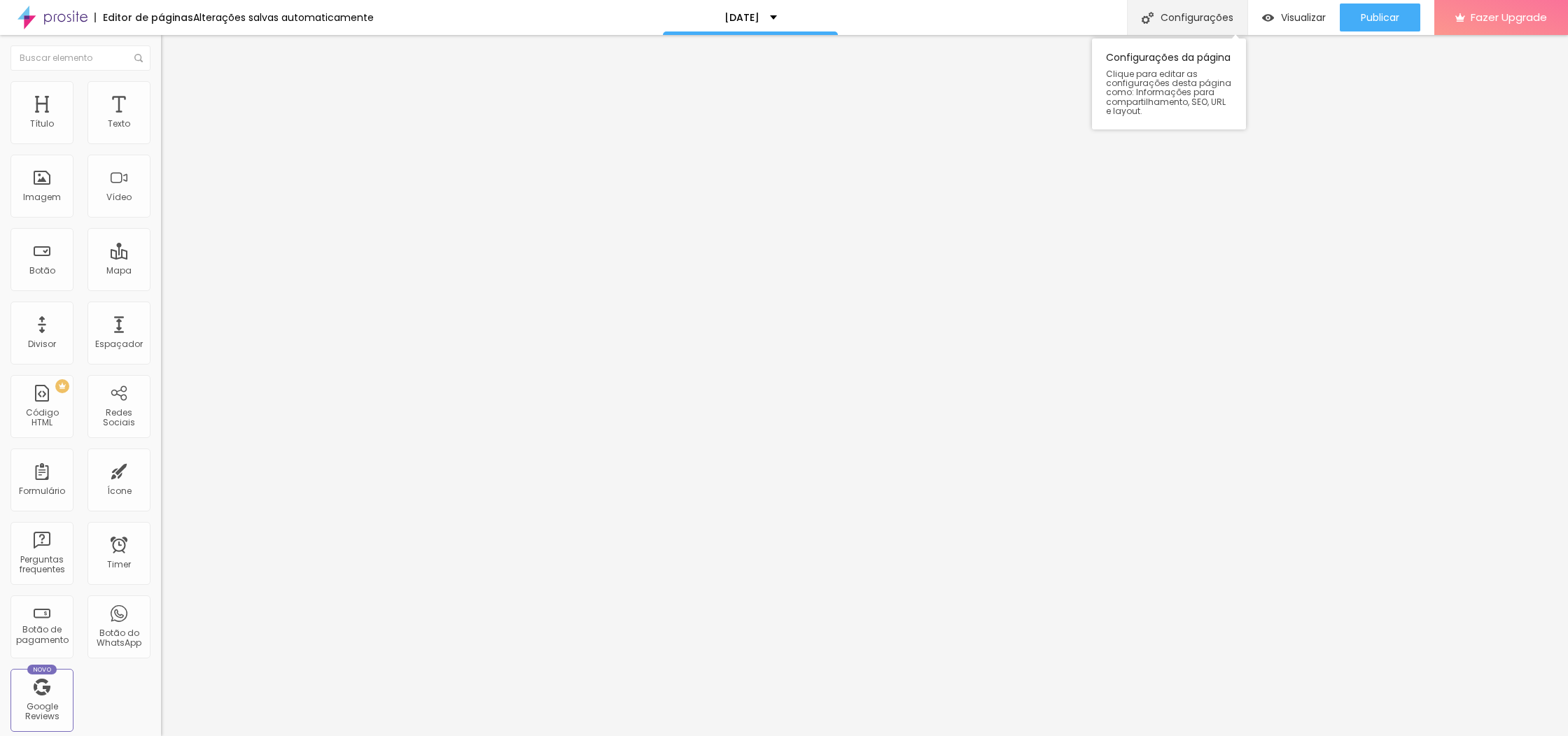
click at [1174, 15] on div "Configurações" at bounding box center [1187, 17] width 120 height 35
click at [174, 95] on span "Estilo" at bounding box center [184, 91] width 22 height 12
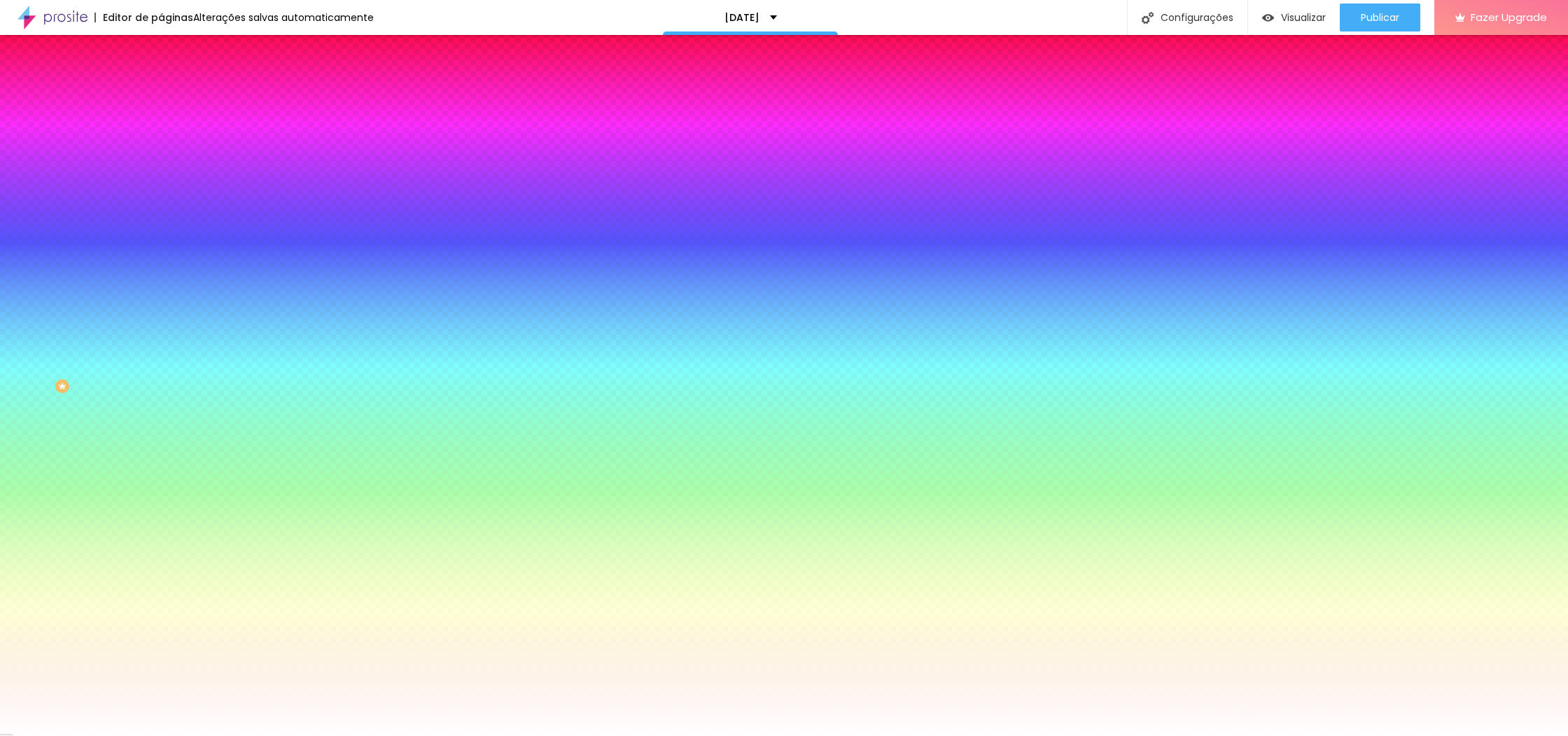
click at [161, 95] on li "Avançado" at bounding box center [241, 102] width 161 height 14
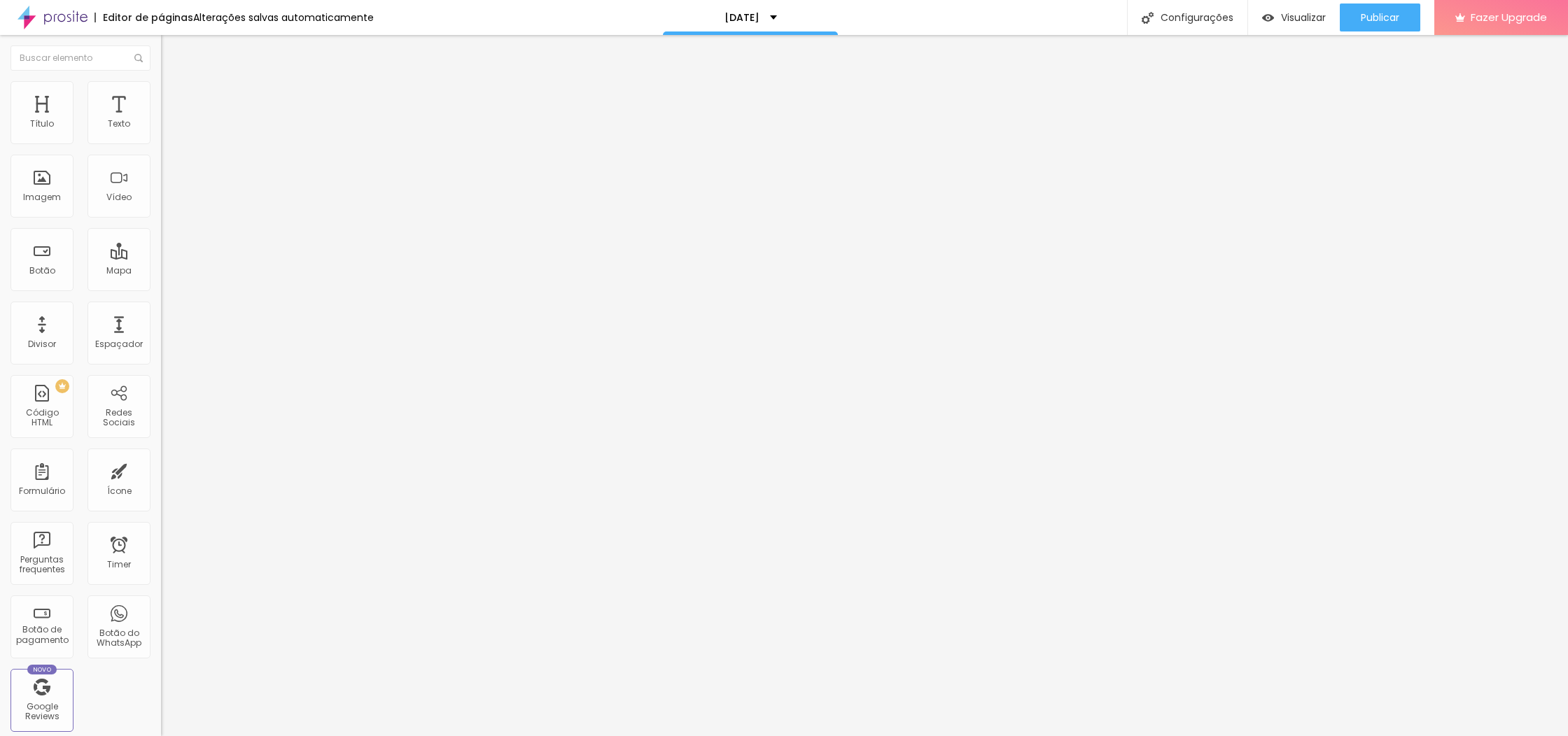
drag, startPoint x: 72, startPoint y: 92, endPoint x: 75, endPoint y: 110, distance: 18.2
click at [161, 92] on li "Estilo" at bounding box center [241, 88] width 161 height 14
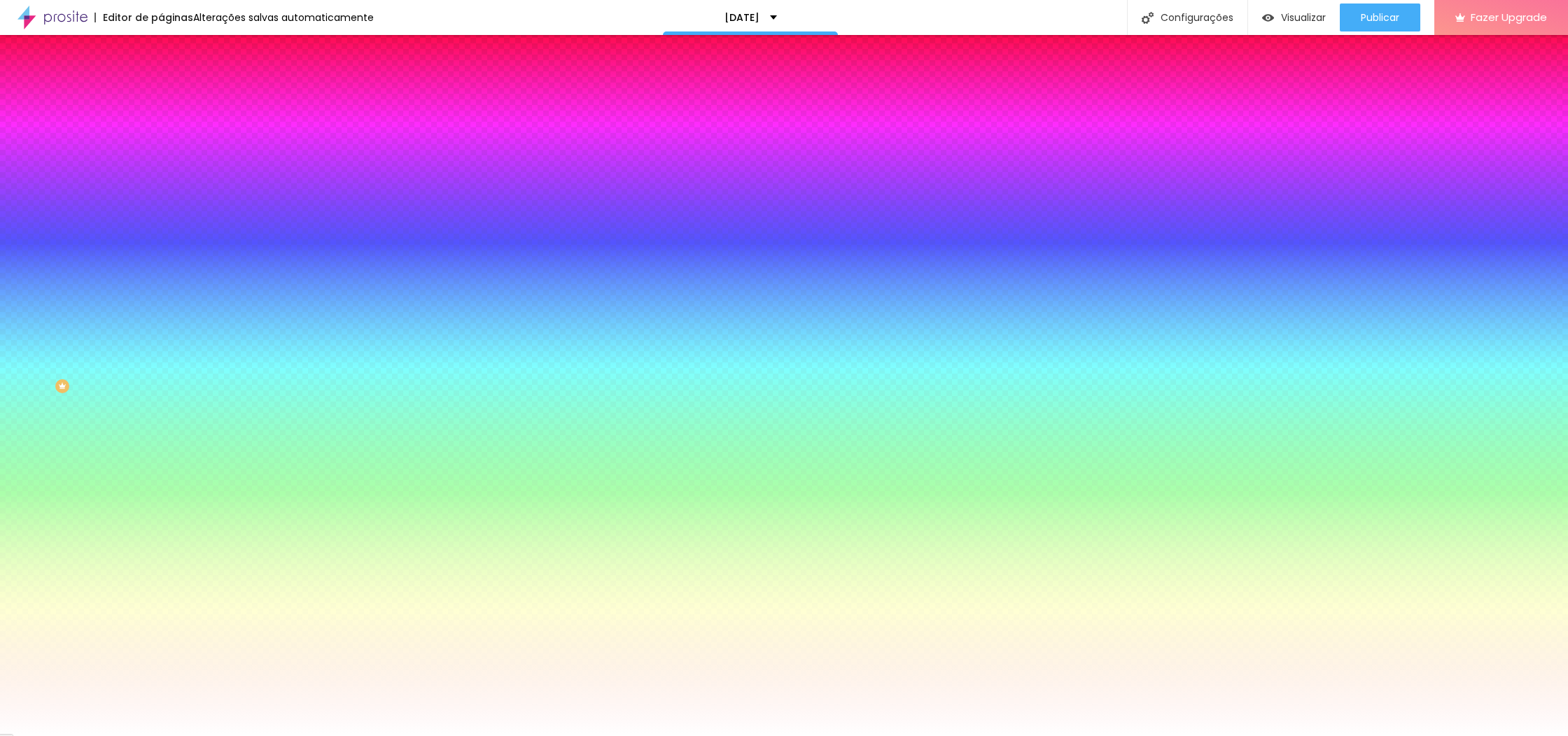
click at [161, 190] on div at bounding box center [241, 190] width 161 height 0
type input "#FFFFFF"
drag, startPoint x: 23, startPoint y: 272, endPoint x: 10, endPoint y: 258, distance: 19.1
click at [161, 258] on div "Imagem de fundo Adicionar imagem Efeito da Imagem Nenhum Nenhum Parallax Cor de…" at bounding box center [241, 199] width 161 height 181
click at [171, 51] on img "button" at bounding box center [177, 51] width 11 height 11
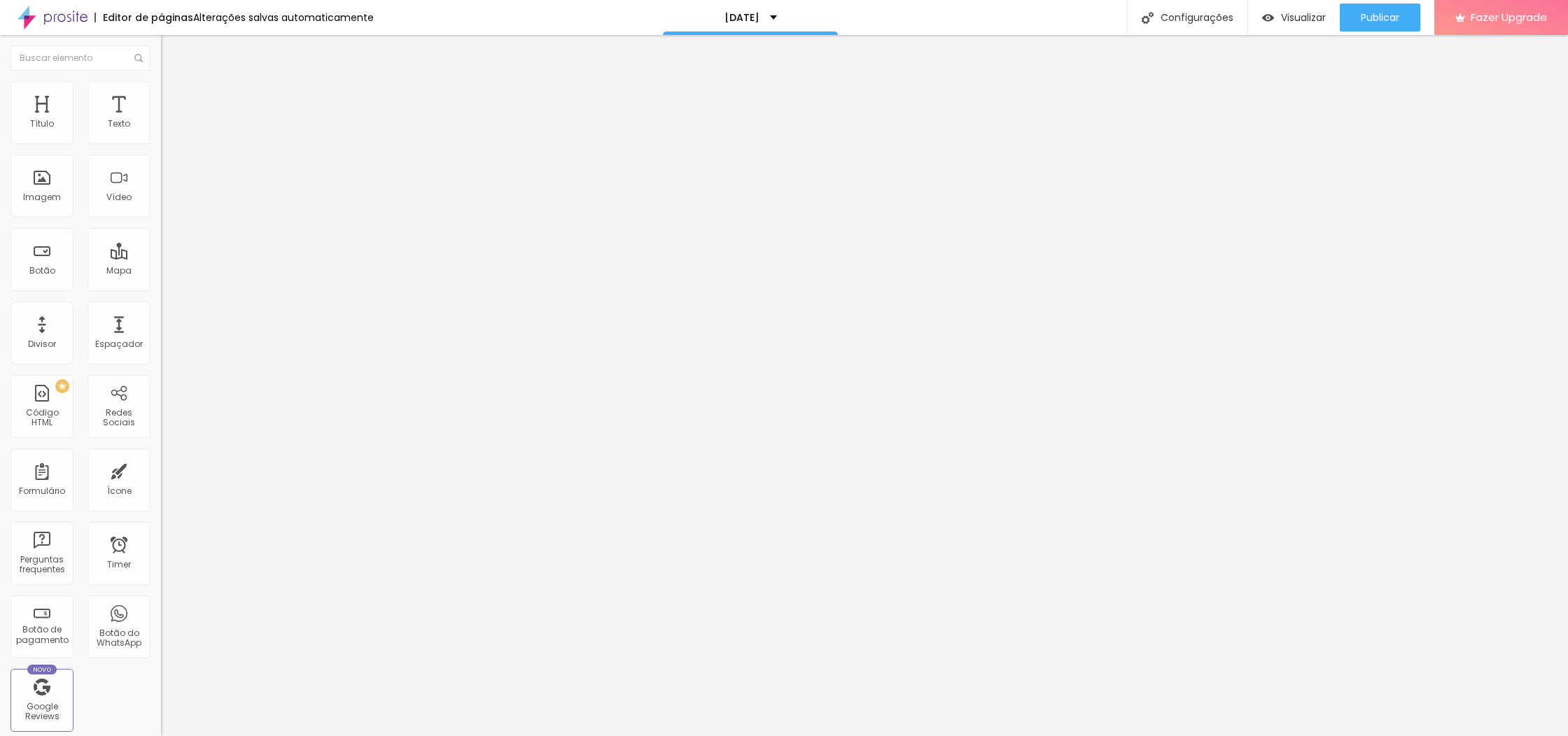
click at [171, 50] on img "button" at bounding box center [177, 51] width 11 height 11
click at [161, 86] on img at bounding box center [167, 87] width 13 height 13
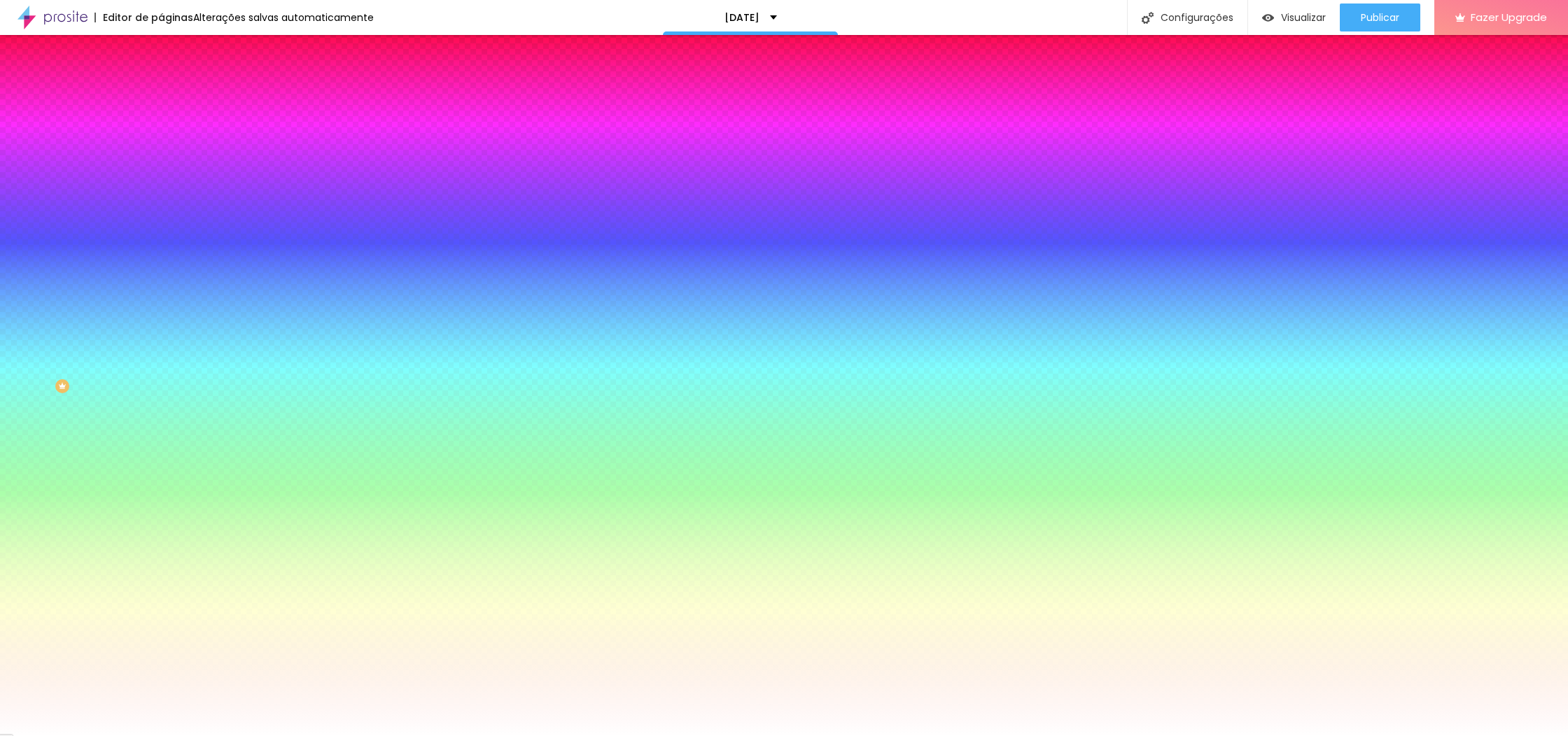
click at [161, 95] on img at bounding box center [167, 101] width 13 height 13
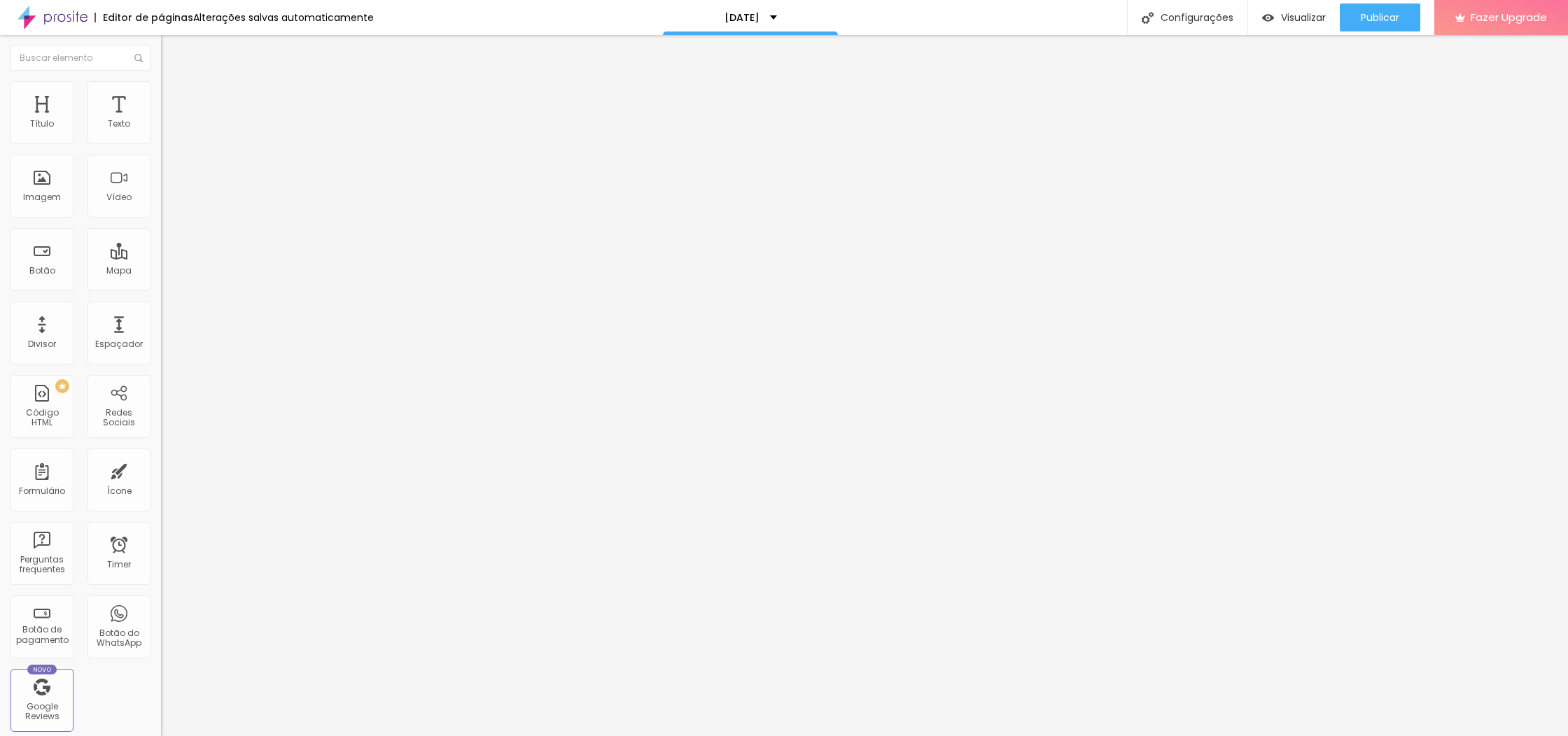
click at [161, 86] on img at bounding box center [167, 87] width 13 height 13
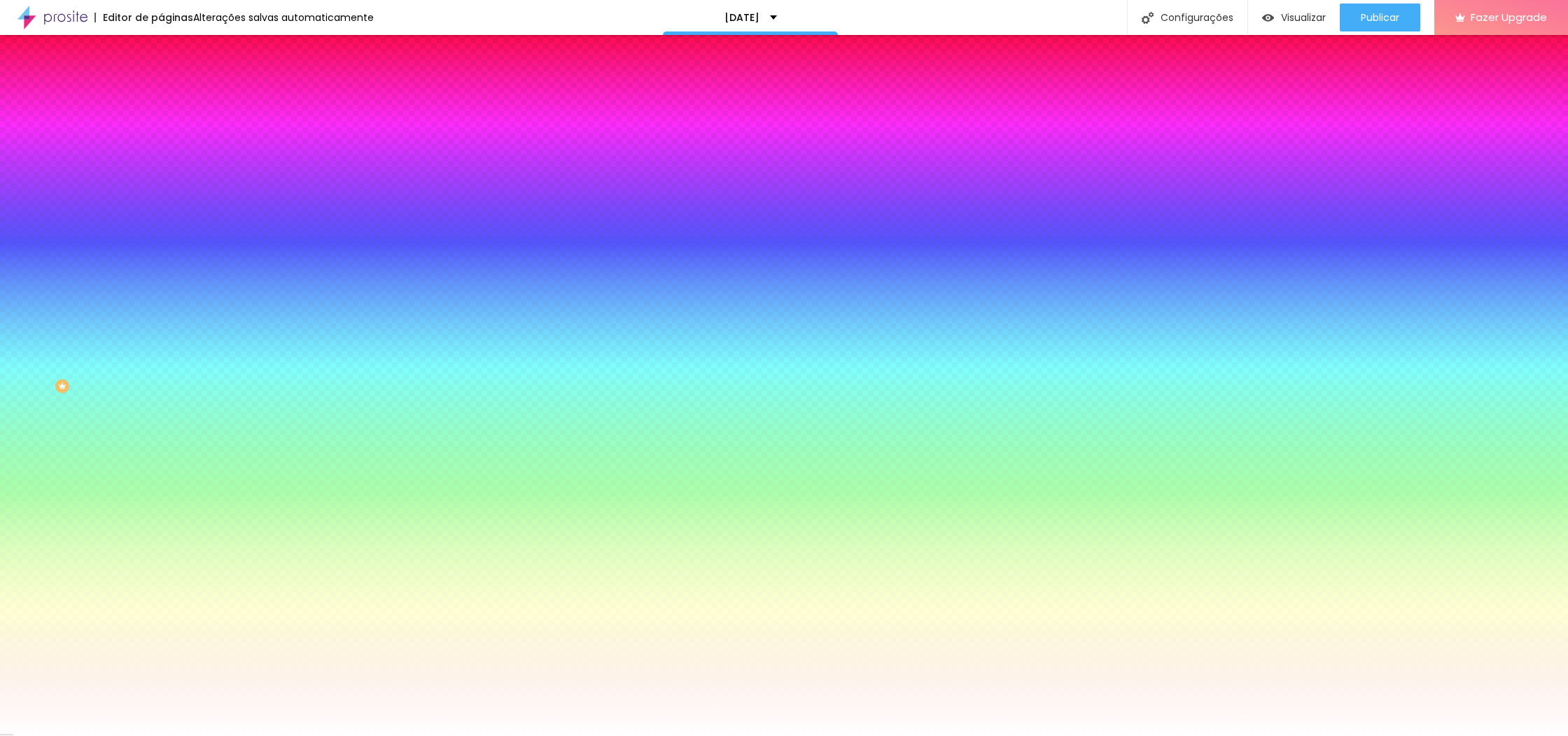
click at [161, 190] on div at bounding box center [241, 190] width 161 height 0
drag, startPoint x: 22, startPoint y: 271, endPoint x: 0, endPoint y: 260, distance: 24.6
click at [161, 259] on div "Imagem de fundo Adicionar imagem Efeito da Imagem Nenhum Nenhum Parallax Cor de…" at bounding box center [241, 199] width 161 height 181
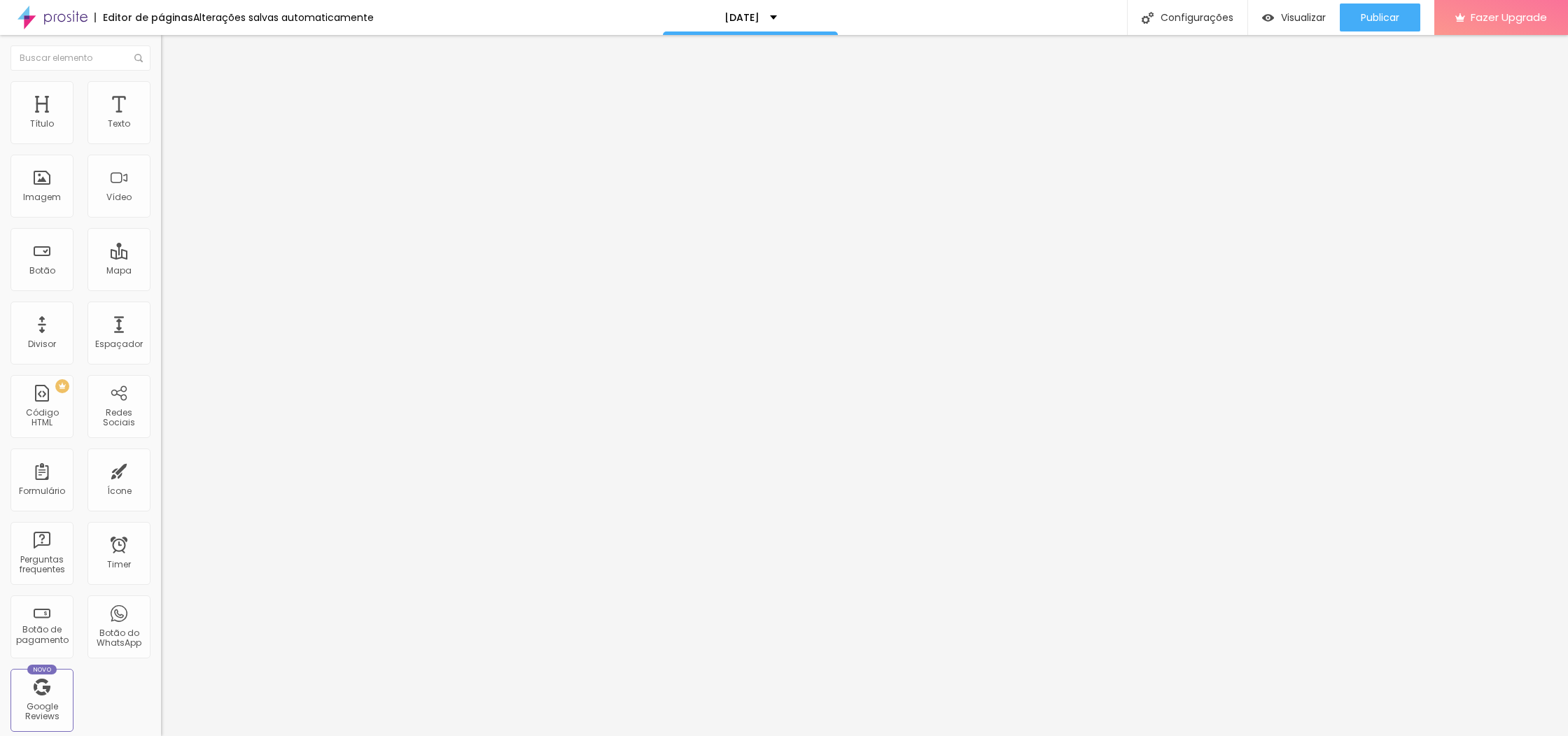
click at [161, 134] on button "button" at bounding box center [171, 127] width 20 height 15
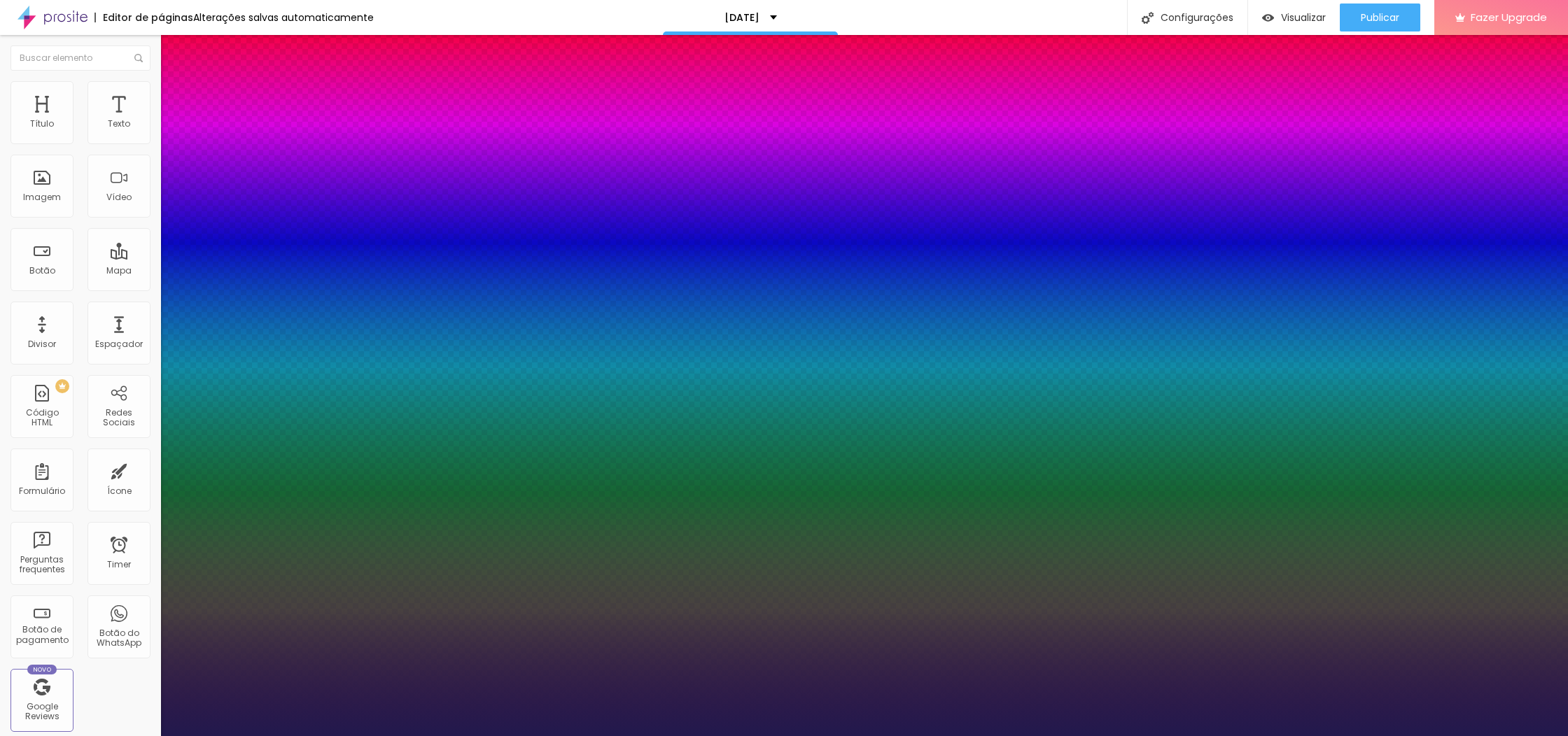
type input "1"
type input "15"
type input "1"
type input "14"
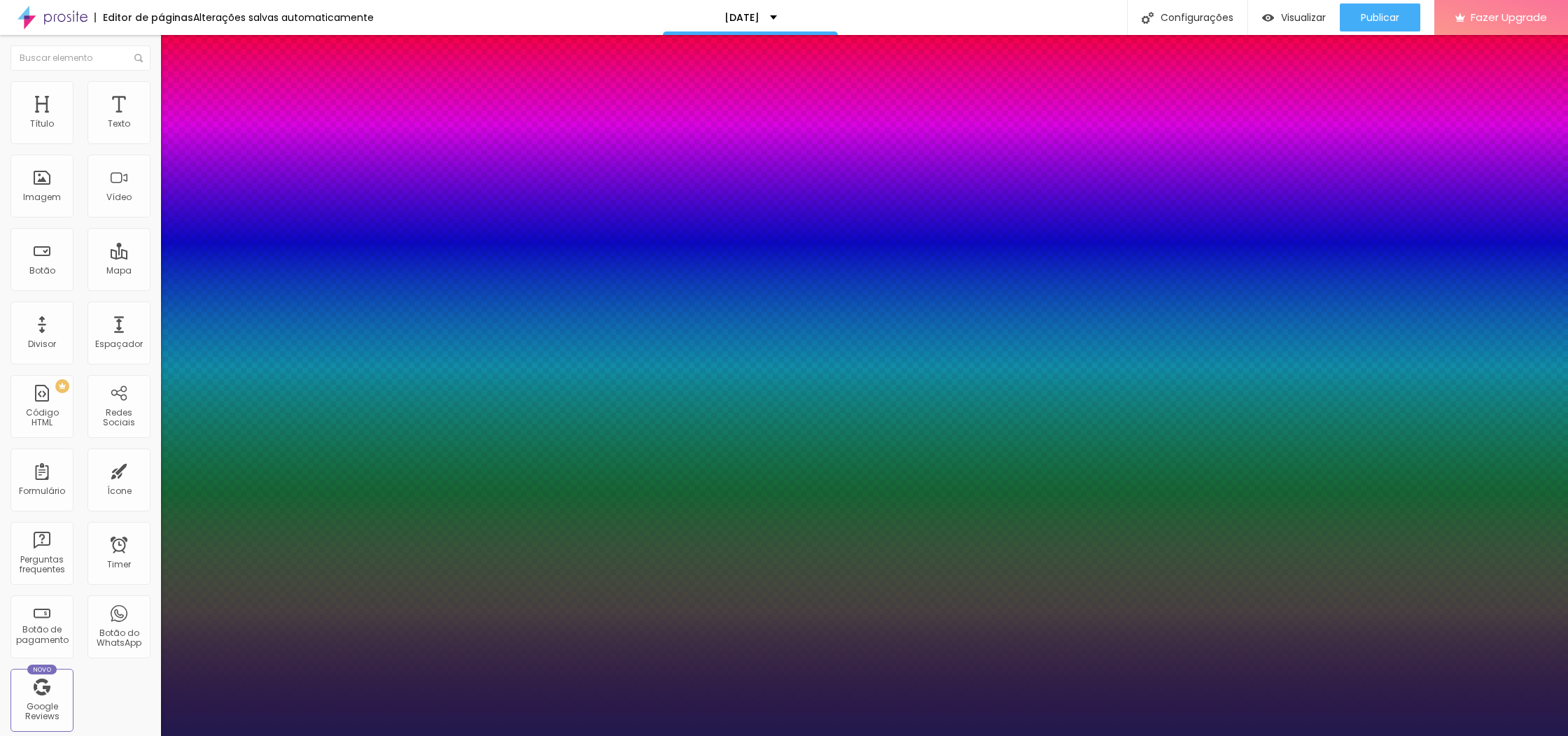
type input "14"
type input "1"
type input "13"
type input "1"
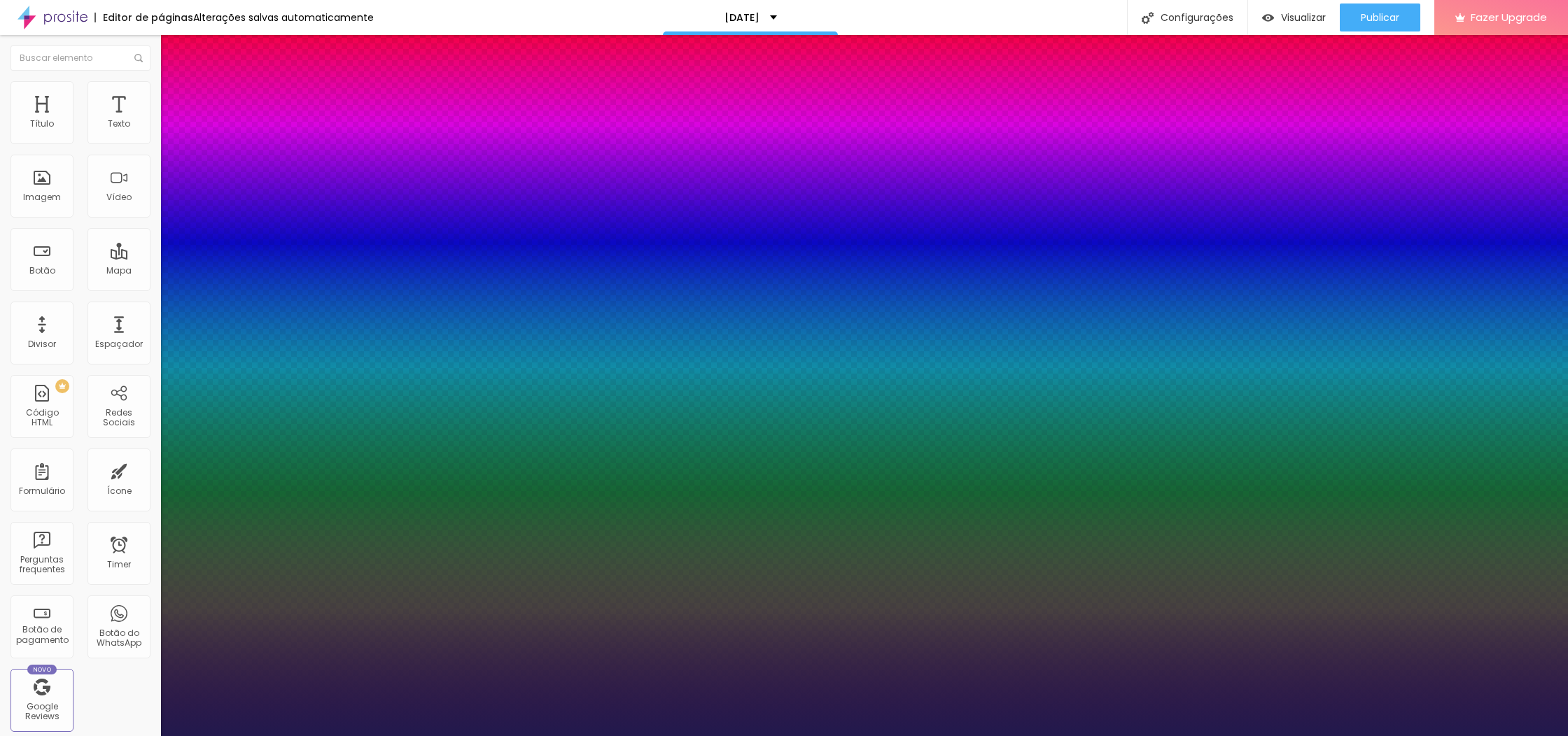
type input "12"
type input "1"
type input "11"
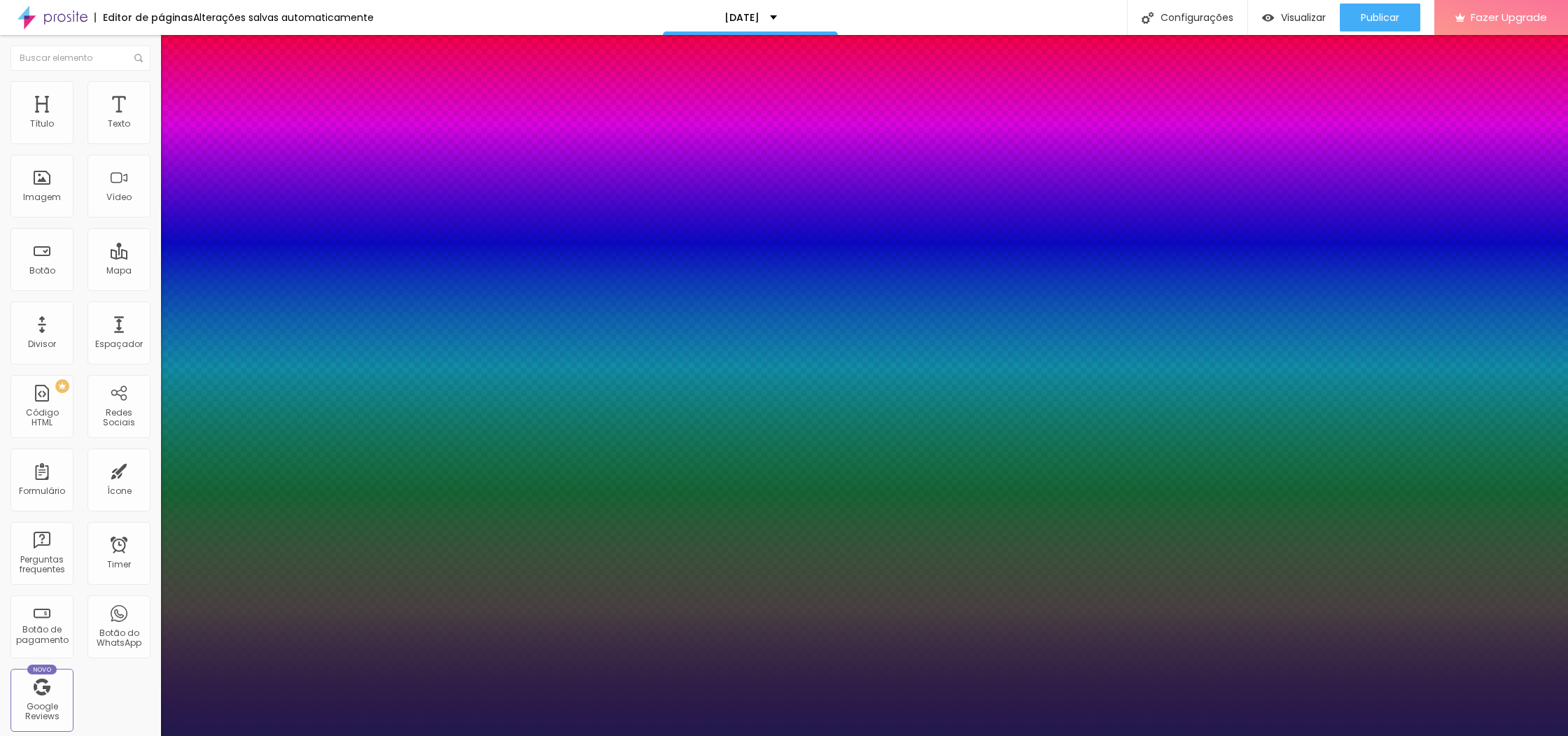
type input "1"
type input "12"
type input "1"
type input "13"
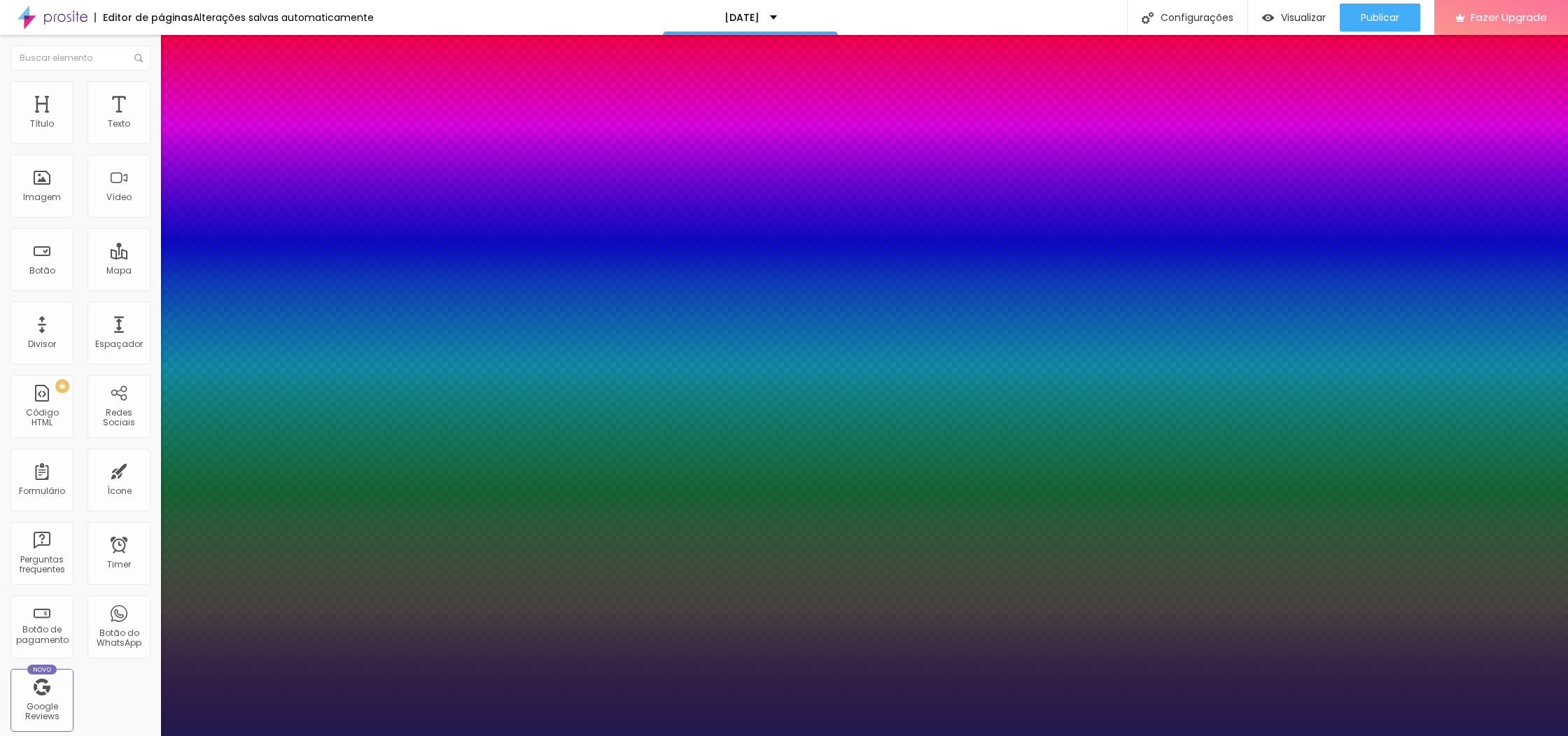
type input "13"
type input "1"
type input "14"
type input "1"
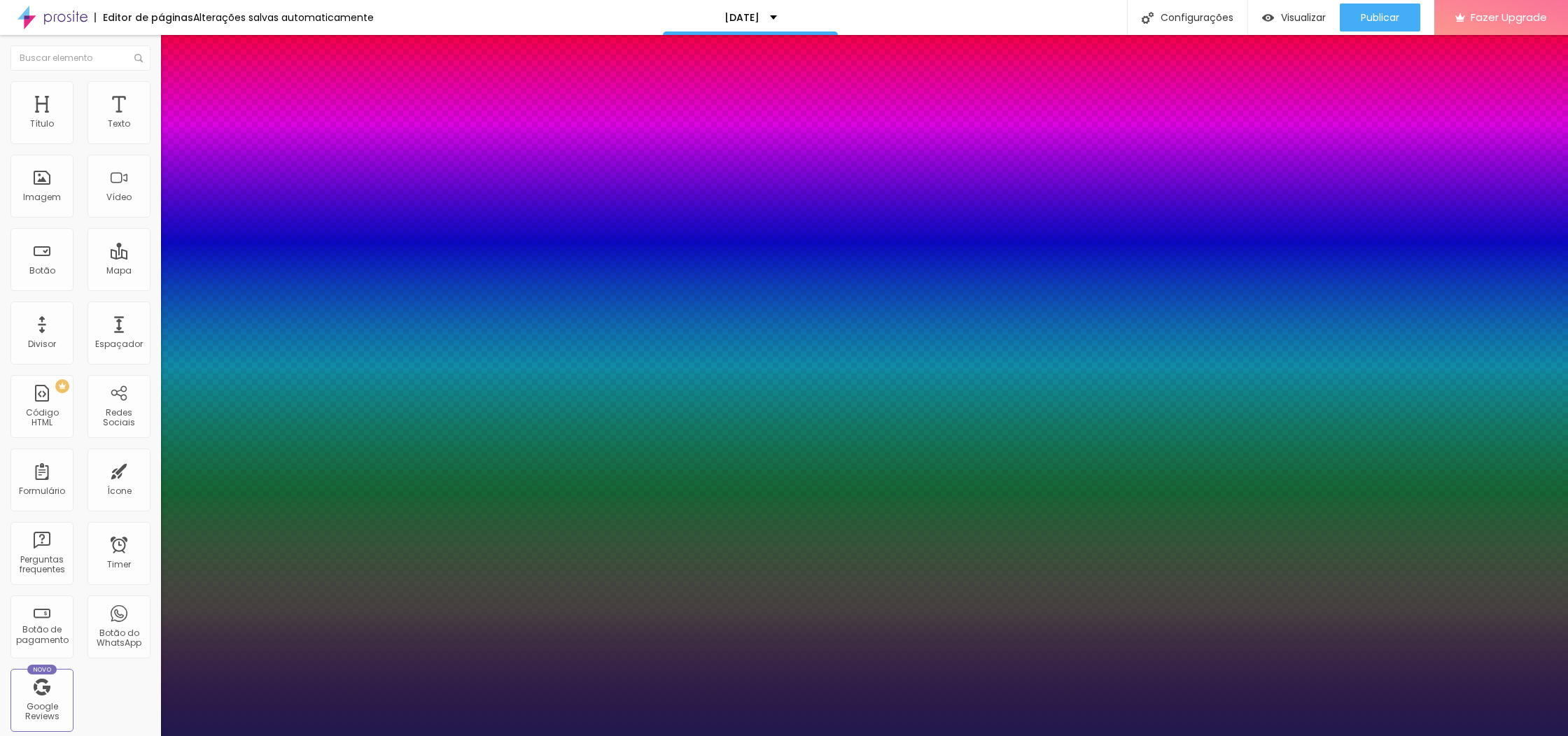
type input "16"
type input "1"
type input "18"
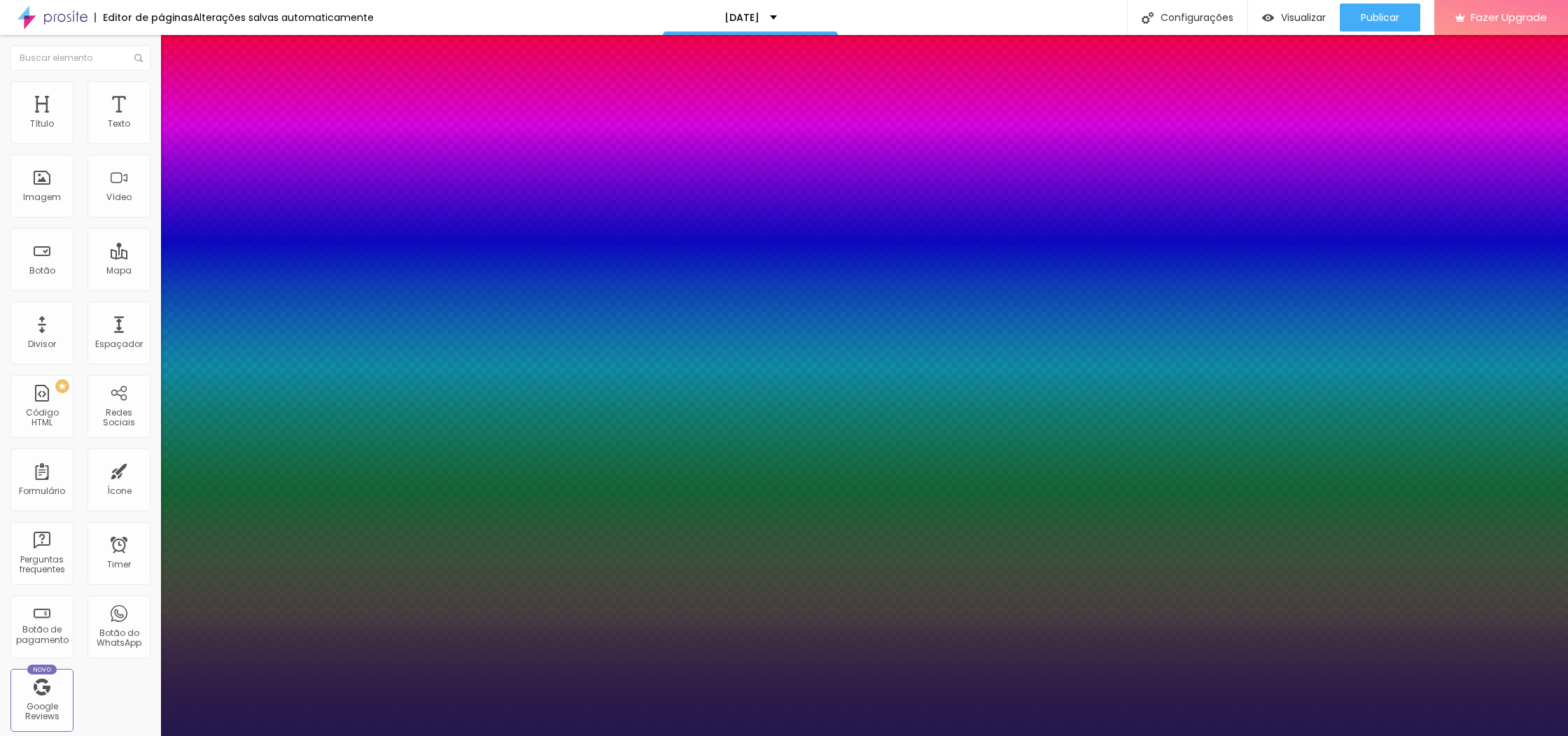
type input "1"
type input "19"
type input "1"
type input "18"
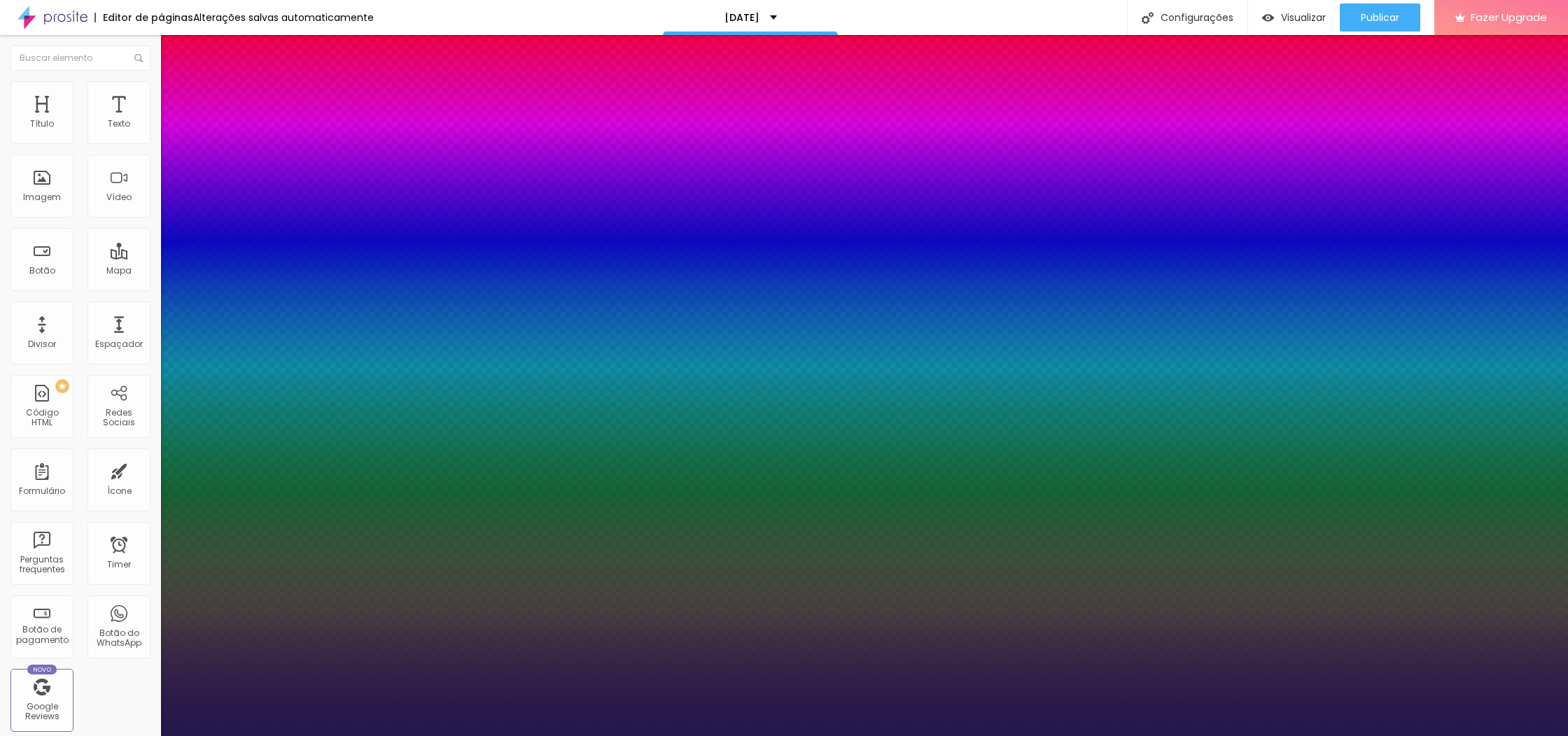
type input "18"
type input "1"
type input "18"
drag, startPoint x: 188, startPoint y: 236, endPoint x: 763, endPoint y: 377, distance: 592.0
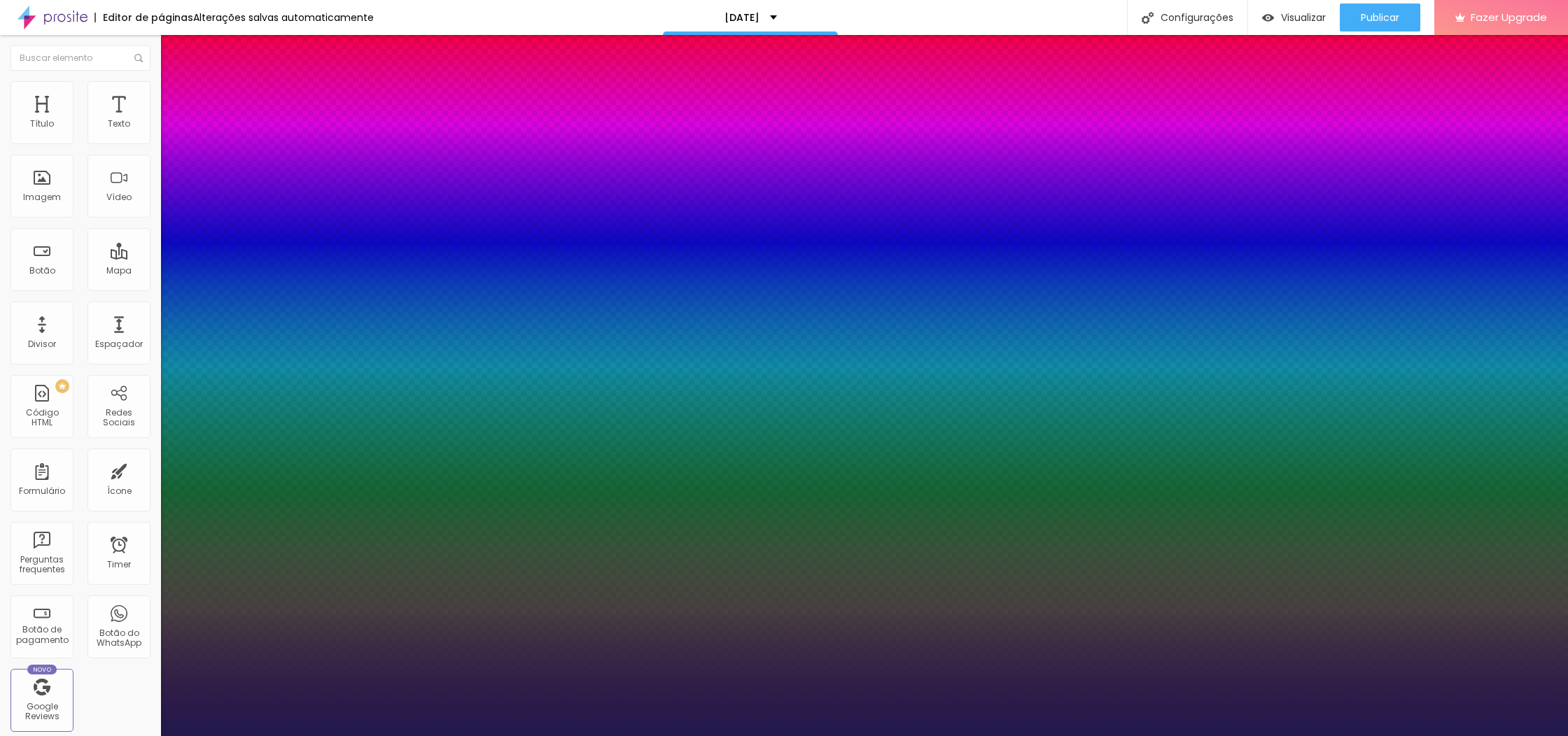
click at [1215, 735] on div at bounding box center [784, 736] width 1568 height 0
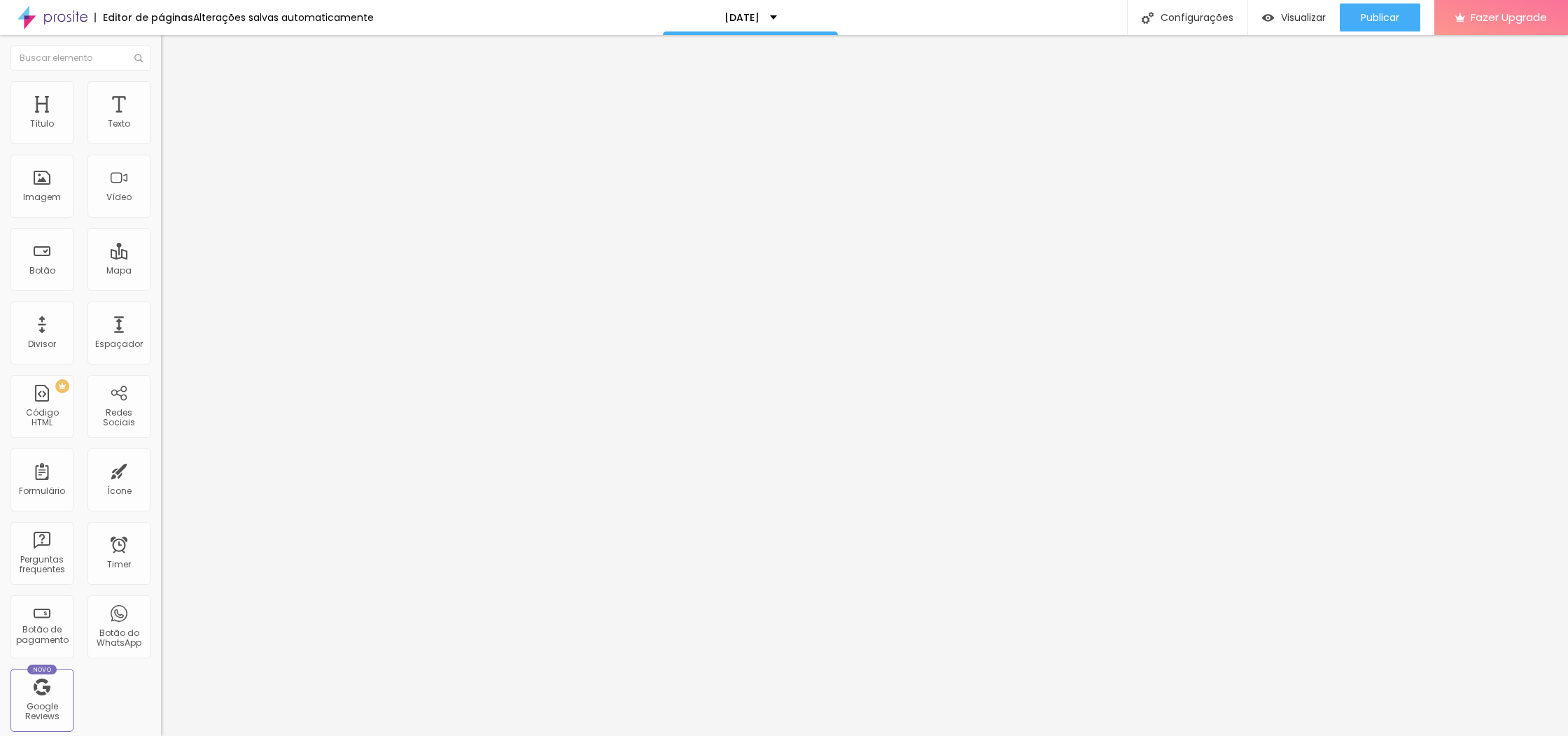
click at [161, 134] on button "button" at bounding box center [171, 127] width 20 height 15
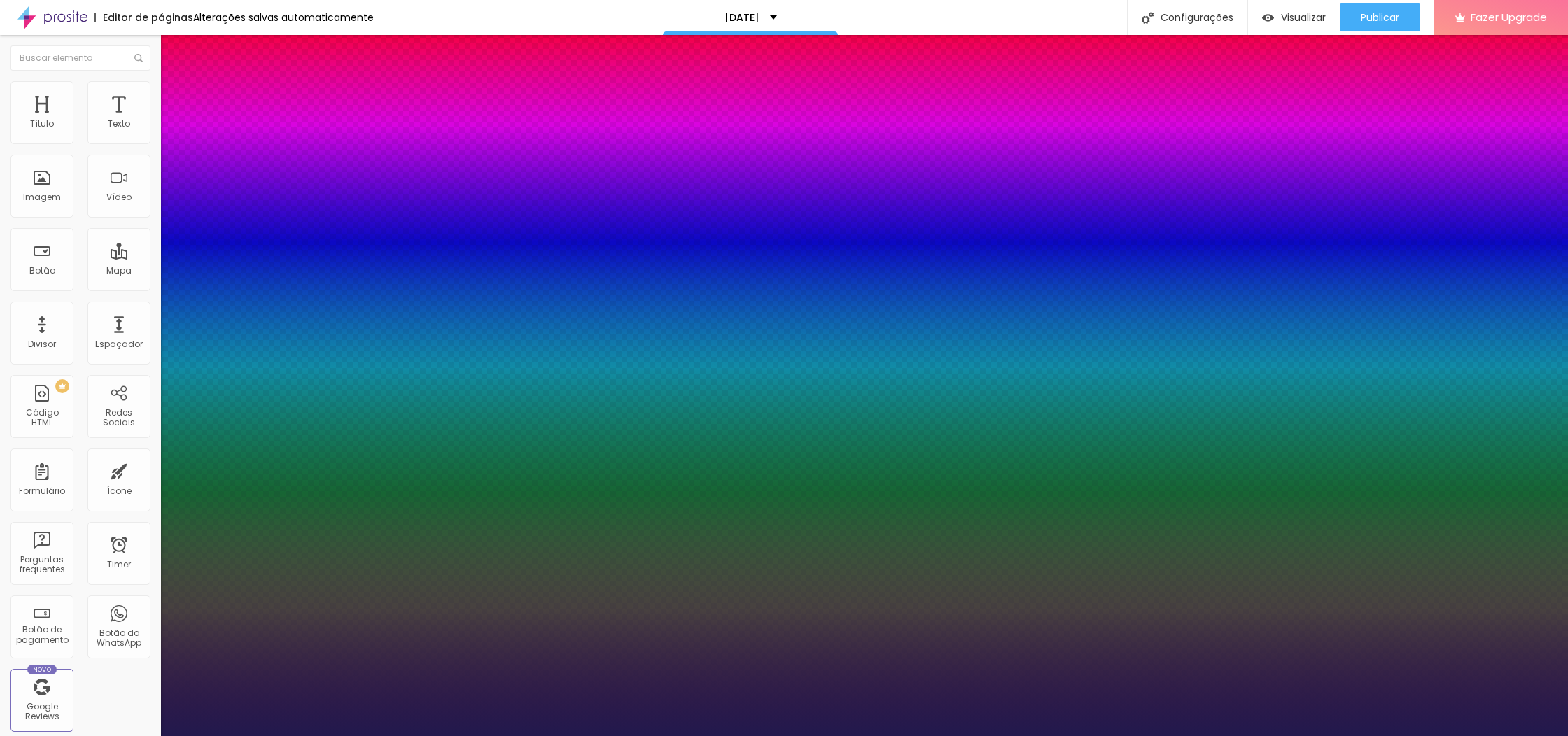
type input "1"
click at [872, 735] on div at bounding box center [784, 736] width 1568 height 0
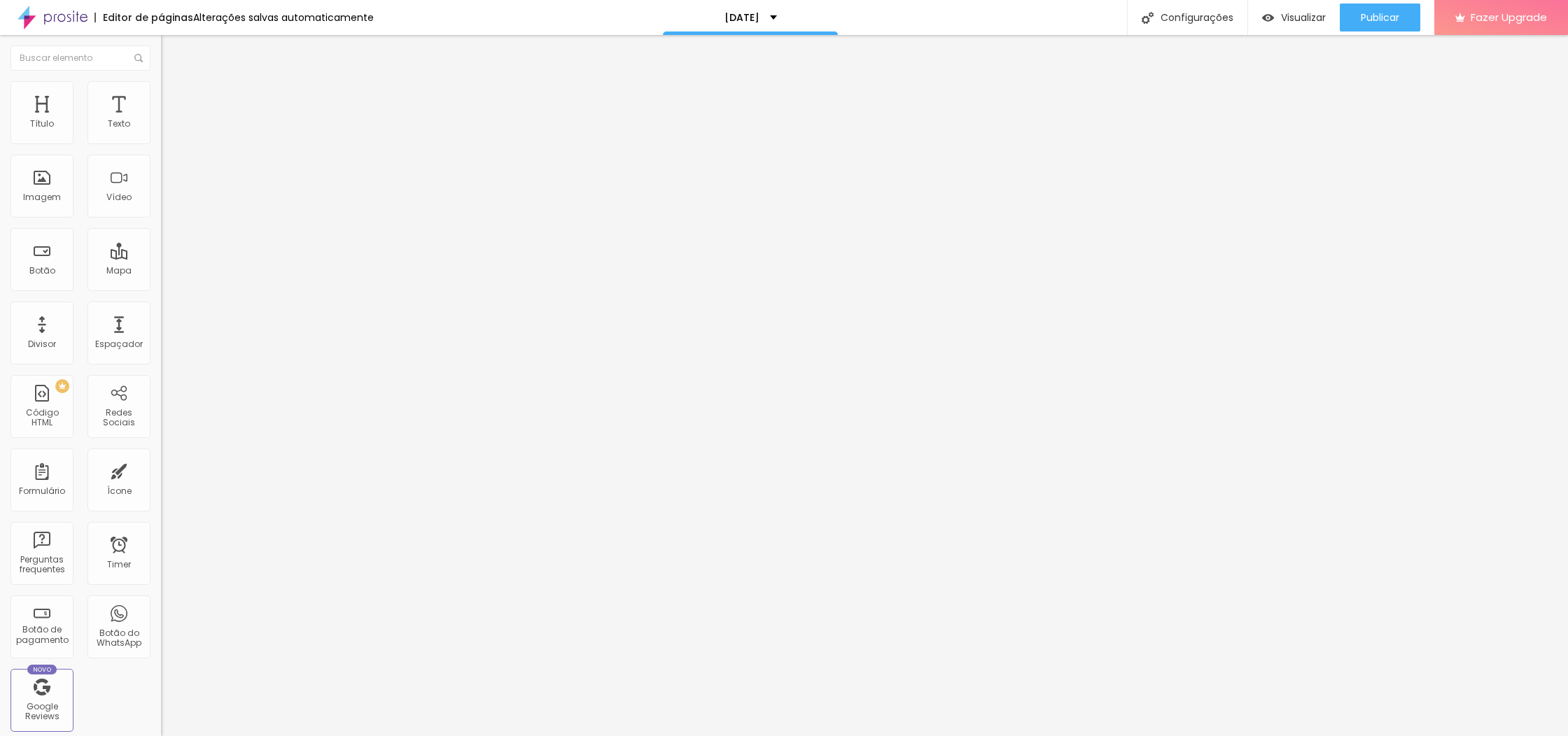
click at [161, 132] on button "button" at bounding box center [171, 127] width 20 height 15
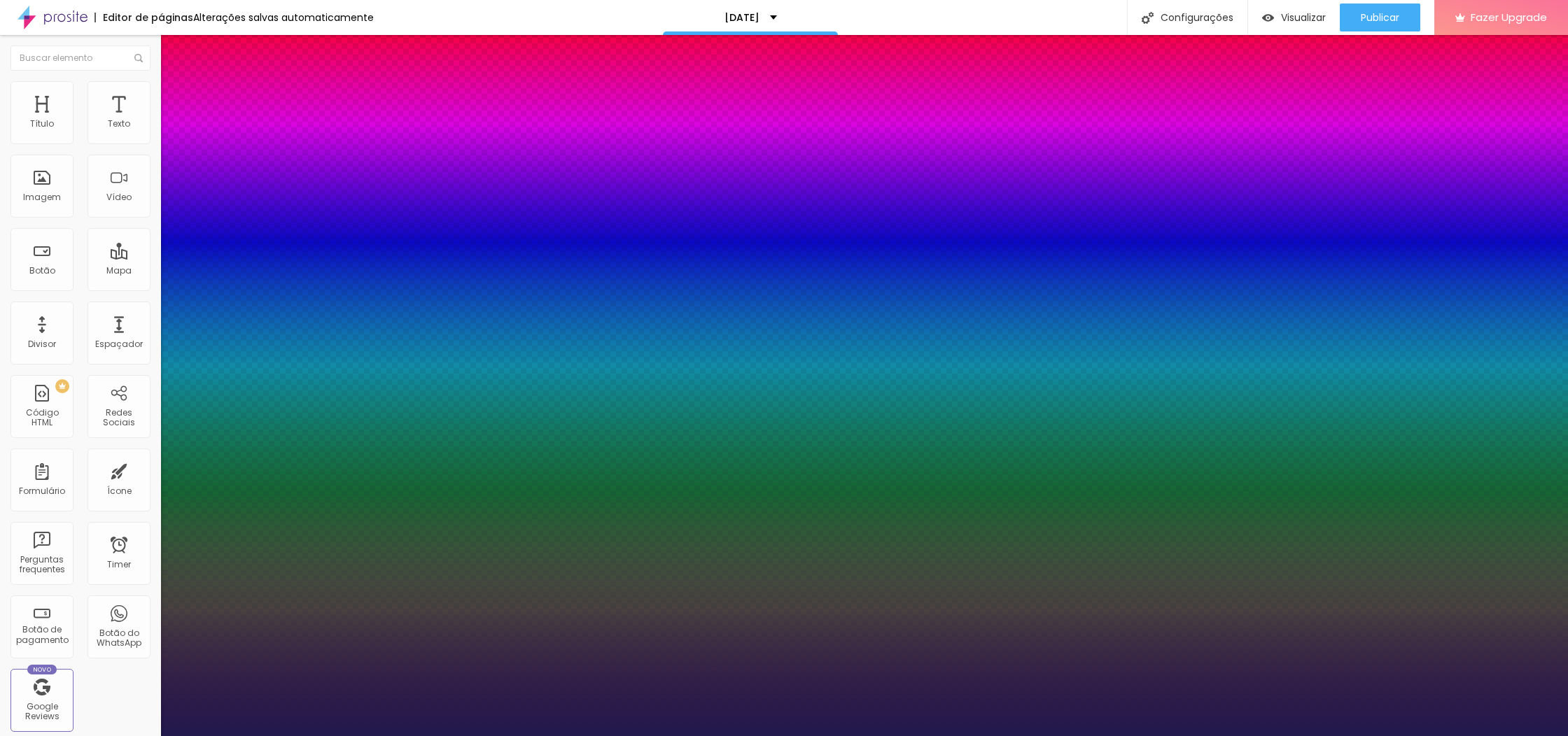
type input "1"
type input "16"
type input "1"
type input "15"
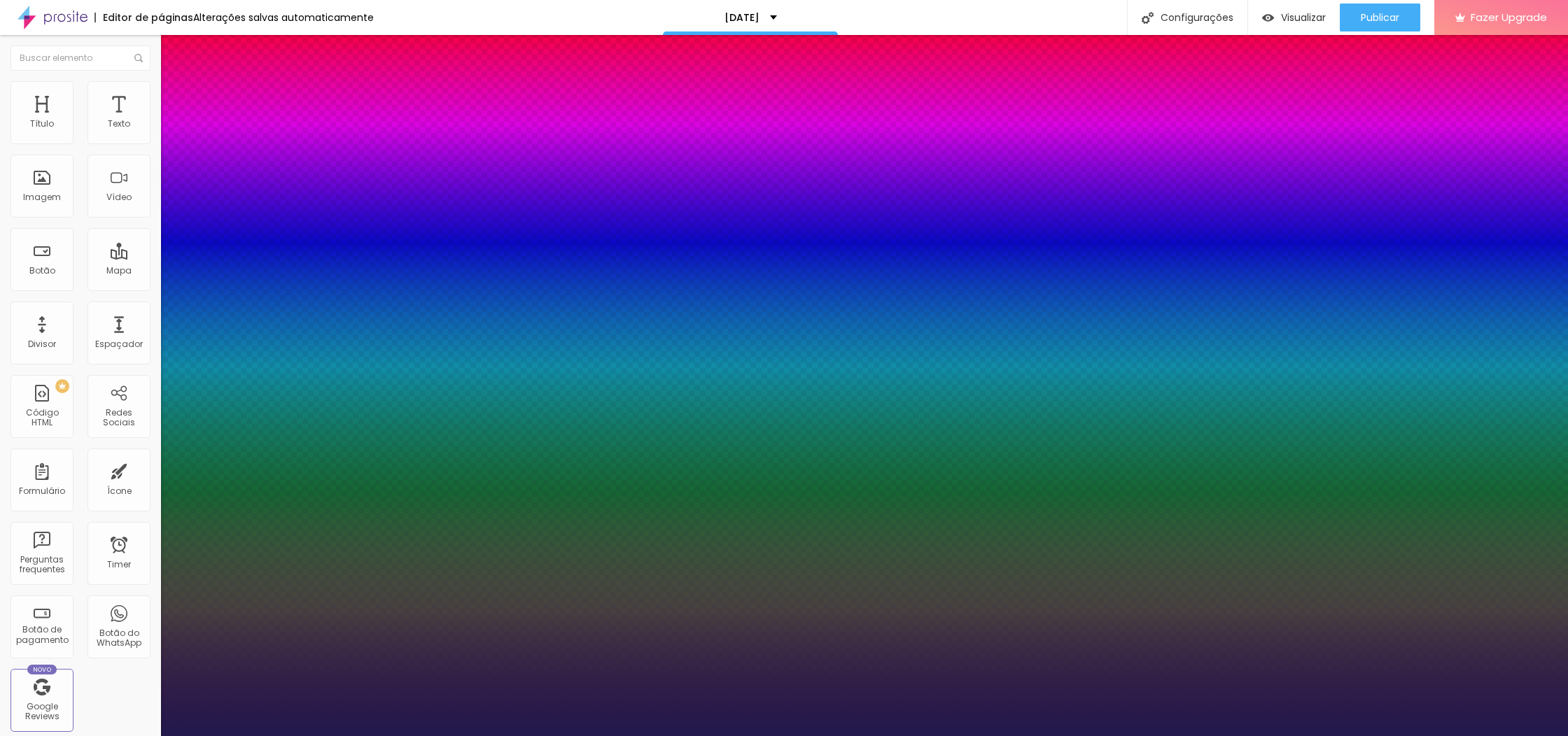
type input "15"
type input "1"
type input "16"
type input "1"
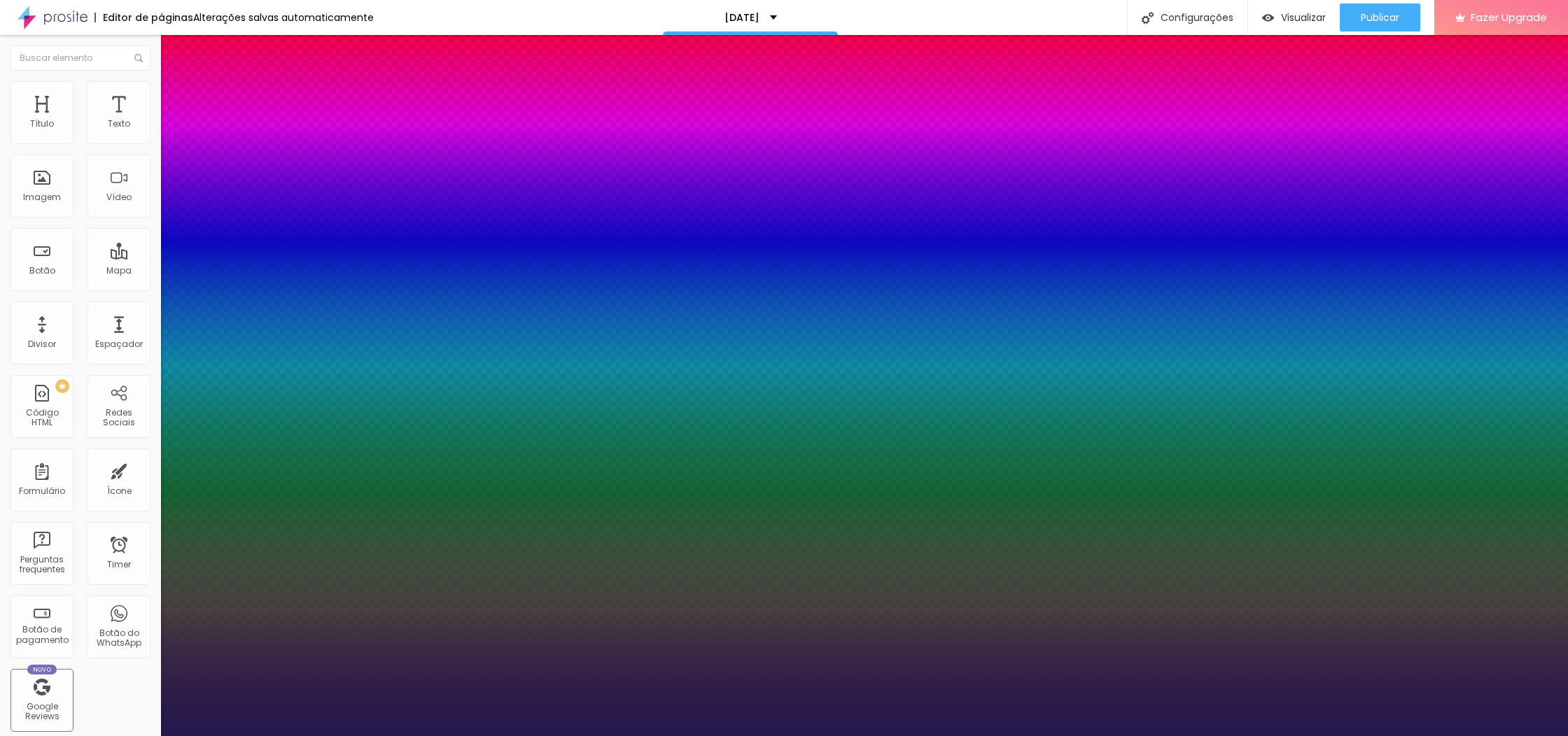
type input "16"
click at [298, 735] on div at bounding box center [784, 736] width 1568 height 0
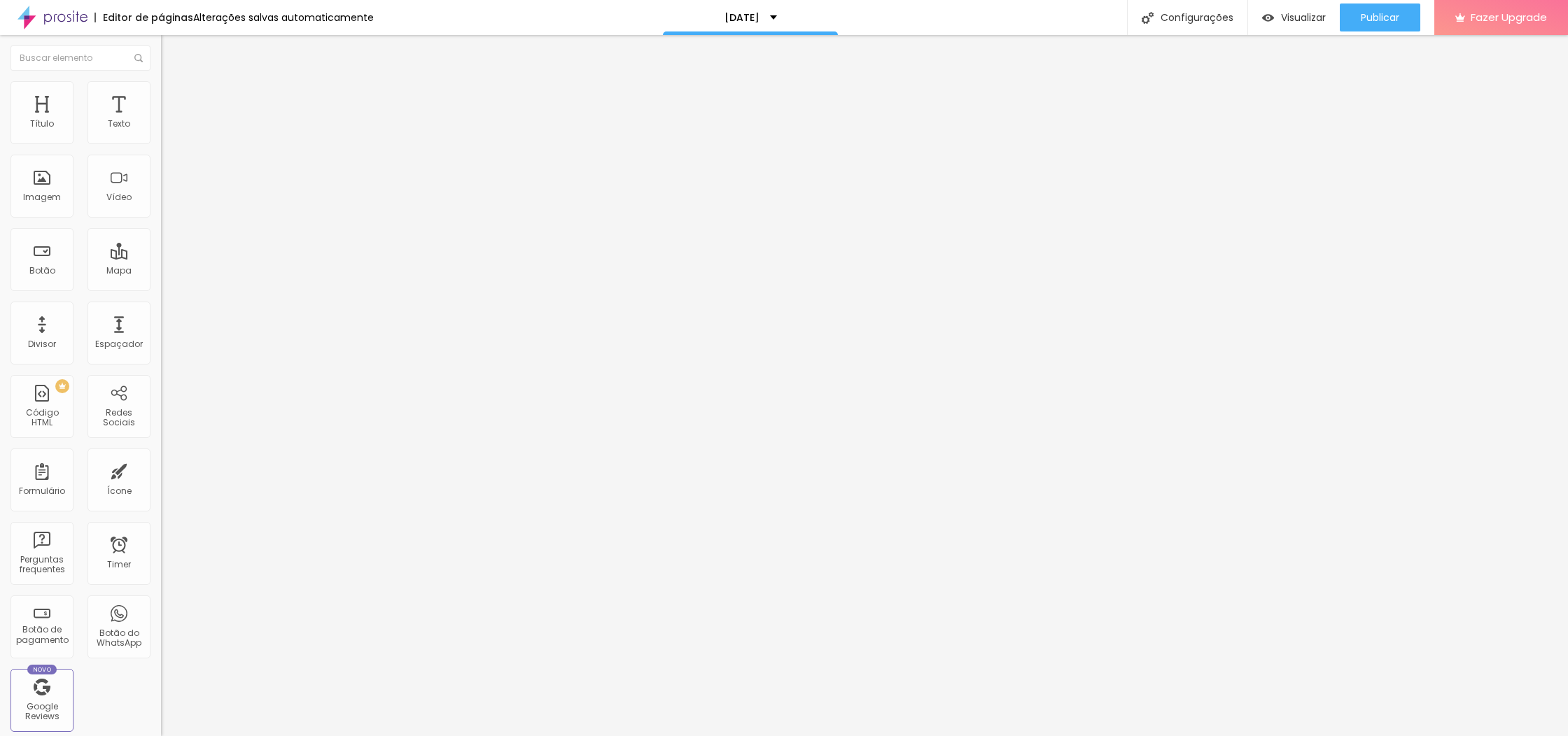
click at [168, 128] on icon "button" at bounding box center [171, 125] width 5 height 5
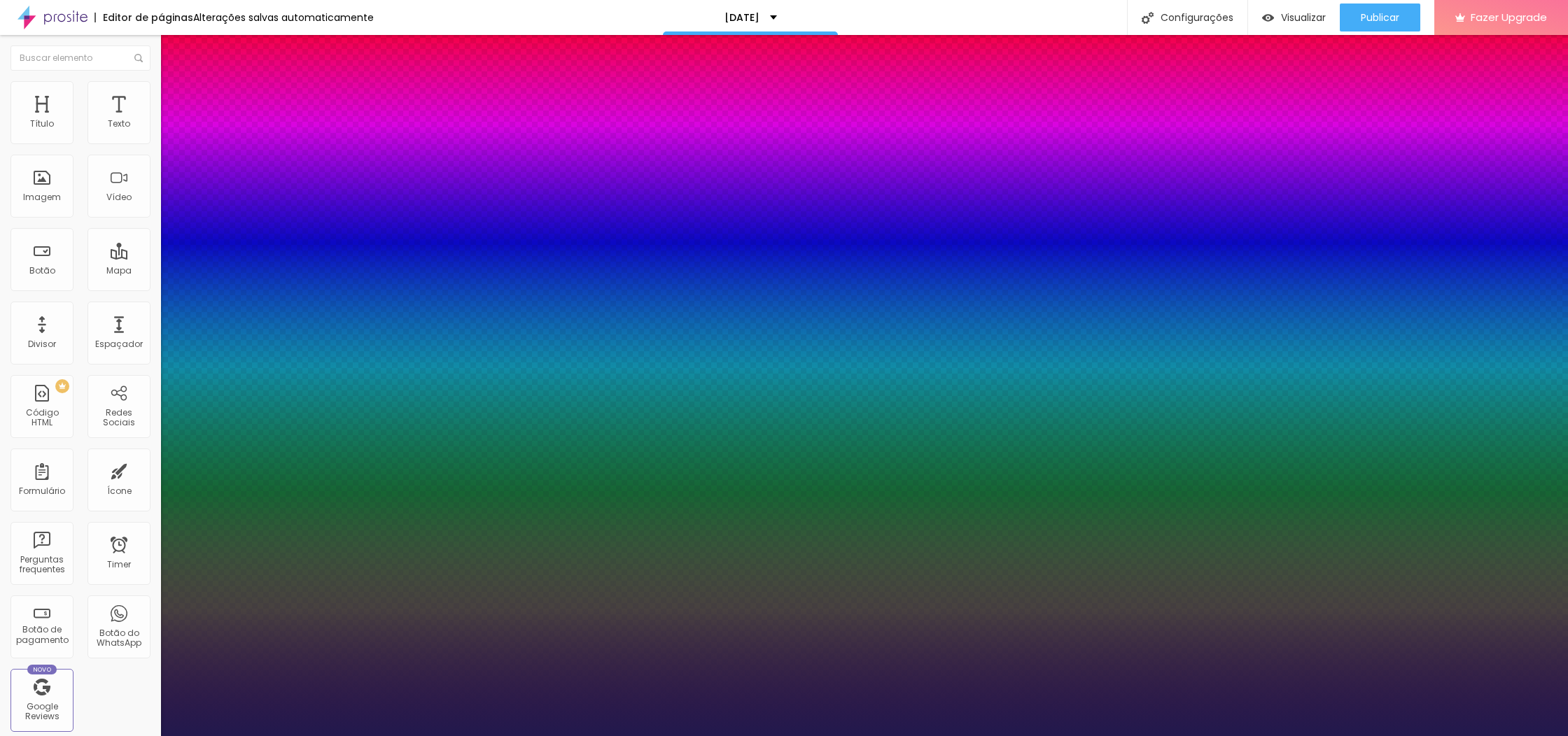
type input "1"
type input "17"
type input "1"
type input "18"
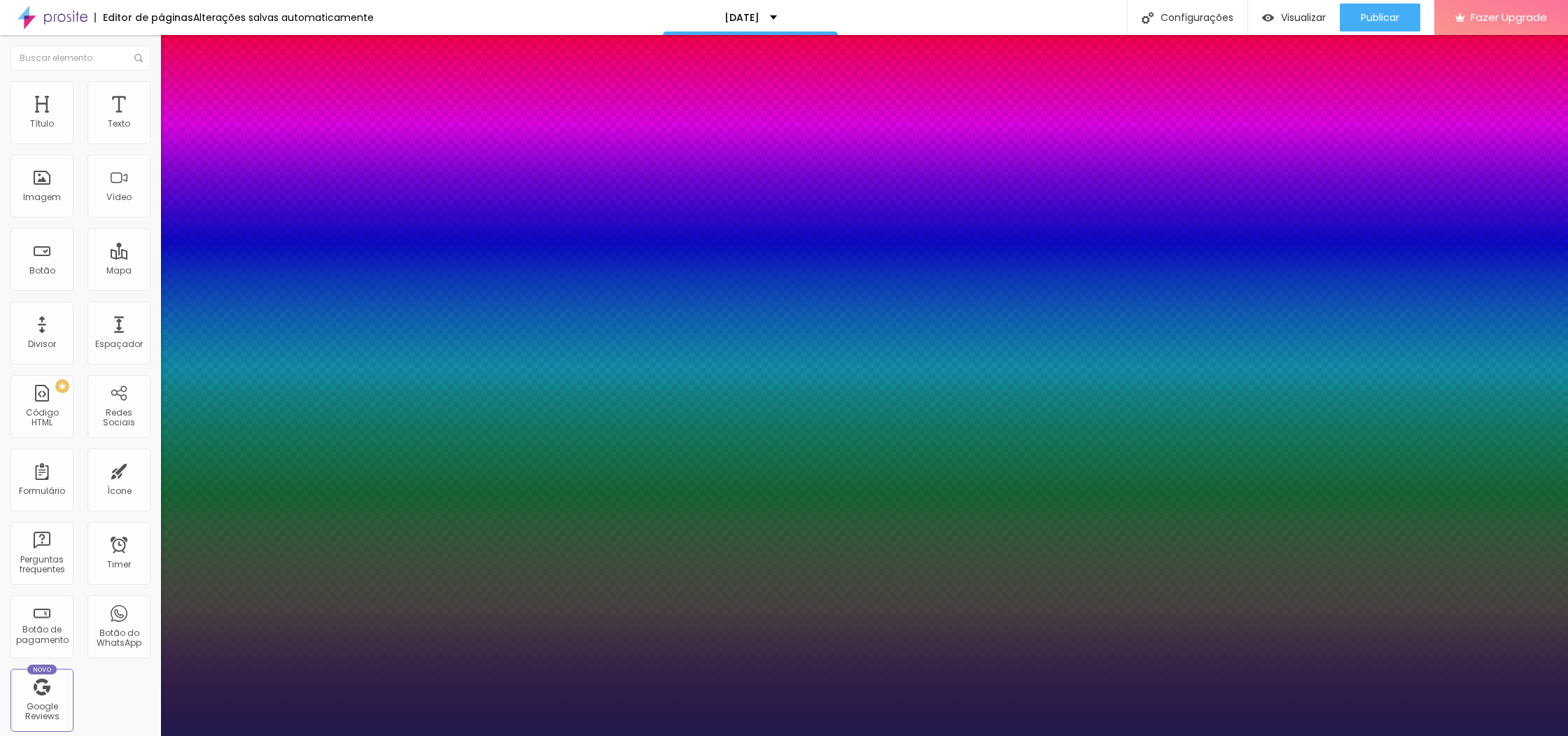
type input "18"
type input "1"
type input "18"
drag, startPoint x: 189, startPoint y: 237, endPoint x: 753, endPoint y: 282, distance: 565.8
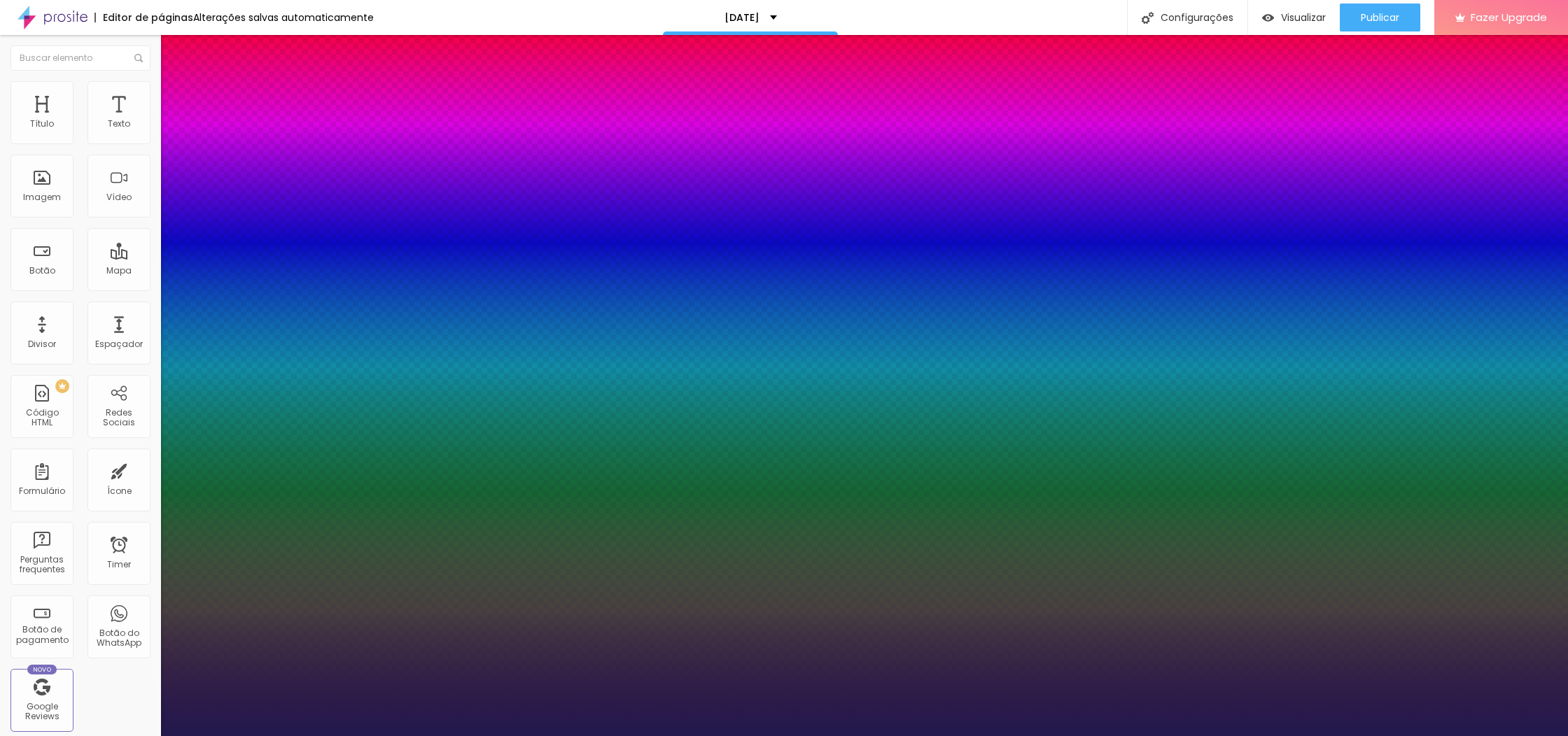
click at [1385, 735] on div at bounding box center [784, 736] width 1568 height 0
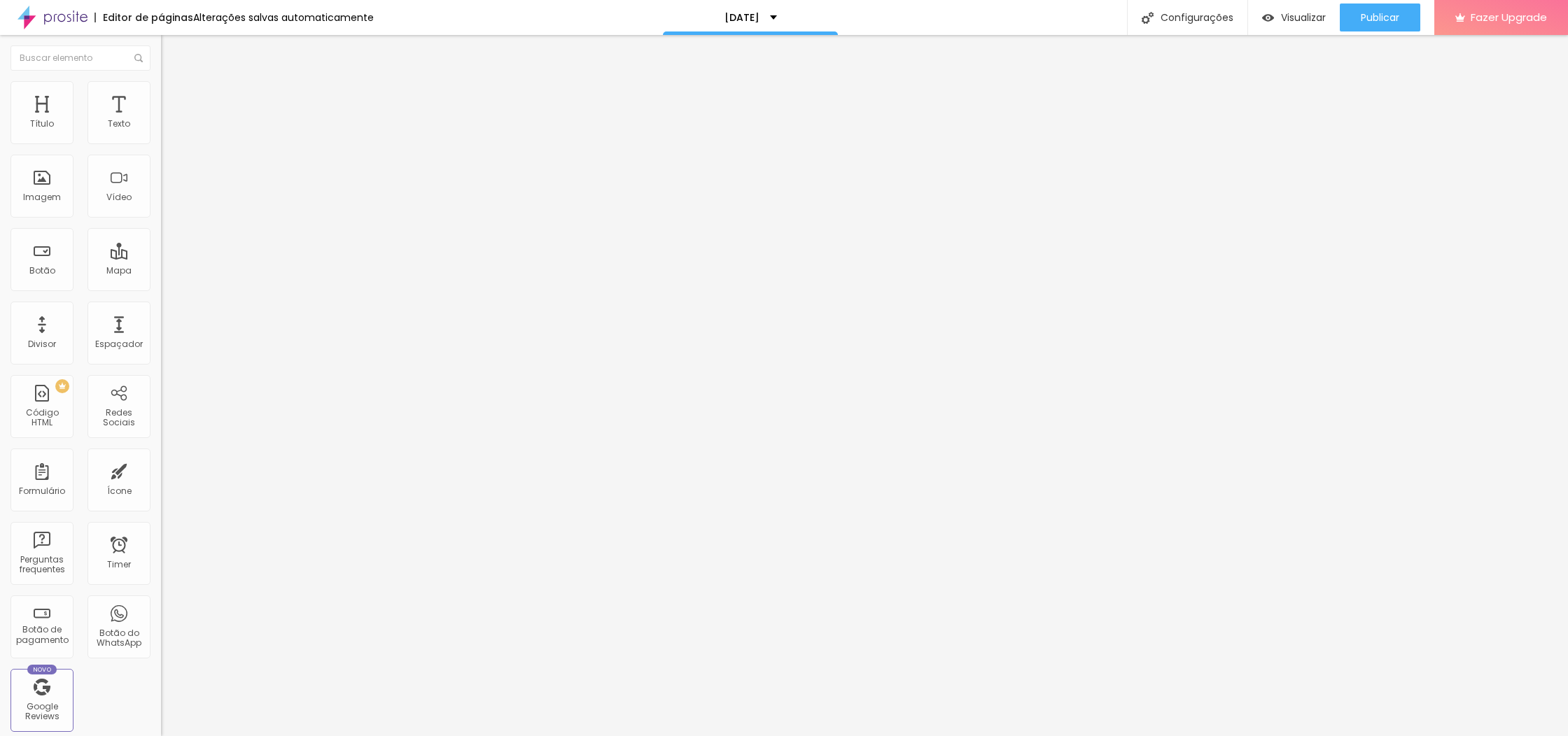
click at [161, 130] on div "Tipografia Voltar ao padrão" at bounding box center [241, 115] width 161 height 39
click at [167, 130] on icon "button" at bounding box center [171, 125] width 8 height 8
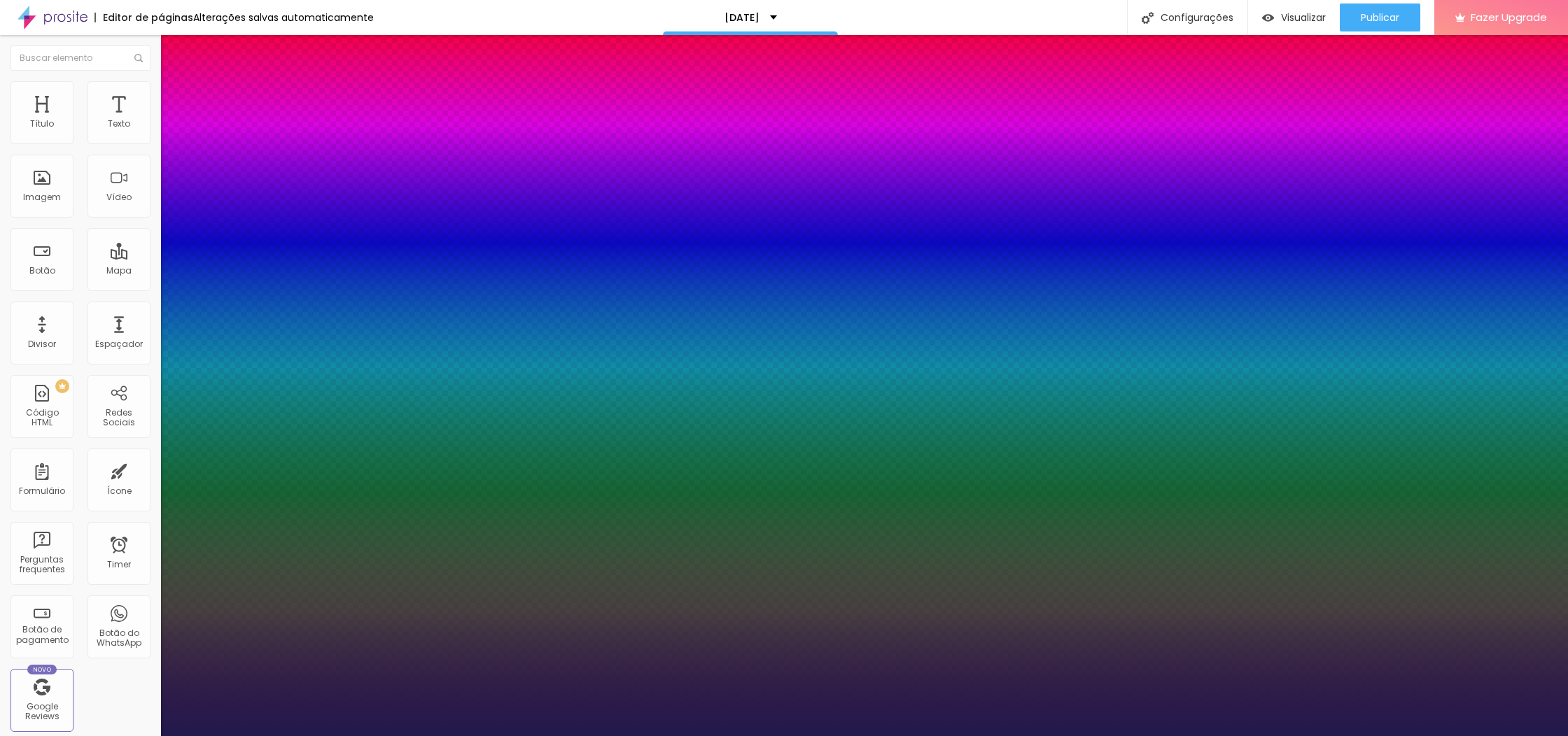
type input "1"
click at [439, 735] on div at bounding box center [784, 736] width 1568 height 0
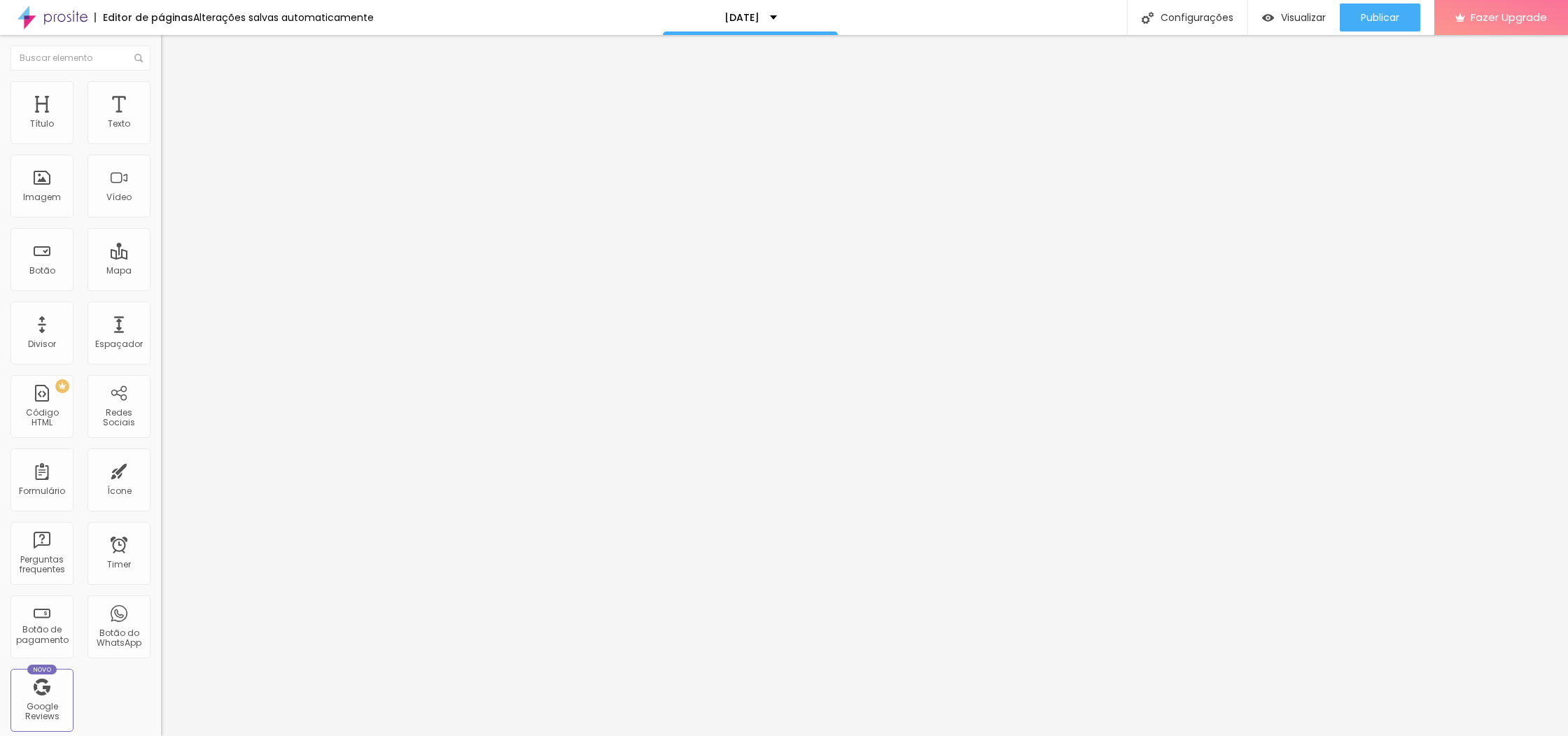
click at [161, 215] on div at bounding box center [241, 176] width 161 height 108
paste textarea
drag, startPoint x: 26, startPoint y: 178, endPoint x: 46, endPoint y: 182, distance: 20.4
click at [26, 178] on div "Imagem" at bounding box center [42, 186] width 63 height 63
click at [45, 188] on div "Imagem" at bounding box center [42, 186] width 63 height 63
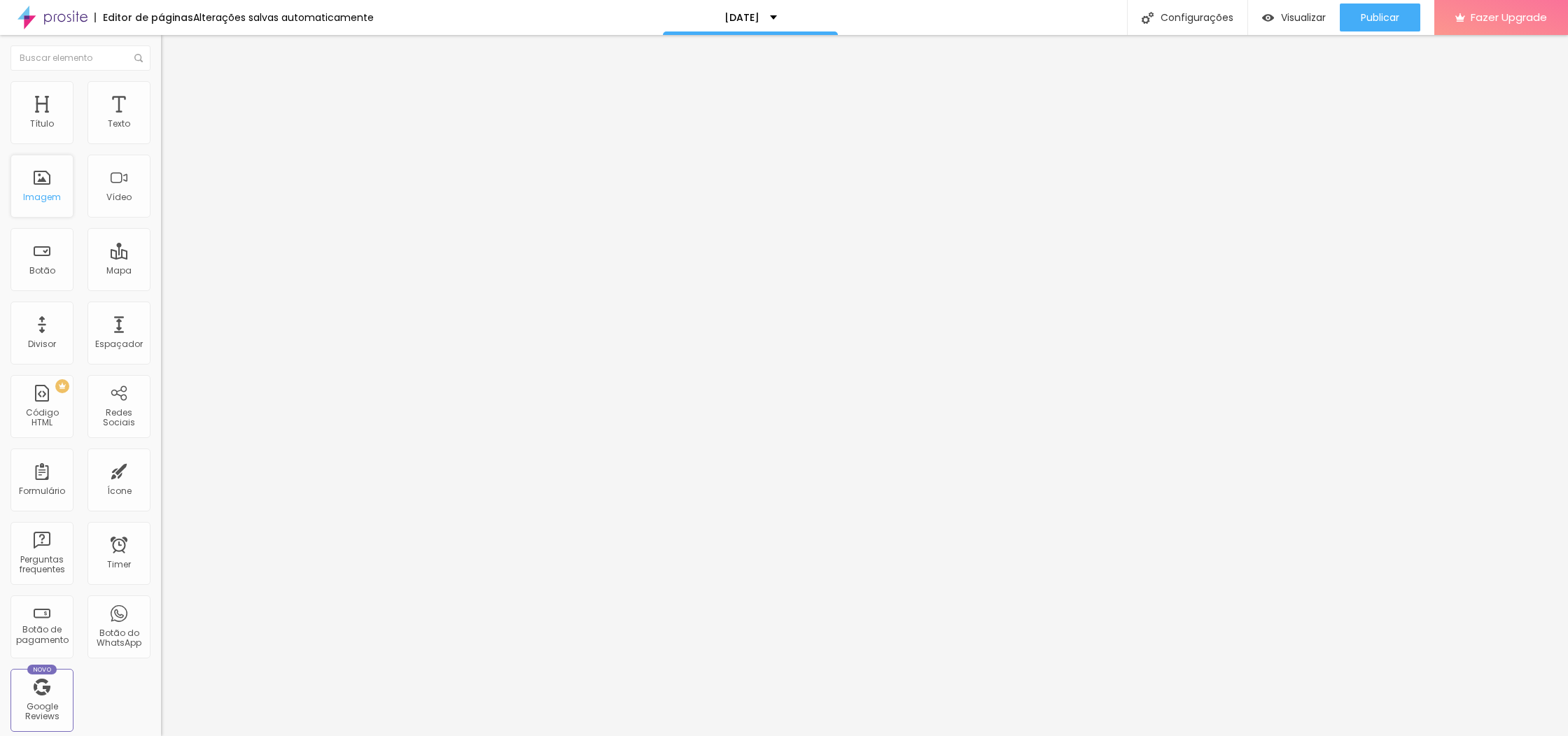
click at [46, 185] on div "Imagem" at bounding box center [42, 186] width 63 height 63
click at [161, 85] on li "Estilo" at bounding box center [241, 88] width 161 height 14
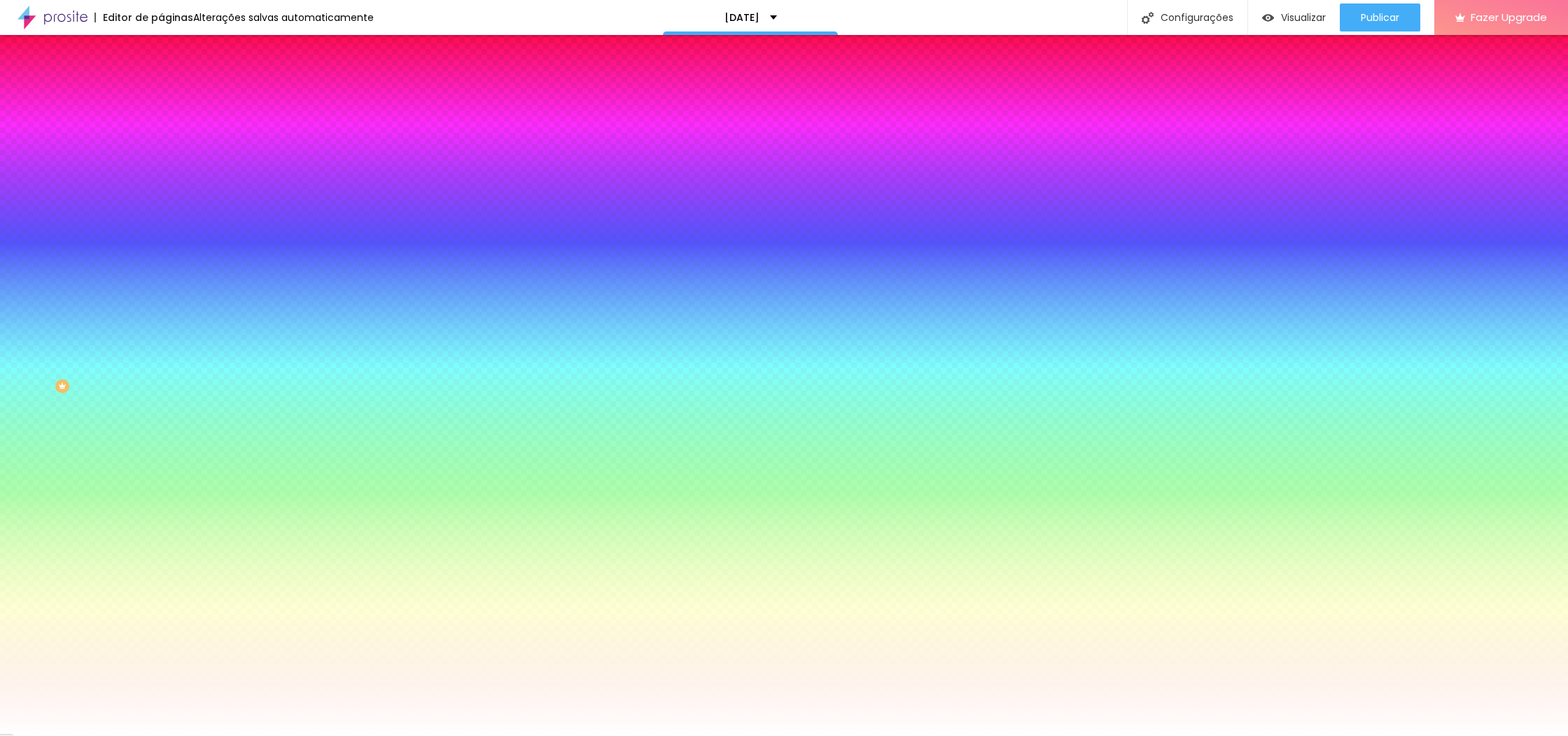
click at [161, 190] on div at bounding box center [241, 190] width 161 height 0
type input "#FFFFFF"
drag, startPoint x: 20, startPoint y: 270, endPoint x: 0, endPoint y: 255, distance: 25.0
click at [161, 254] on div "Imagem de fundo Adicionar imagem Efeito da Imagem Nenhum Nenhum Parallax Cor de…" at bounding box center [241, 199] width 161 height 181
click at [161, 80] on img at bounding box center [167, 73] width 13 height 13
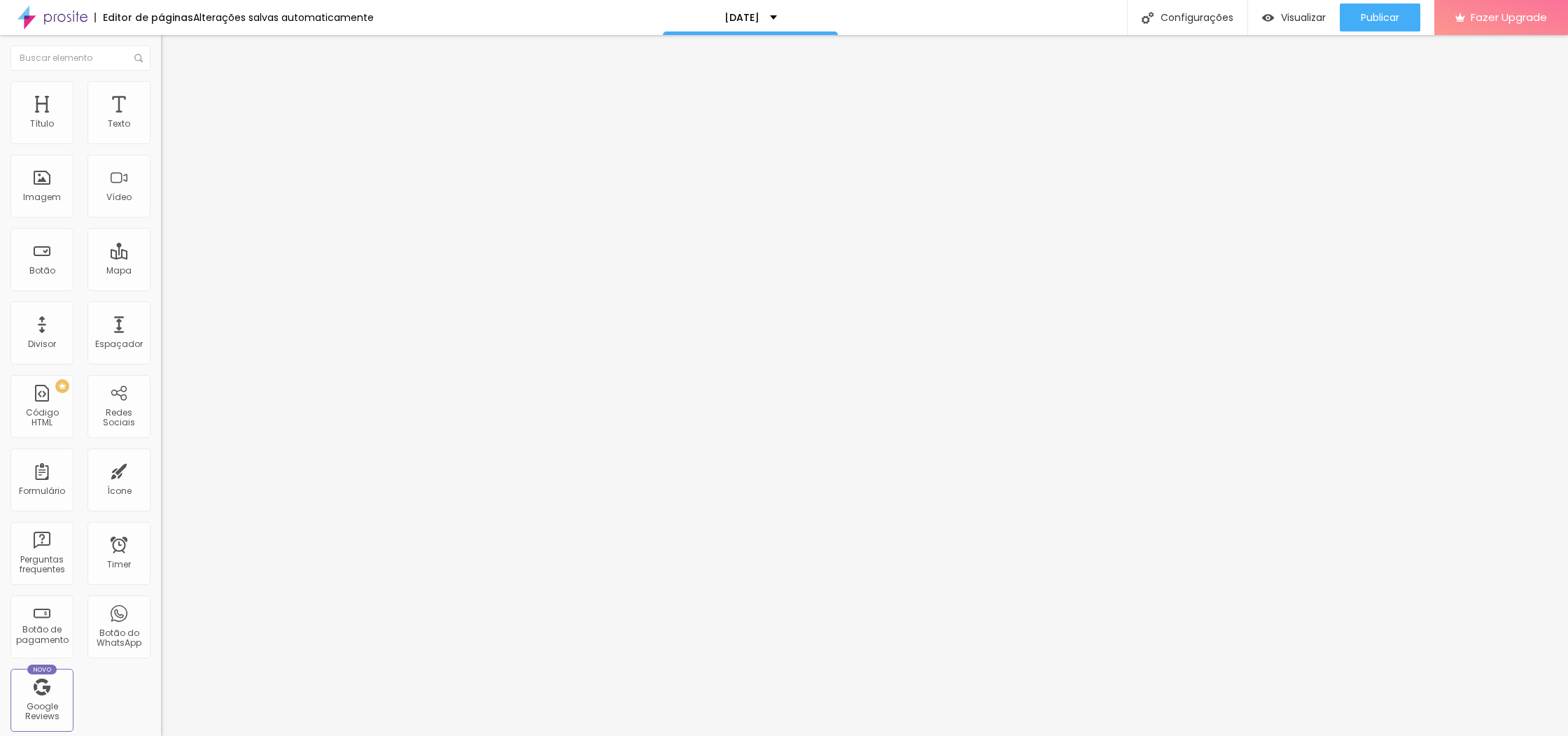
click at [171, 51] on img "button" at bounding box center [177, 51] width 11 height 11
click at [167, 130] on icon "button" at bounding box center [171, 125] width 8 height 8
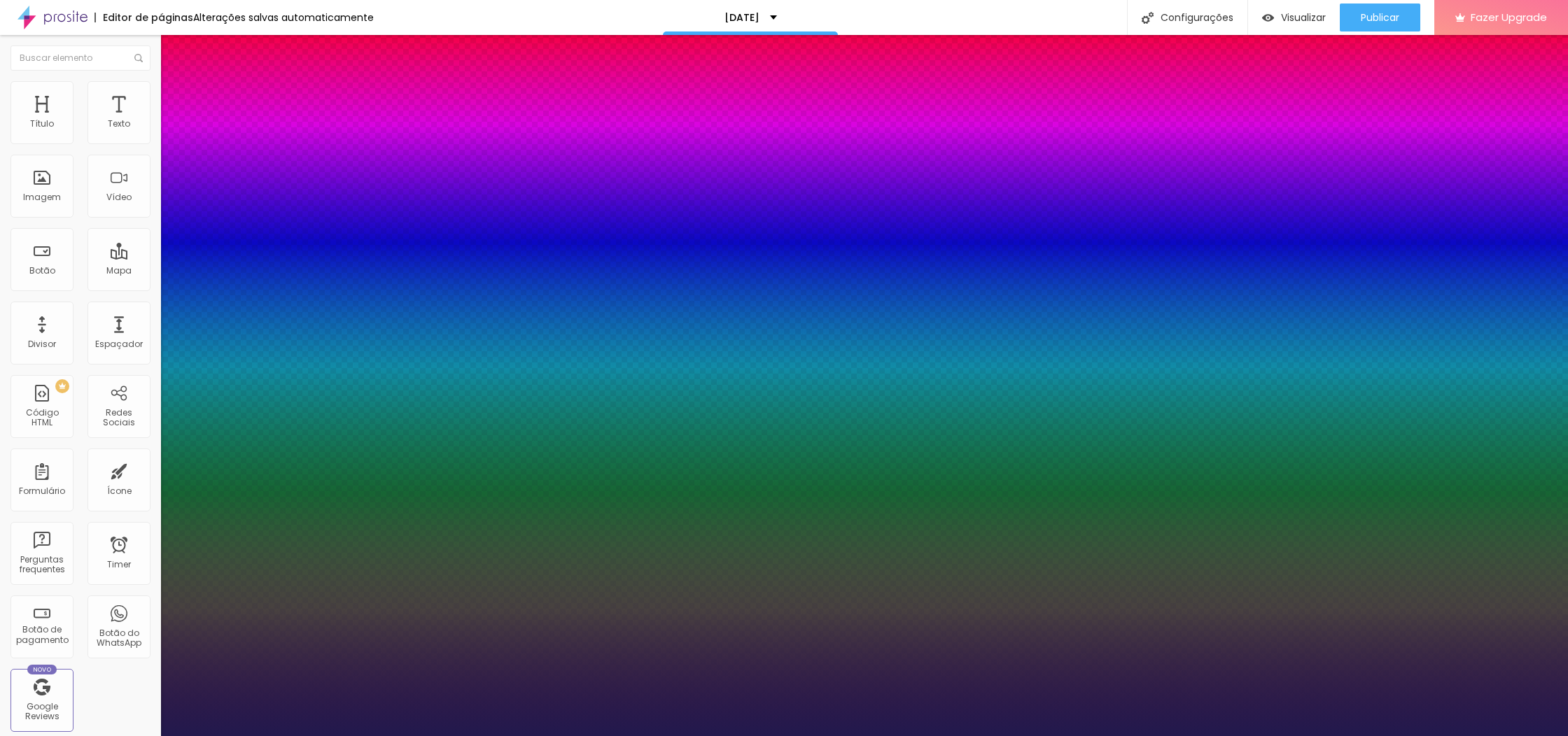
type input "1"
type input "15"
type input "1"
type input "16"
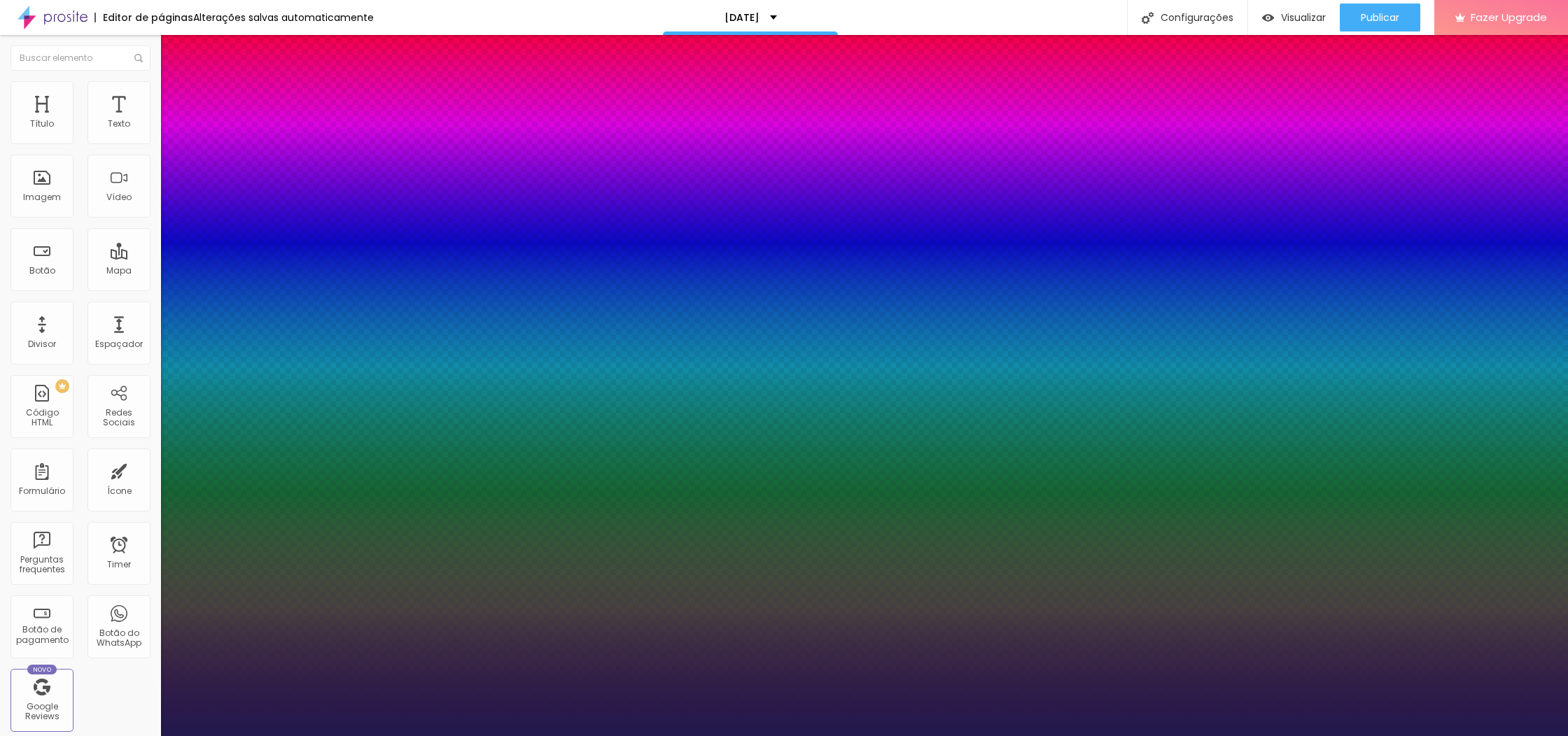
type input "16"
type input "1"
type input "17"
type input "1"
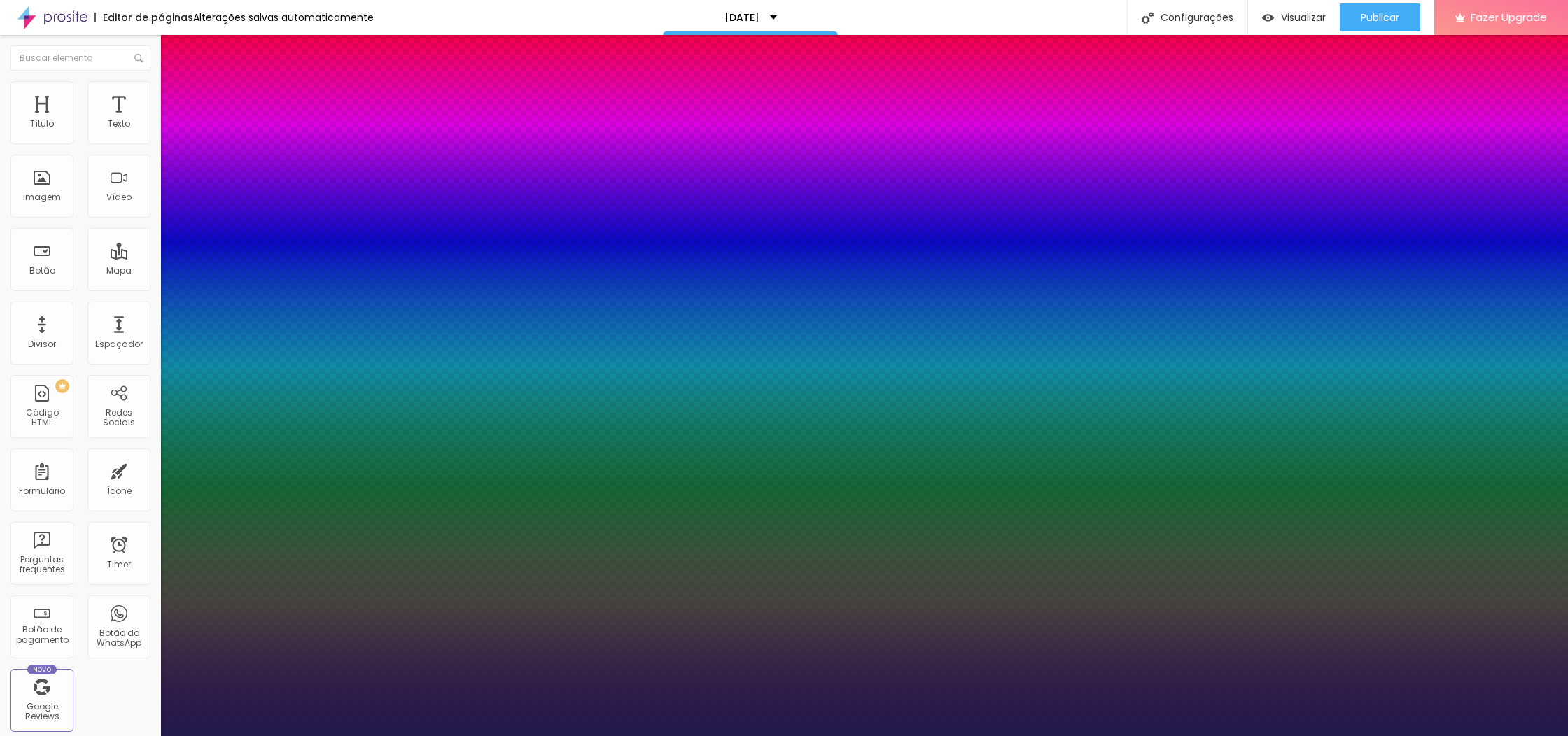
type input "18"
type input "1"
click at [1343, 735] on div at bounding box center [784, 736] width 1568 height 0
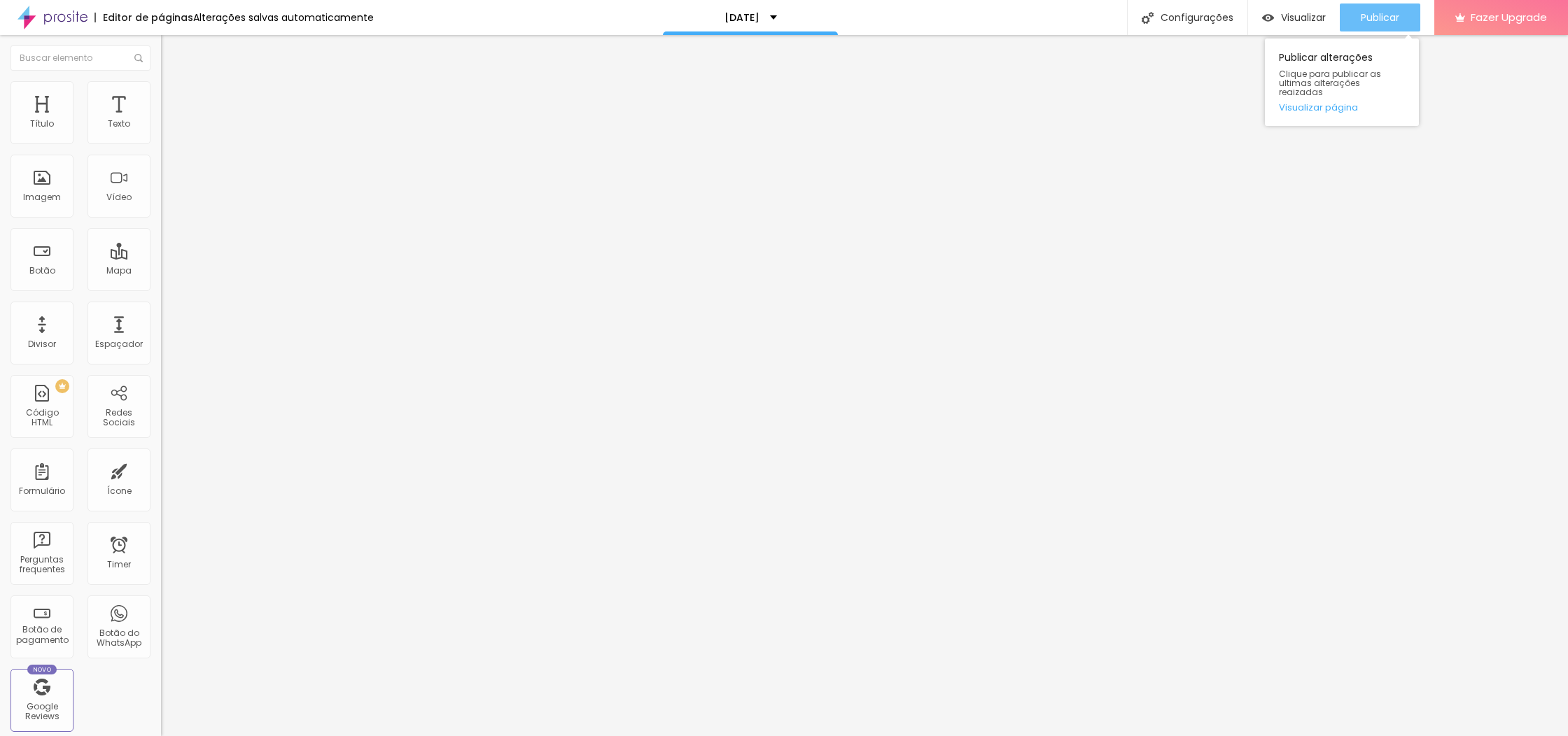
click at [1380, 15] on span "Publicar" at bounding box center [1379, 17] width 38 height 11
